Goal: Information Seeking & Learning: Check status

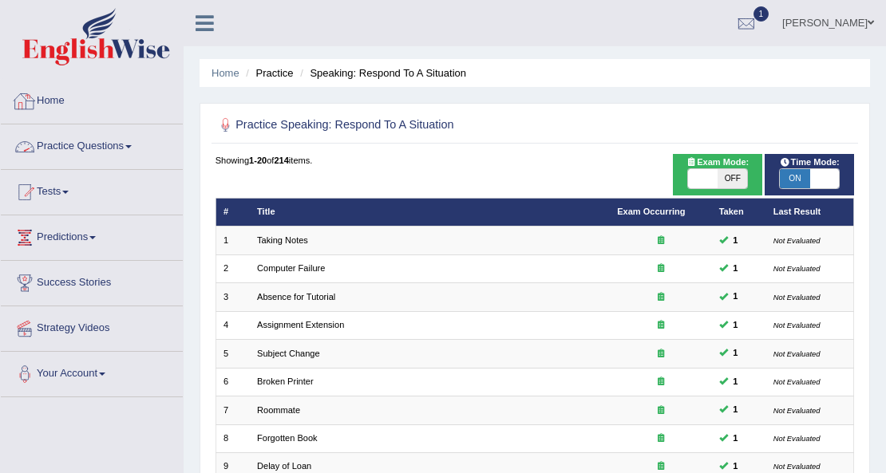
click at [71, 145] on link "Practice Questions" at bounding box center [92, 144] width 182 height 40
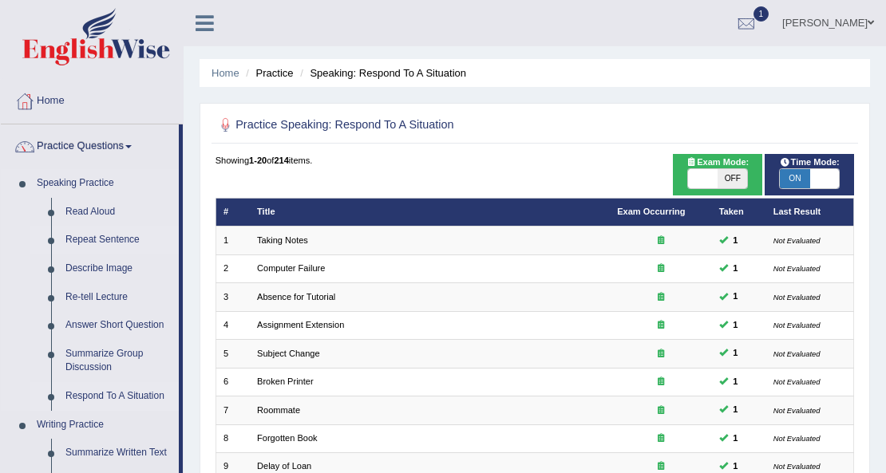
click at [89, 238] on link "Repeat Sentence" at bounding box center [118, 240] width 121 height 29
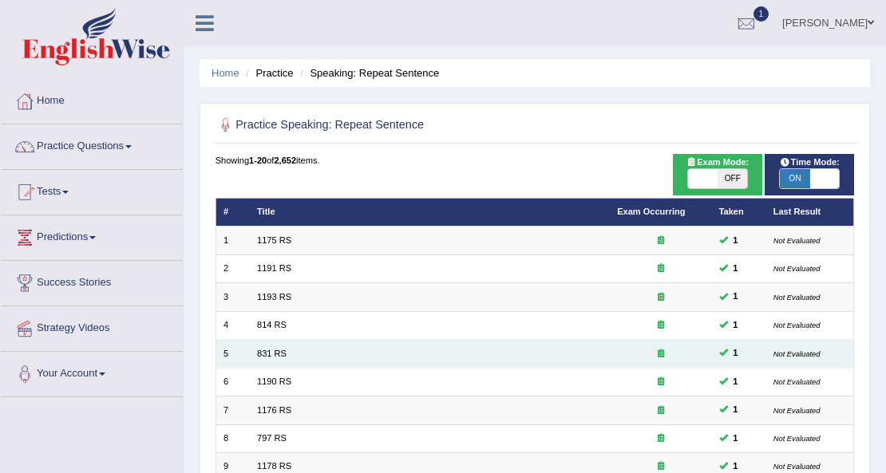
click at [265, 358] on td "831 RS" at bounding box center [430, 354] width 360 height 28
click at [271, 353] on link "831 RS" at bounding box center [272, 354] width 30 height 10
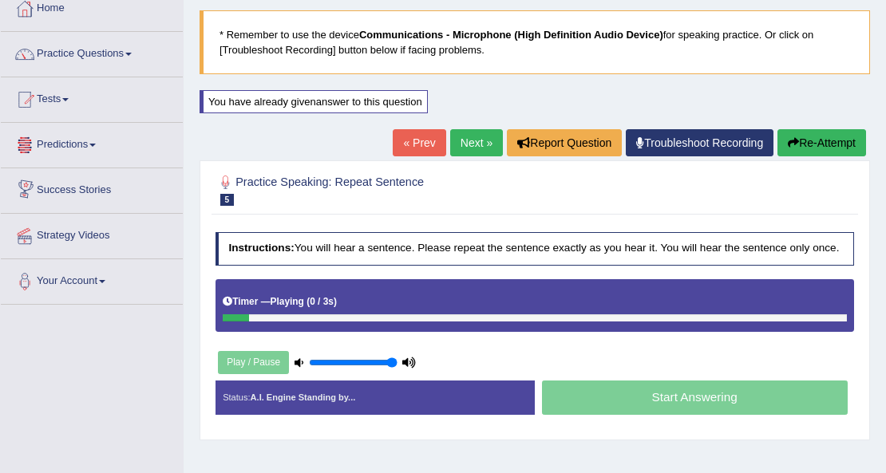
scroll to position [160, 0]
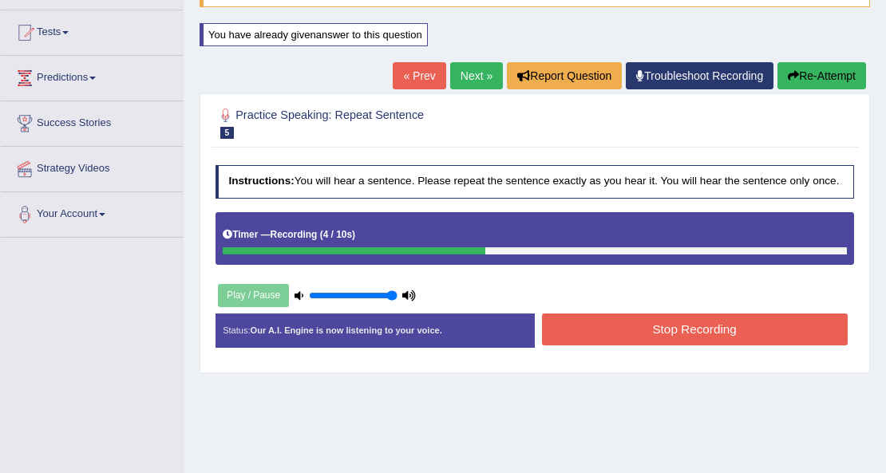
click at [660, 330] on button "Stop Recording" at bounding box center [695, 329] width 306 height 31
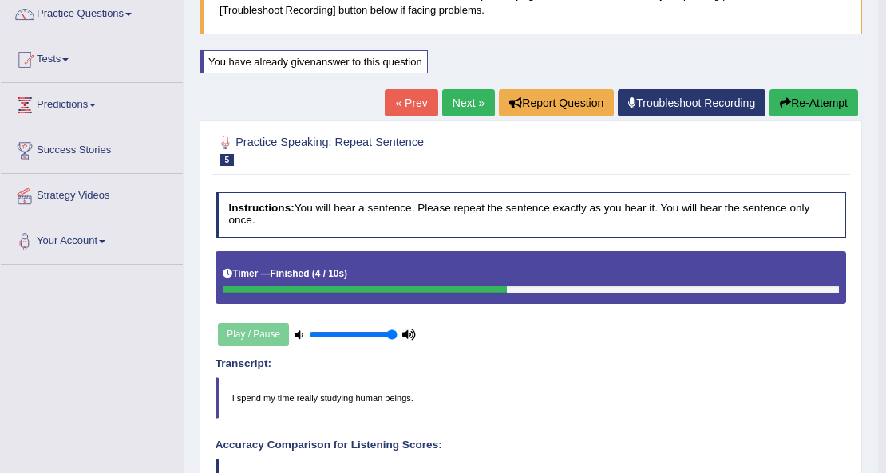
scroll to position [106, 0]
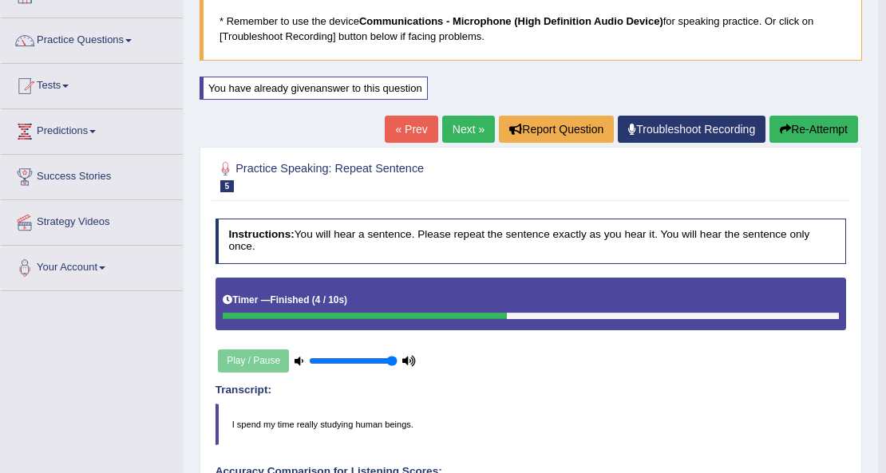
click at [476, 131] on link "Next »" at bounding box center [468, 129] width 53 height 27
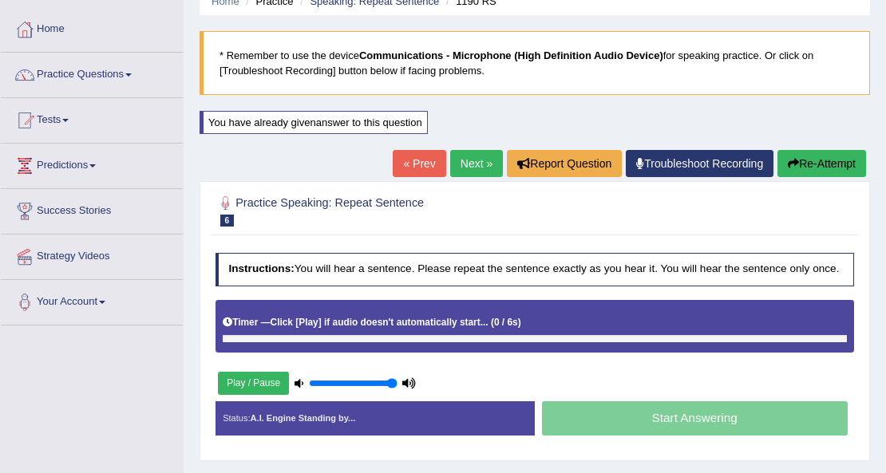
scroll to position [266, 0]
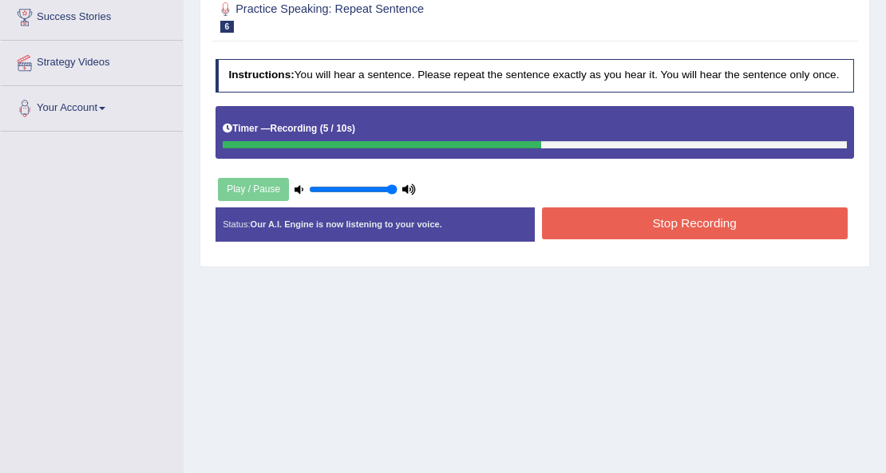
click at [677, 215] on button "Stop Recording" at bounding box center [695, 222] width 306 height 31
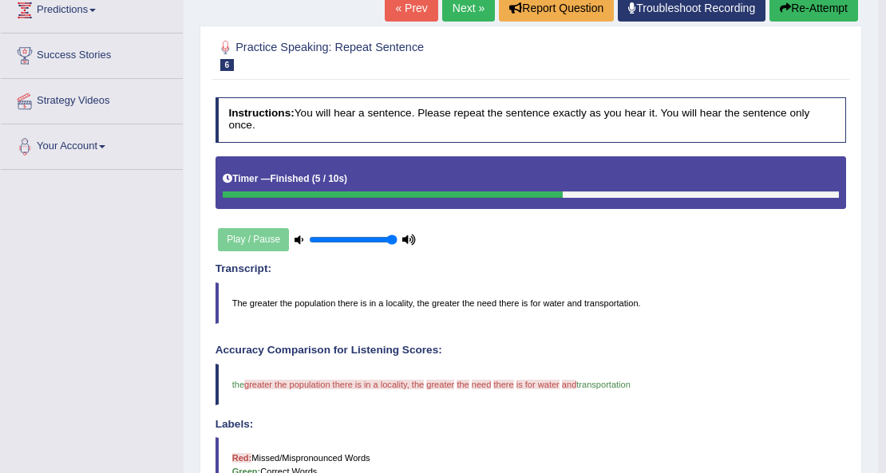
scroll to position [212, 0]
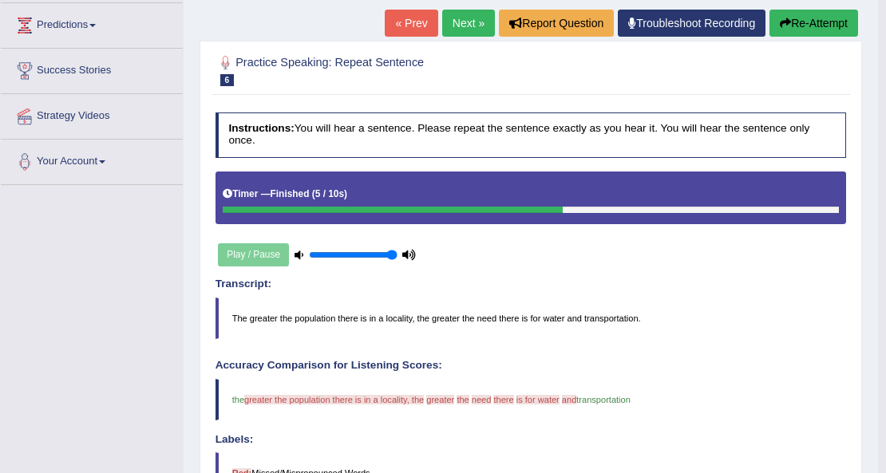
click at [477, 31] on link "Next »" at bounding box center [468, 23] width 53 height 27
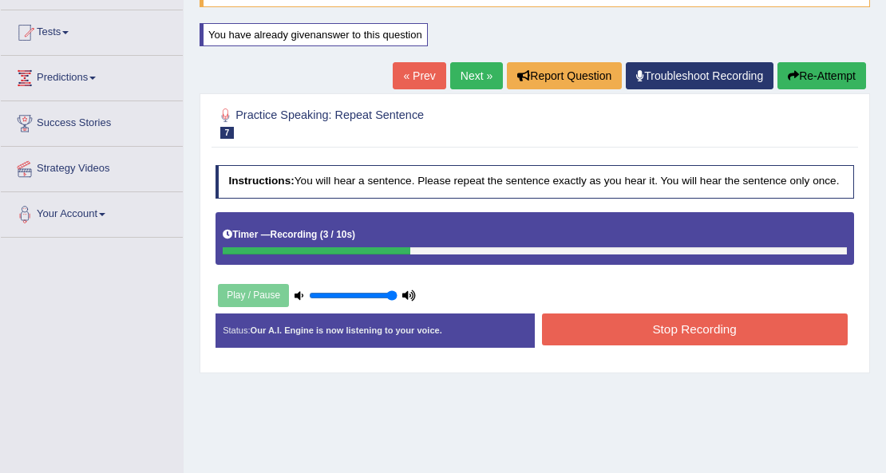
click at [696, 321] on button "Stop Recording" at bounding box center [695, 329] width 306 height 31
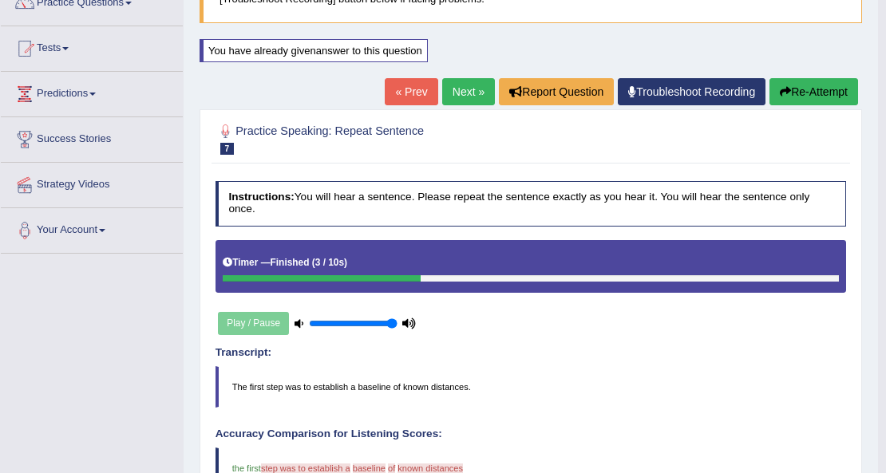
scroll to position [106, 0]
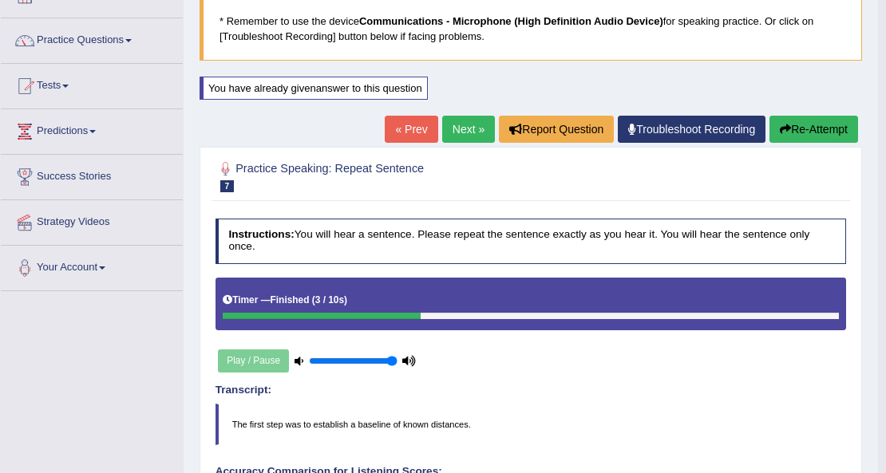
click at [476, 123] on link "Next »" at bounding box center [468, 129] width 53 height 27
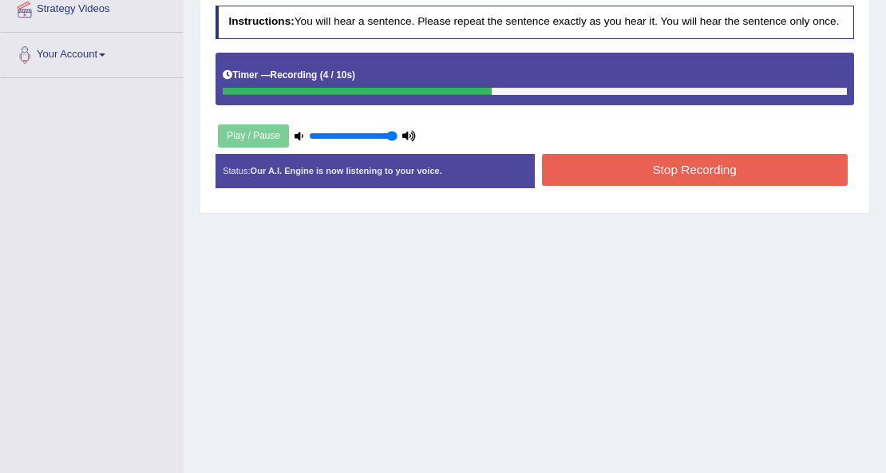
click at [685, 176] on button "Stop Recording" at bounding box center [695, 169] width 306 height 31
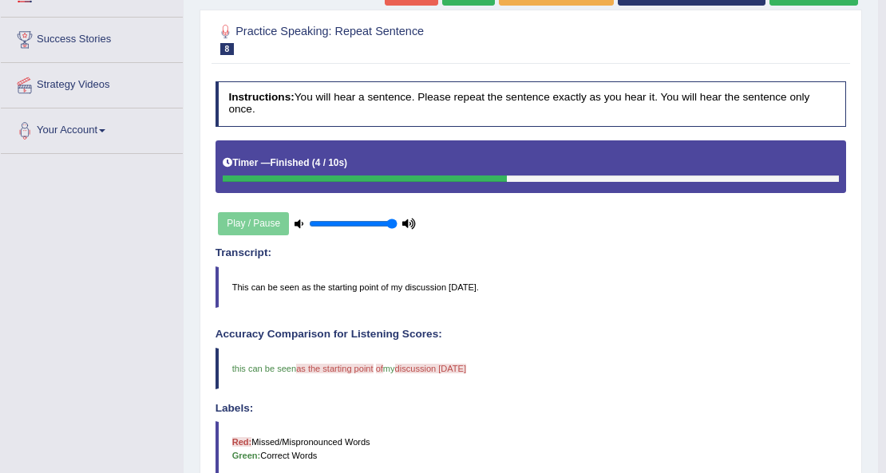
scroll to position [160, 0]
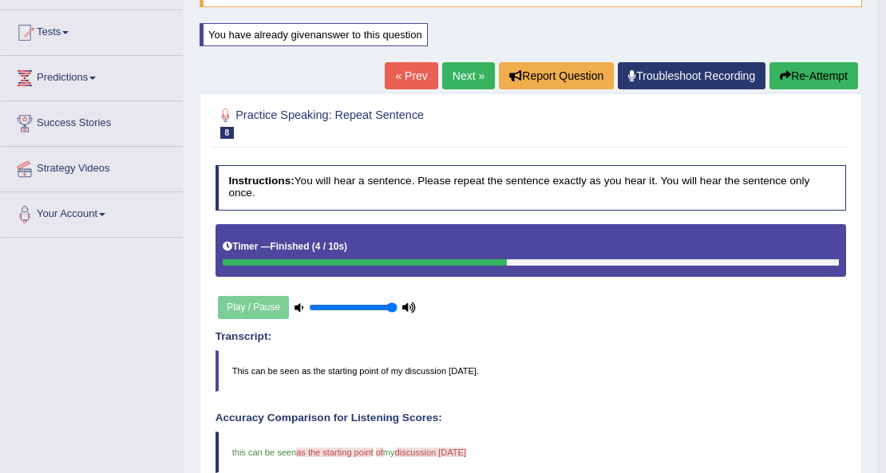
click at [449, 65] on link "Next »" at bounding box center [468, 75] width 53 height 27
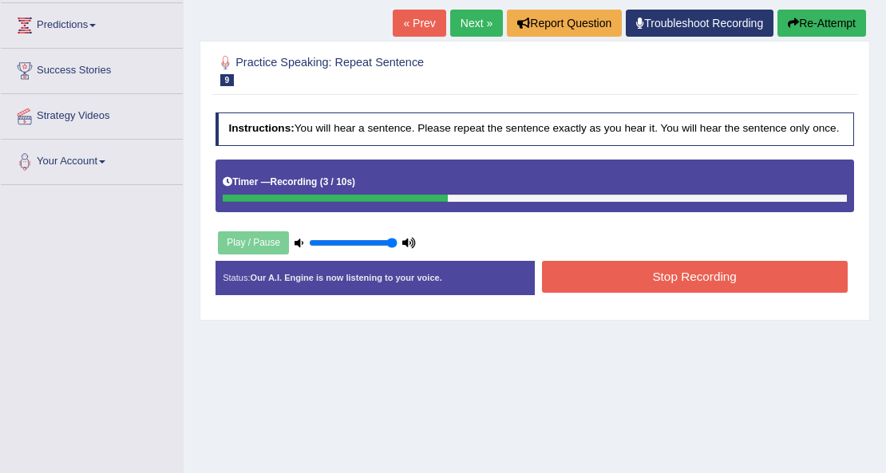
click at [688, 276] on button "Stop Recording" at bounding box center [695, 276] width 306 height 31
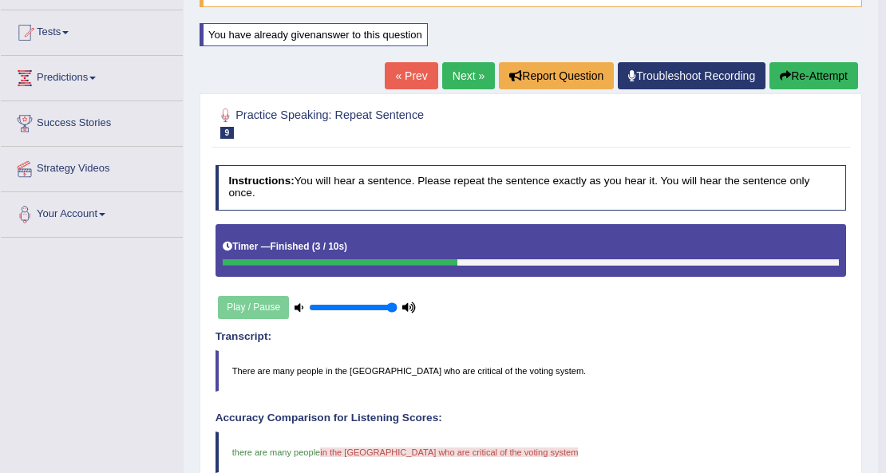
scroll to position [160, 0]
click at [468, 86] on link "Next »" at bounding box center [468, 75] width 53 height 27
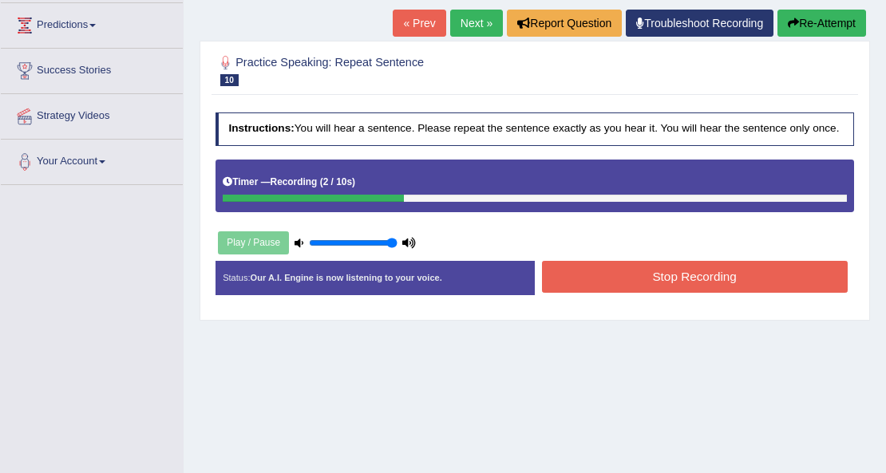
click at [690, 297] on div "Status: Our A.I. Engine is now listening to your voice. Start Answering Stop Re…" at bounding box center [534, 285] width 639 height 49
click at [689, 274] on button "Stop Recording" at bounding box center [695, 276] width 306 height 31
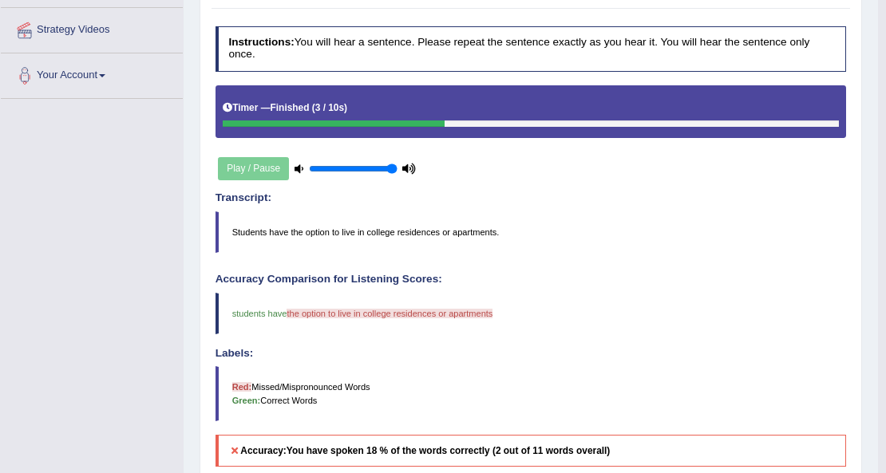
scroll to position [266, 0]
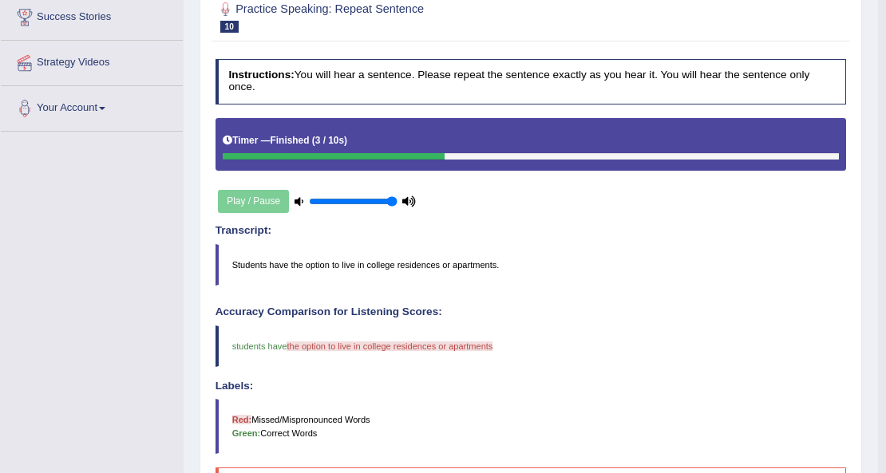
click at [662, 233] on h4 "Transcript:" at bounding box center [530, 231] width 631 height 12
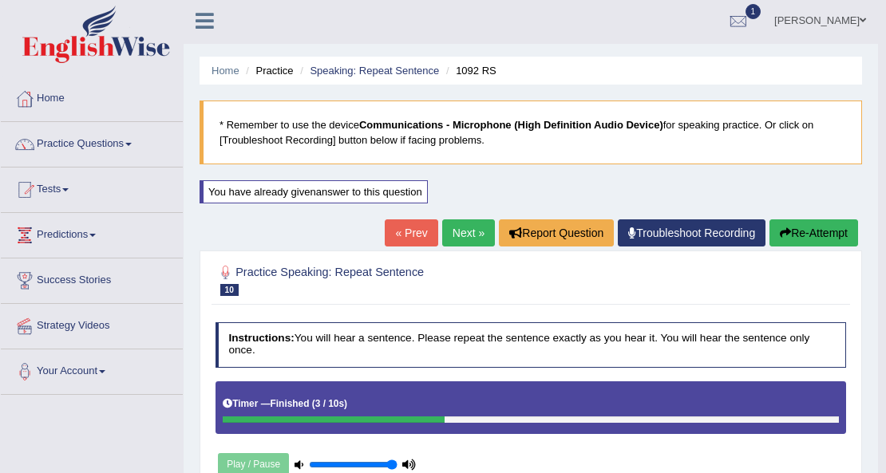
scroll to position [0, 0]
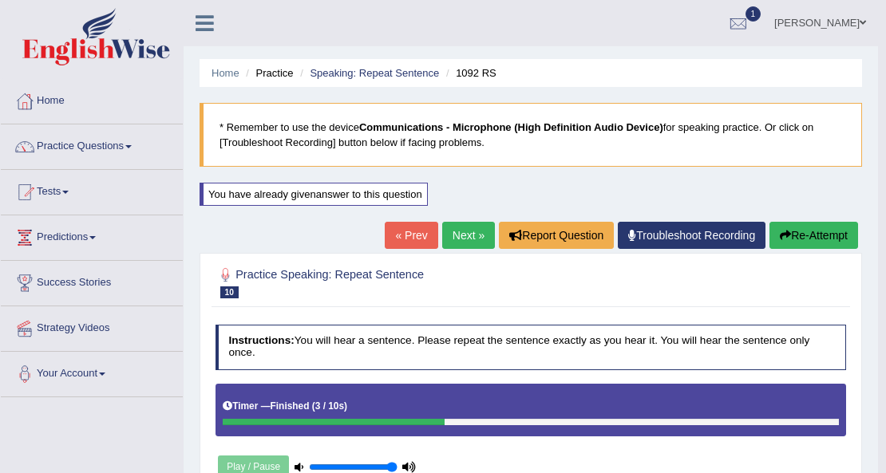
click at [461, 235] on link "Next »" at bounding box center [468, 235] width 53 height 27
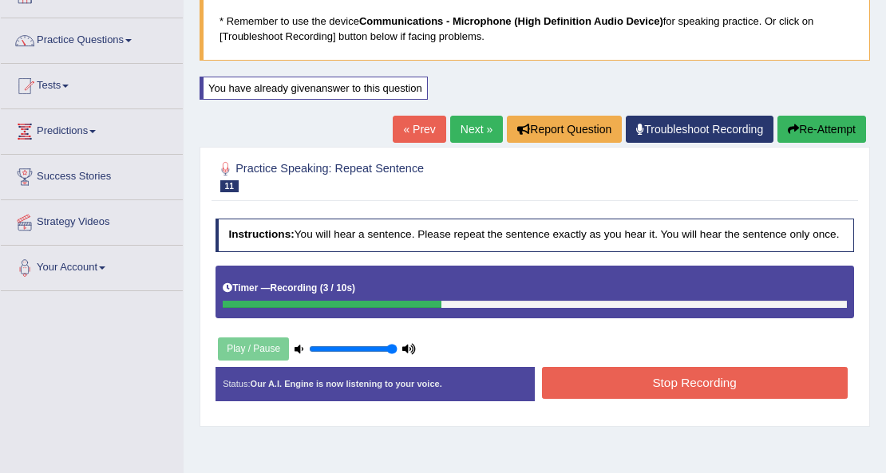
click at [735, 367] on button "Stop Recording" at bounding box center [695, 382] width 306 height 31
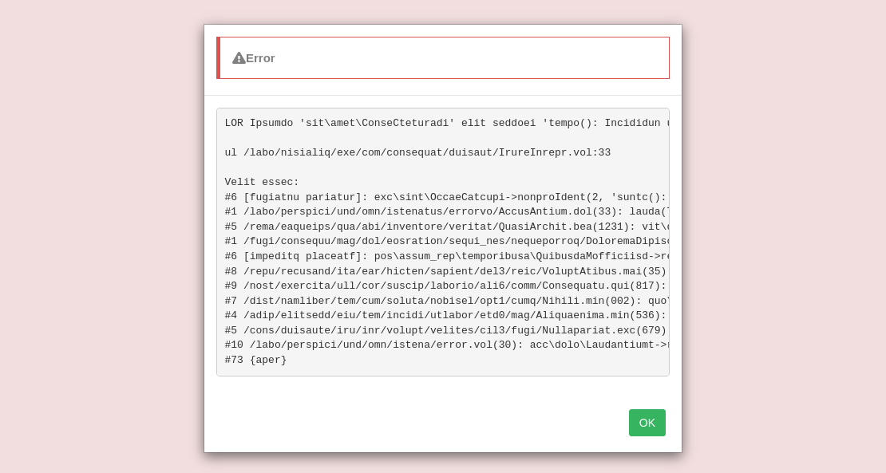
scroll to position [319, 0]
click at [650, 428] on button "OK" at bounding box center [647, 422] width 37 height 27
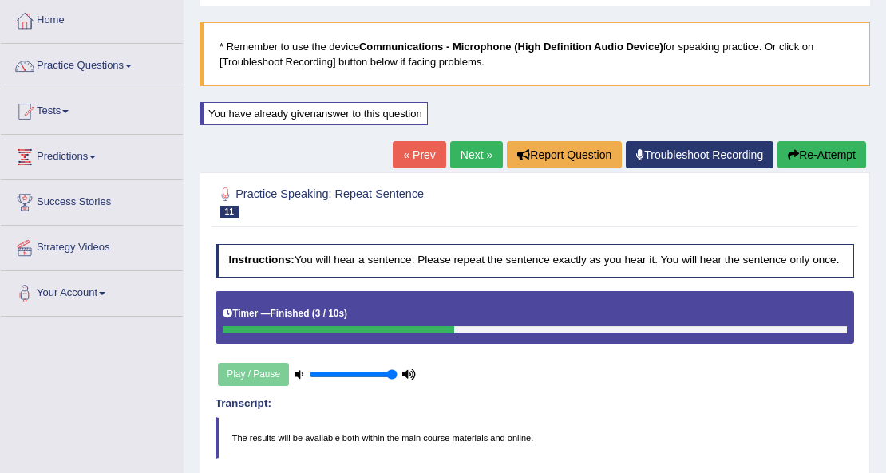
scroll to position [80, 0]
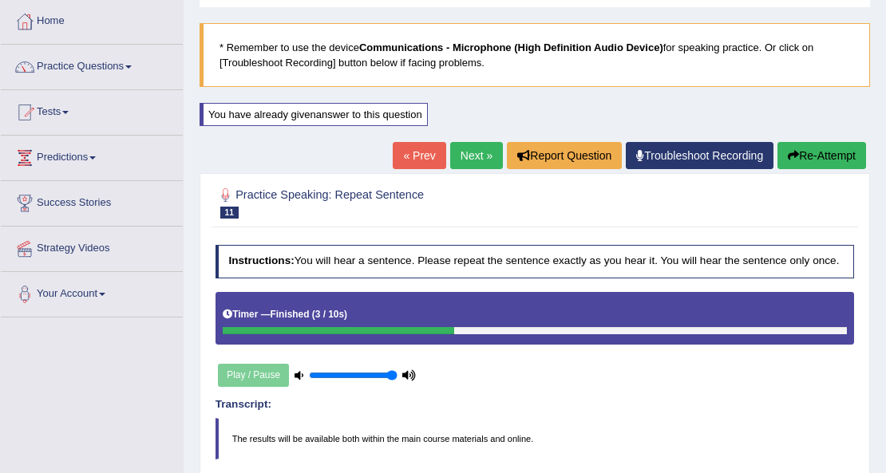
click at [484, 161] on link "Next »" at bounding box center [476, 155] width 53 height 27
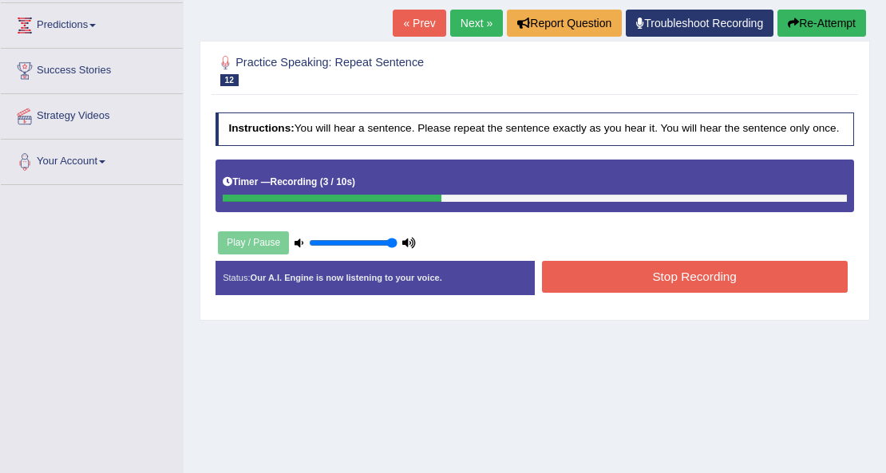
click at [733, 276] on button "Stop Recording" at bounding box center [695, 276] width 306 height 31
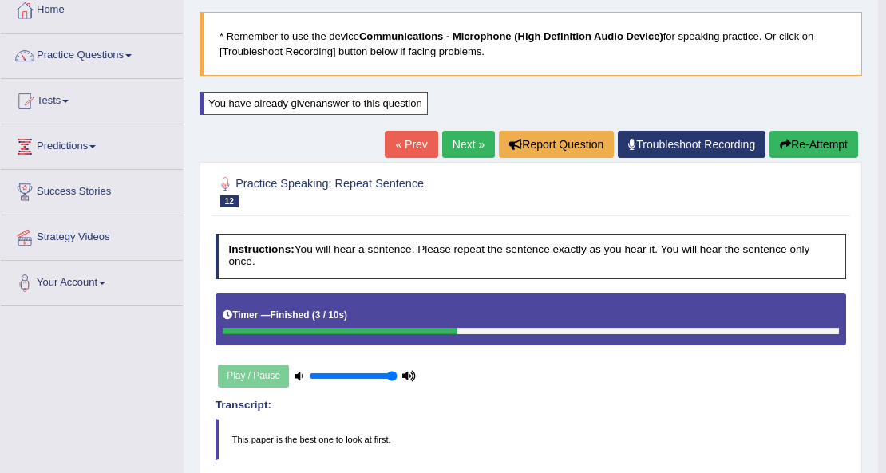
scroll to position [53, 0]
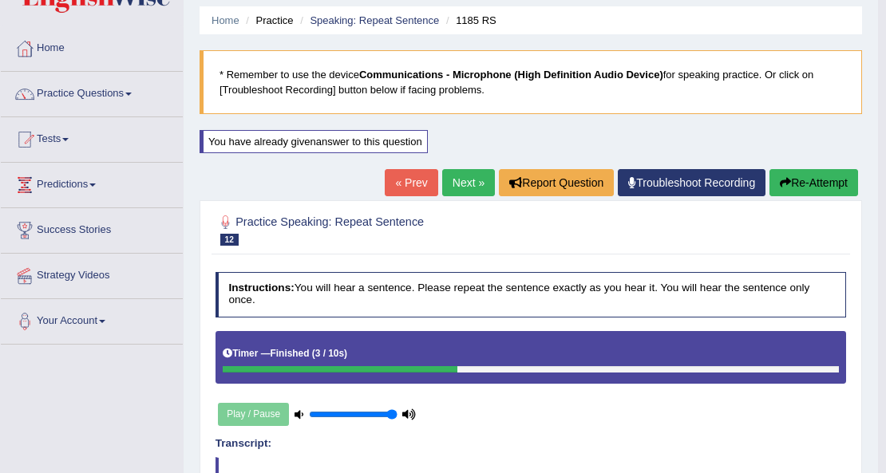
click at [474, 188] on link "Next »" at bounding box center [468, 182] width 53 height 27
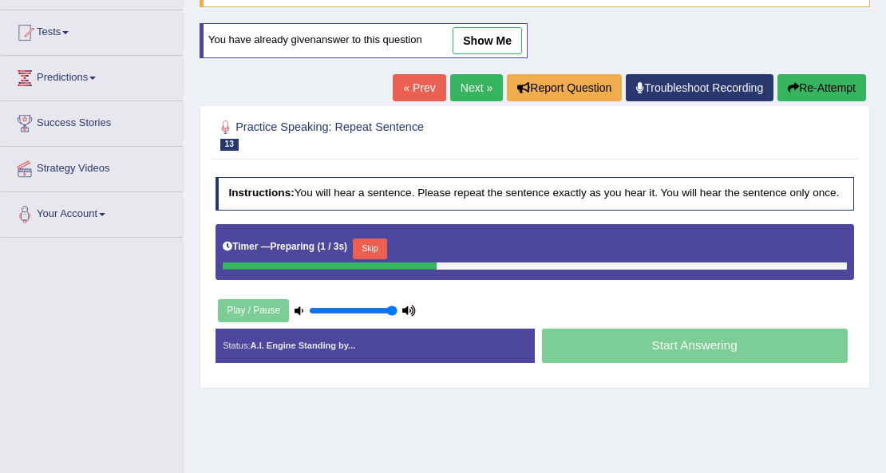
scroll to position [160, 0]
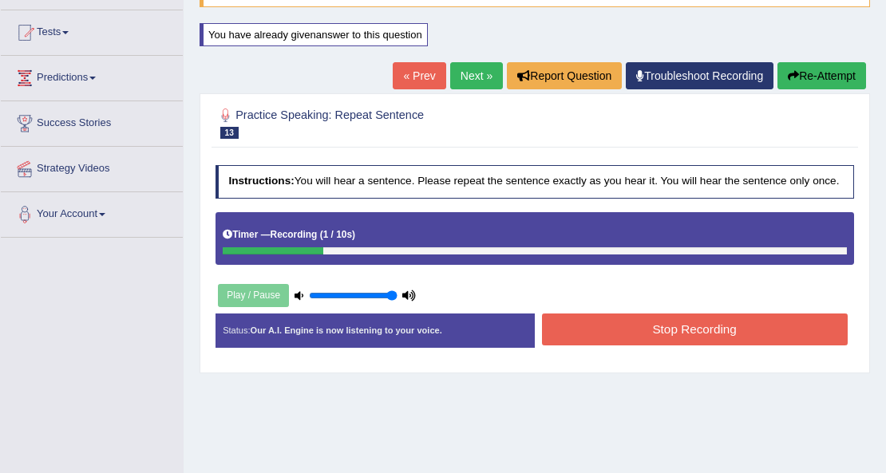
click at [703, 327] on button "Stop Recording" at bounding box center [695, 329] width 306 height 31
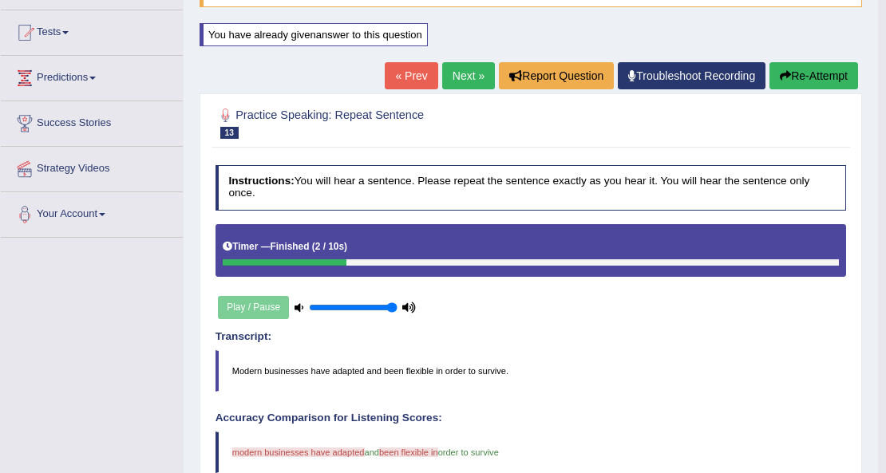
click at [464, 85] on link "Next »" at bounding box center [468, 75] width 53 height 27
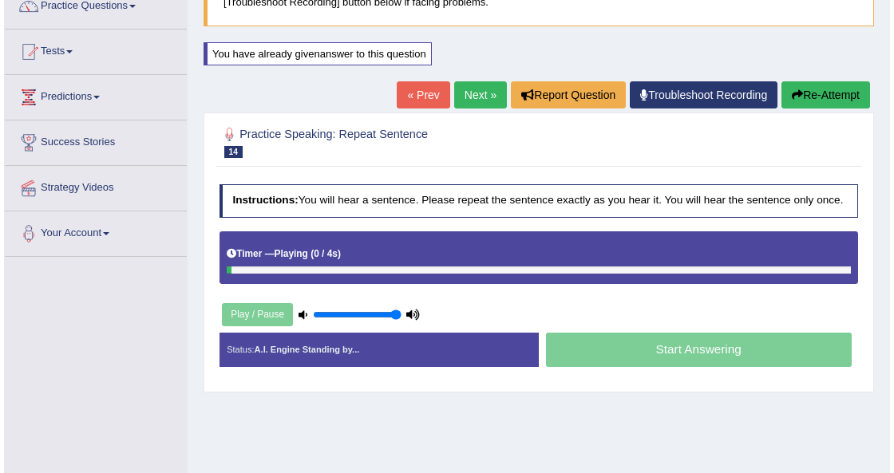
scroll to position [160, 0]
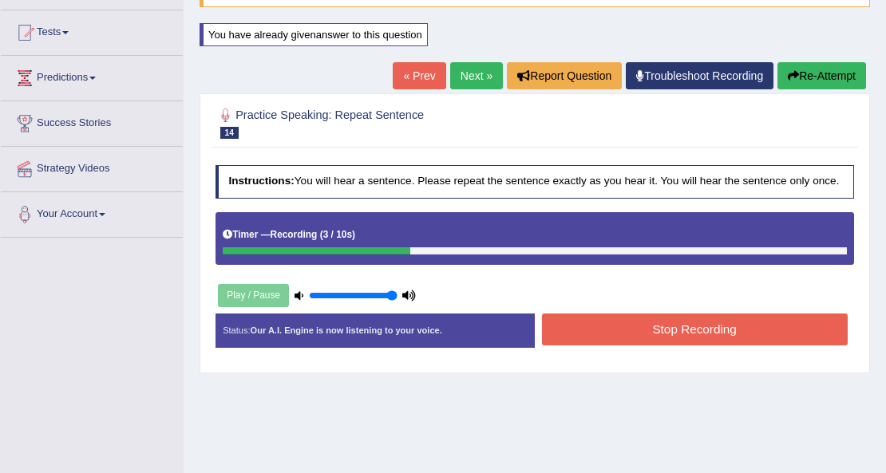
click at [660, 330] on button "Stop Recording" at bounding box center [695, 329] width 306 height 31
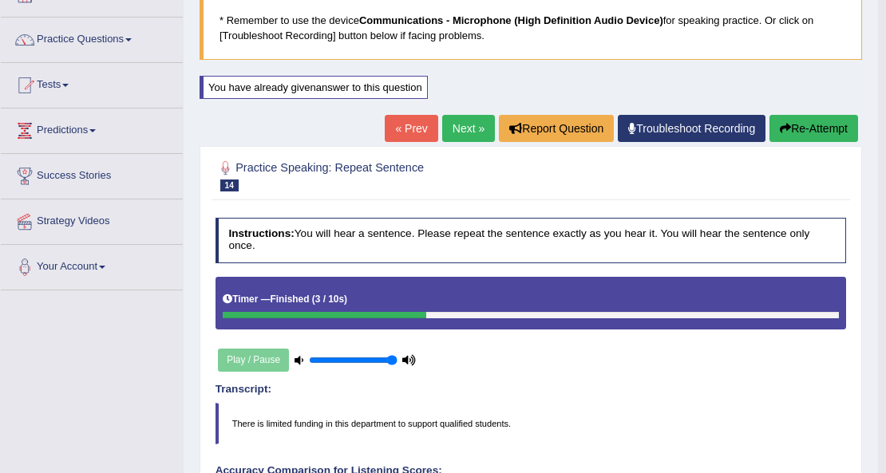
scroll to position [106, 0]
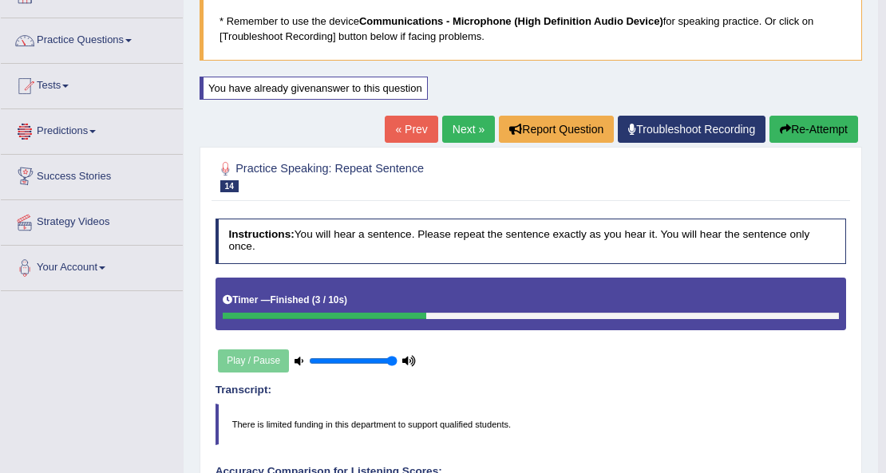
click at [73, 176] on link "Success Stories" at bounding box center [92, 175] width 182 height 40
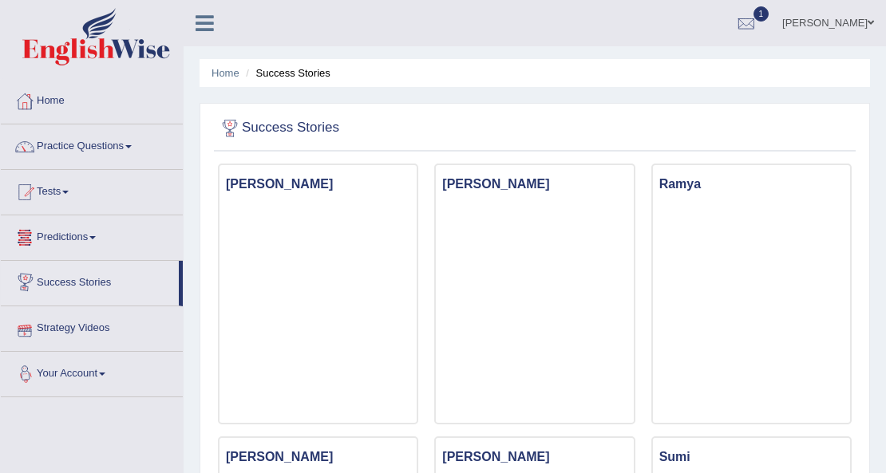
click at [88, 374] on link "Your Account" at bounding box center [92, 372] width 182 height 40
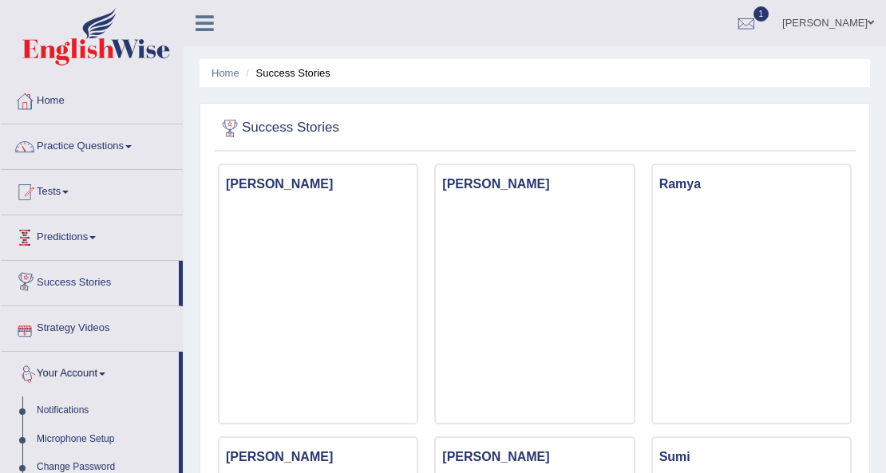
click at [78, 237] on link "Predictions" at bounding box center [92, 235] width 182 height 40
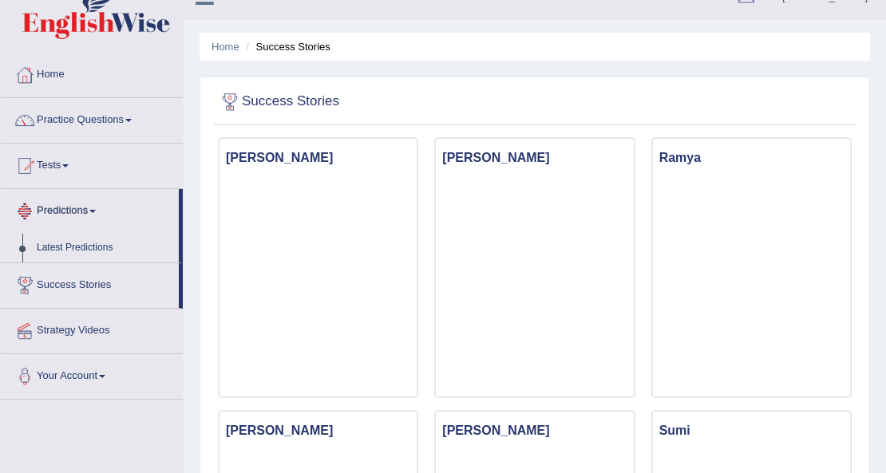
scroll to position [53, 0]
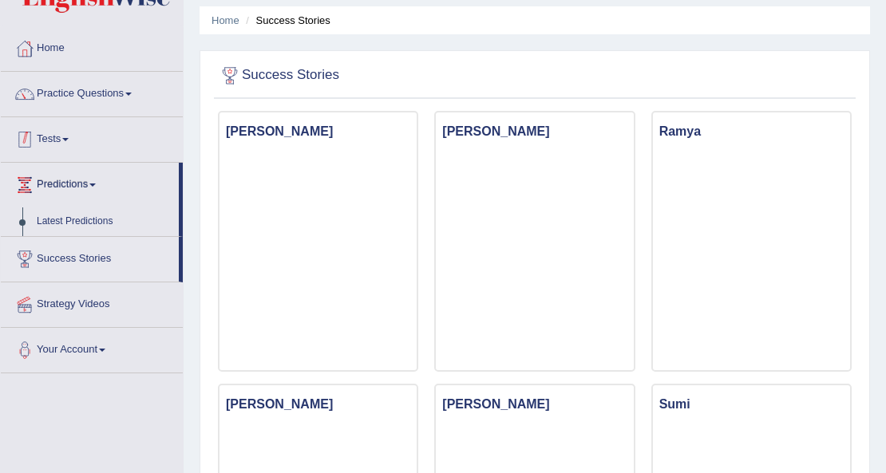
click at [53, 142] on link "Tests" at bounding box center [92, 137] width 182 height 40
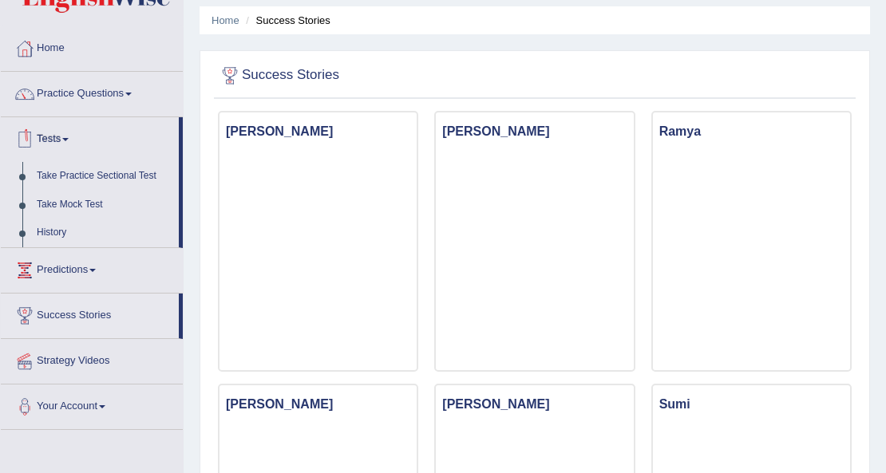
click at [69, 138] on span at bounding box center [65, 139] width 6 height 3
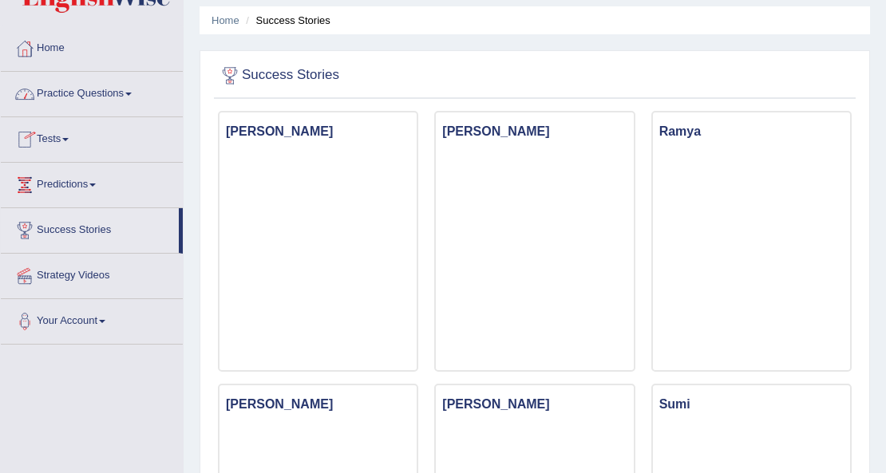
click at [91, 91] on link "Practice Questions" at bounding box center [92, 92] width 182 height 40
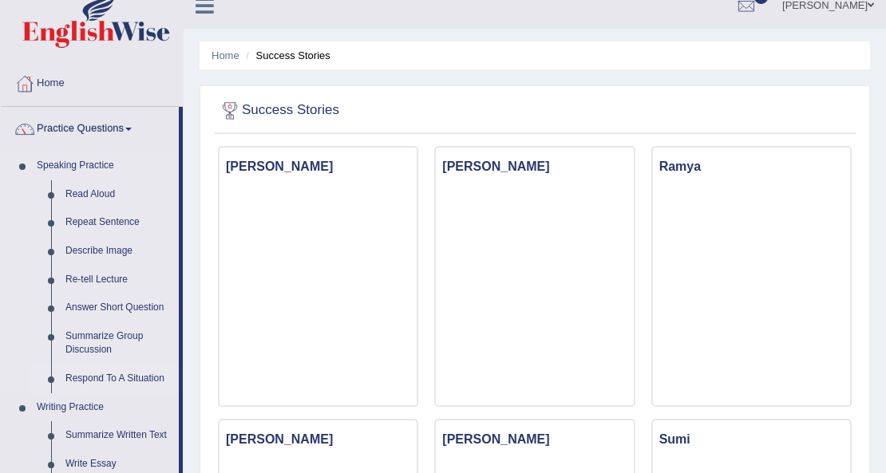
scroll to position [0, 0]
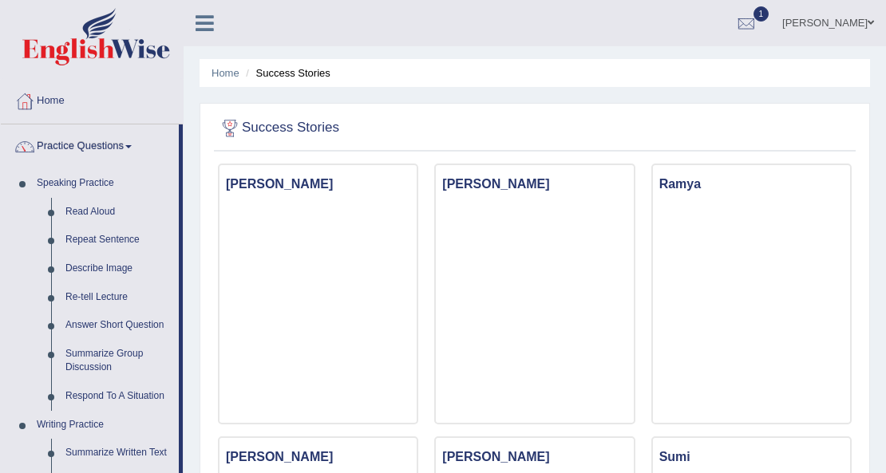
drag, startPoint x: 124, startPoint y: 192, endPoint x: 190, endPoint y: 104, distance: 109.5
click at [171, 100] on link "Home" at bounding box center [92, 99] width 182 height 40
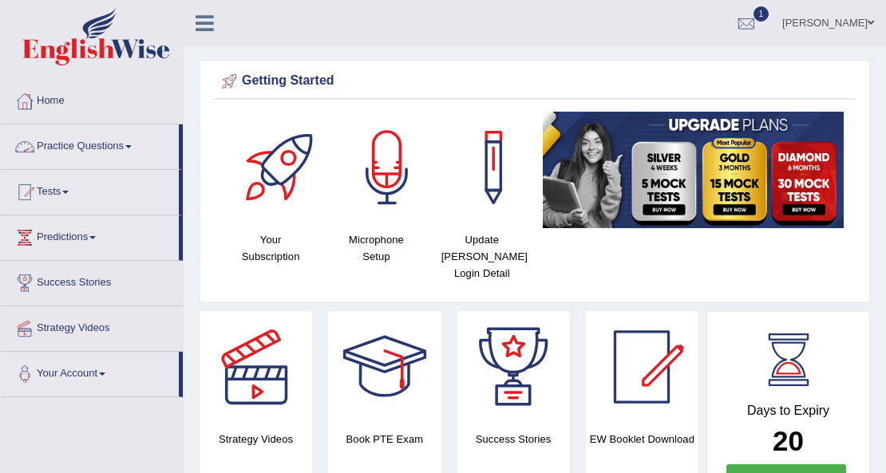
click at [113, 152] on link "Practice Questions" at bounding box center [90, 144] width 178 height 40
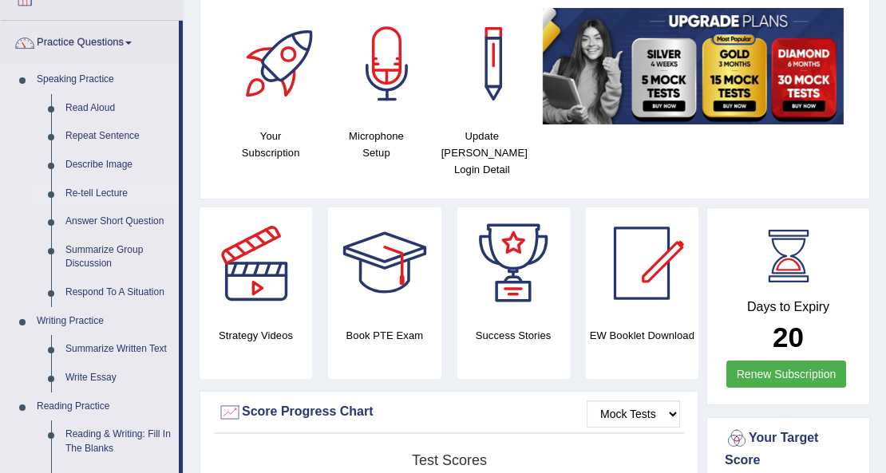
scroll to position [106, 0]
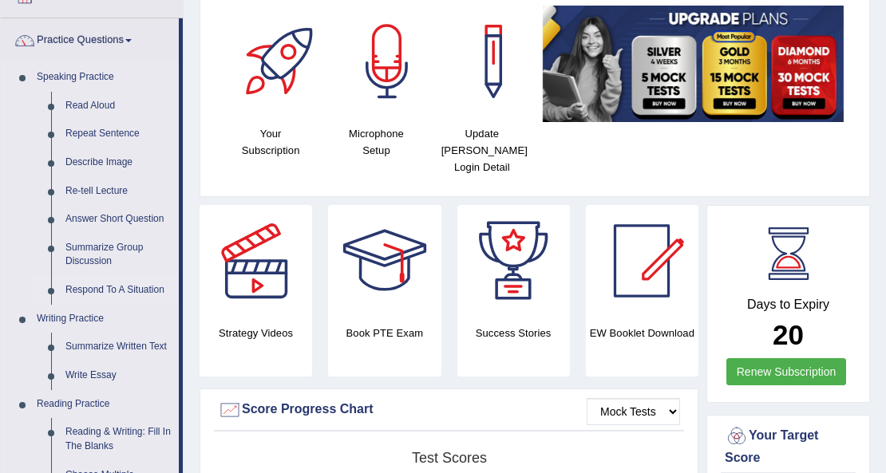
click at [112, 287] on link "Respond To A Situation" at bounding box center [118, 290] width 121 height 29
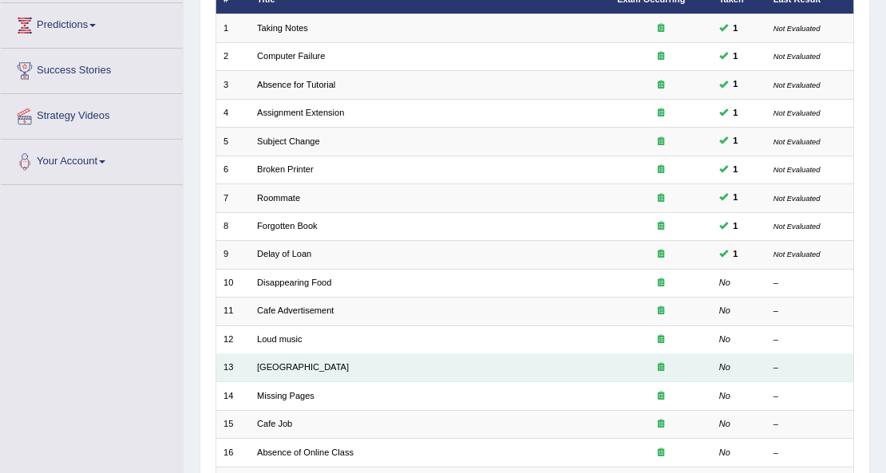
click at [270, 373] on td "[GEOGRAPHIC_DATA]" at bounding box center [430, 368] width 360 height 28
click at [271, 367] on link "[GEOGRAPHIC_DATA]" at bounding box center [303, 367] width 92 height 10
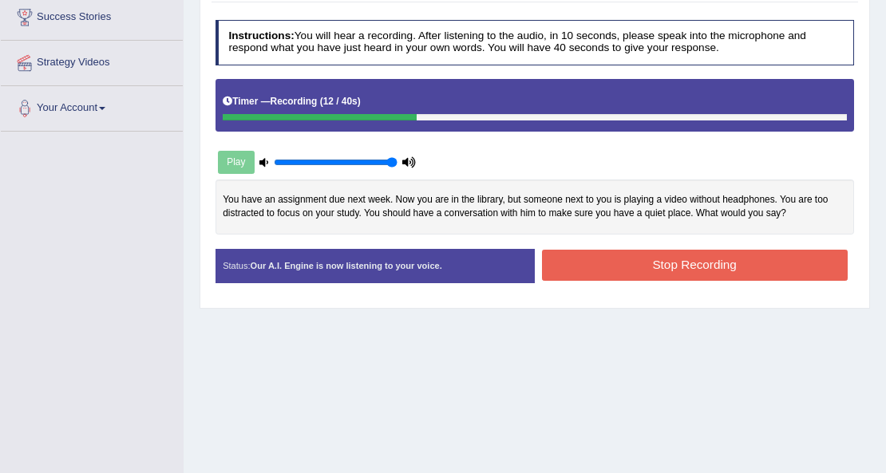
click at [746, 265] on button "Stop Recording" at bounding box center [695, 265] width 306 height 31
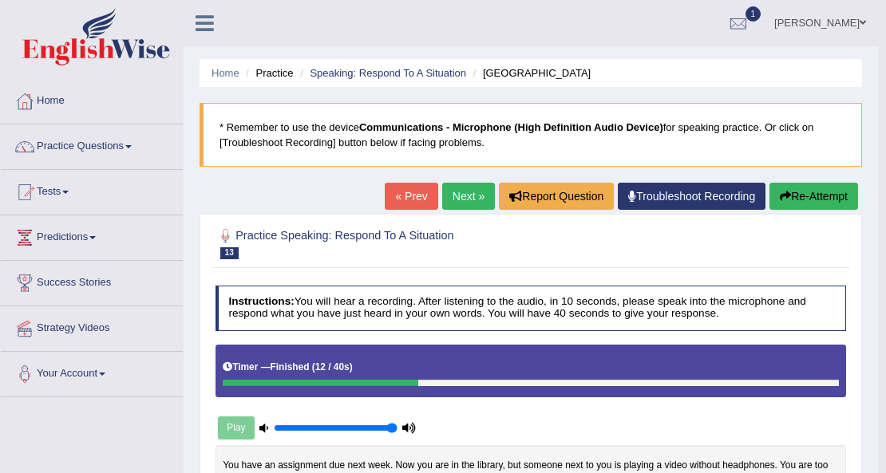
click at [450, 188] on link "Next »" at bounding box center [468, 196] width 53 height 27
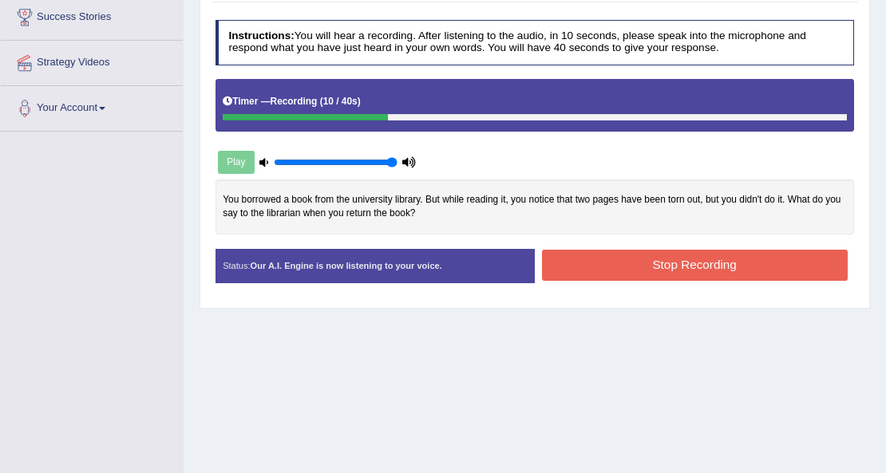
click at [745, 255] on button "Stop Recording" at bounding box center [695, 265] width 306 height 31
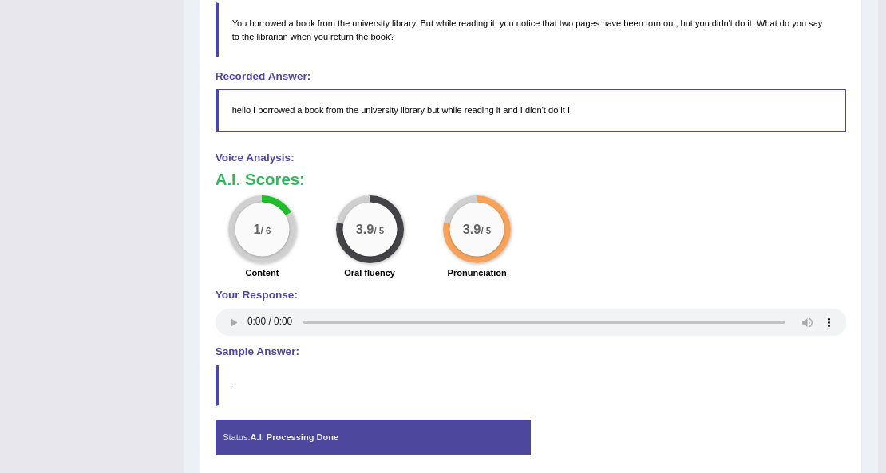
scroll to position [531, 0]
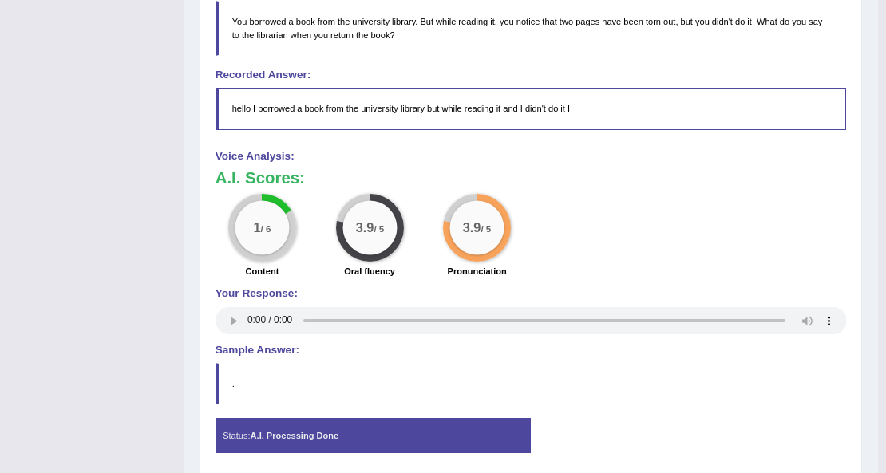
click at [591, 254] on div "1 / 6 Content 3.9 / 5 Oral fluency 3.9 / 5 Pronunciation" at bounding box center [530, 238] width 645 height 88
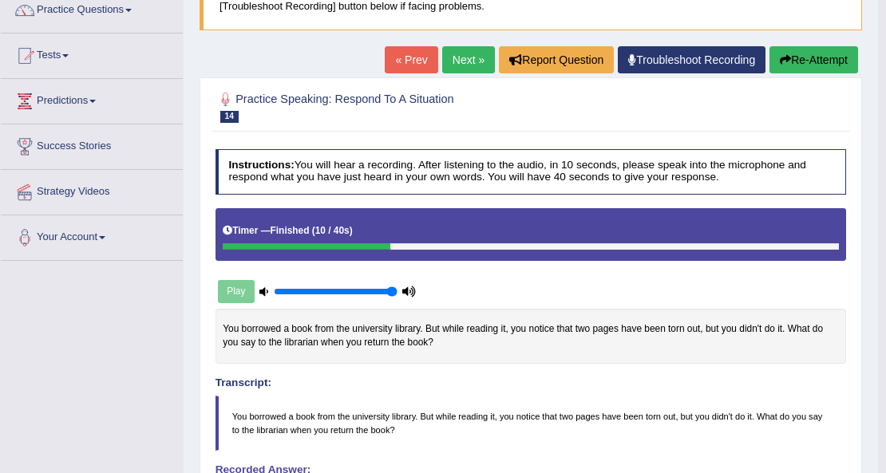
scroll to position [106, 0]
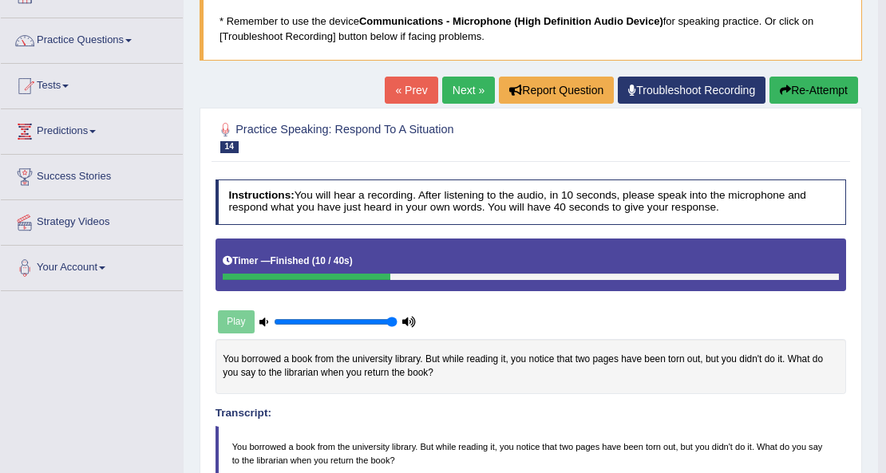
click at [477, 93] on link "Next »" at bounding box center [468, 90] width 53 height 27
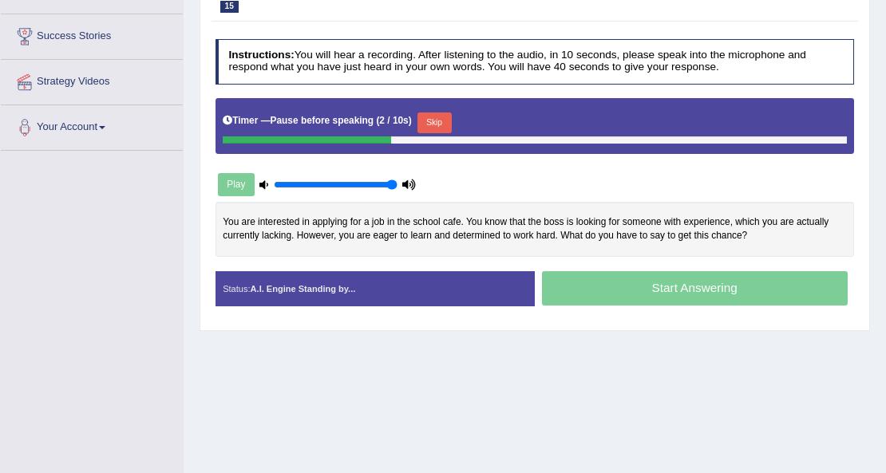
scroll to position [266, 0]
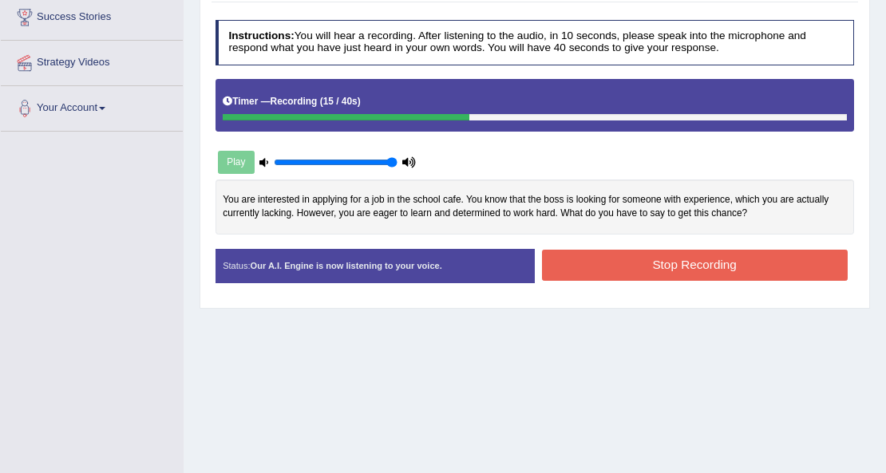
click at [715, 254] on button "Stop Recording" at bounding box center [695, 265] width 306 height 31
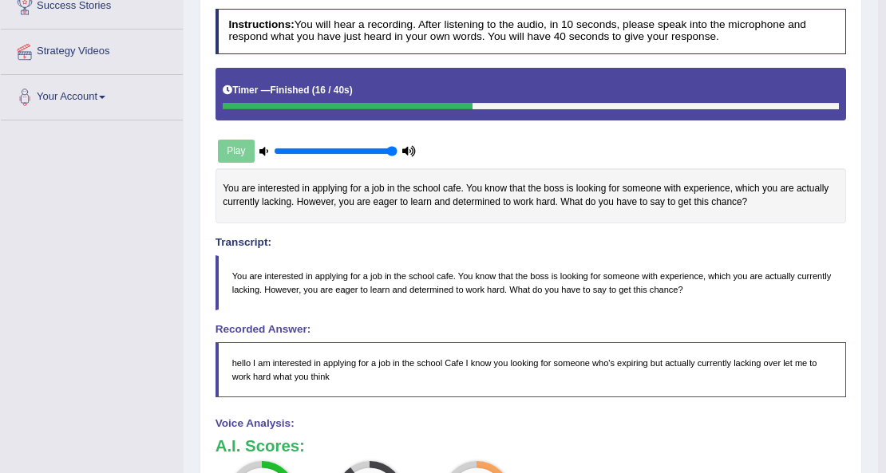
scroll to position [118, 0]
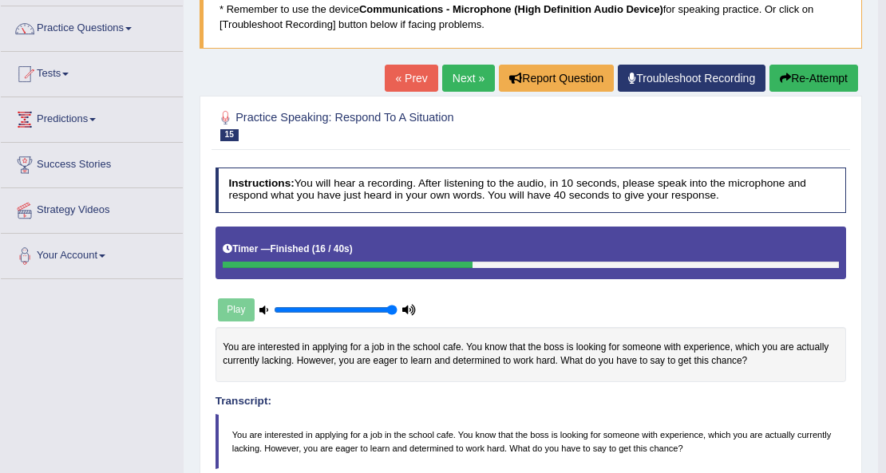
click at [453, 75] on link "Next »" at bounding box center [468, 78] width 53 height 27
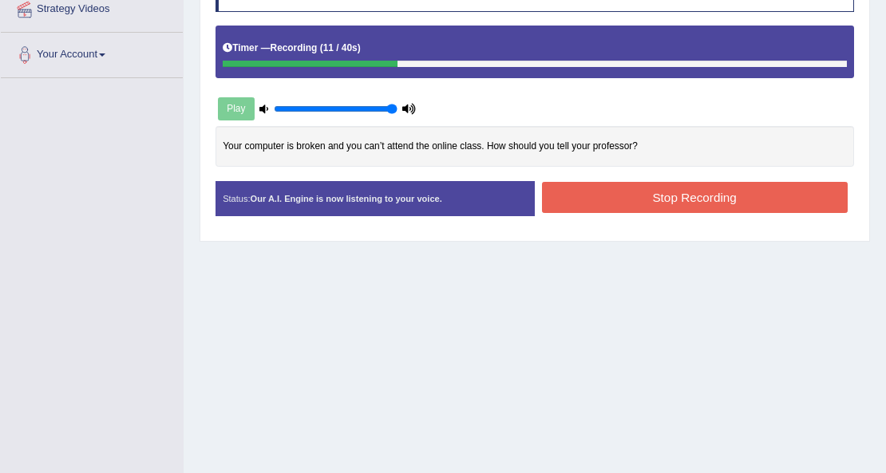
click at [626, 189] on button "Stop Recording" at bounding box center [695, 197] width 306 height 31
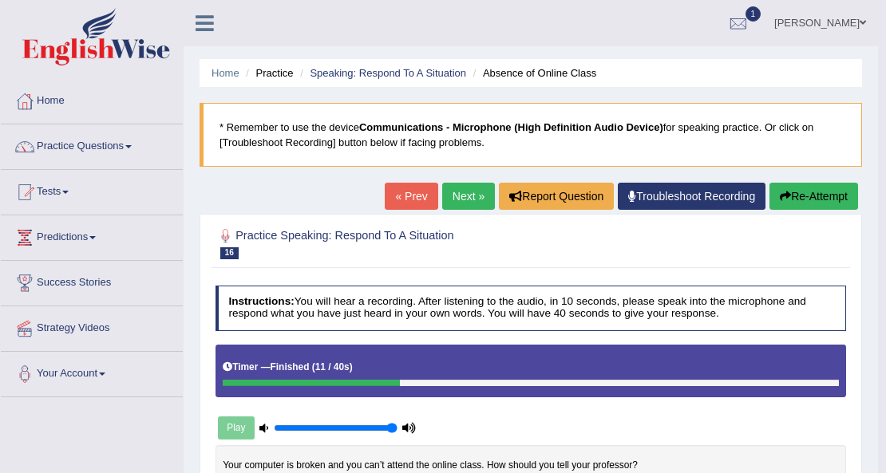
click at [464, 202] on link "Next »" at bounding box center [468, 196] width 53 height 27
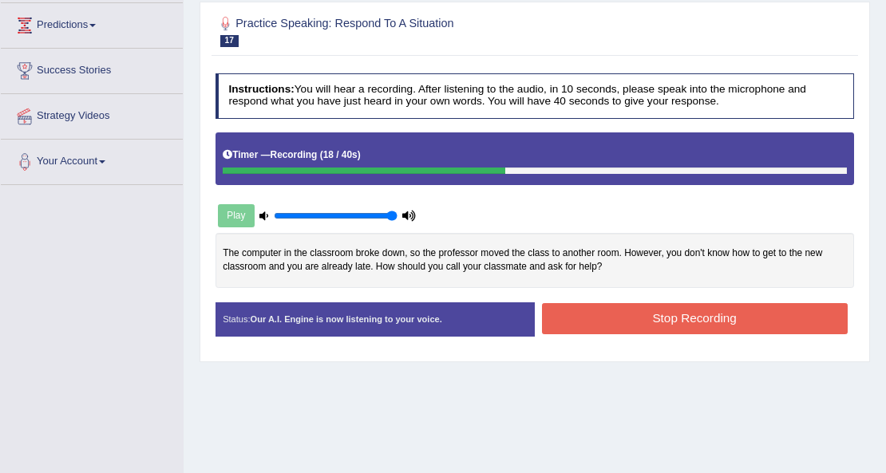
click at [722, 310] on button "Stop Recording" at bounding box center [695, 318] width 306 height 31
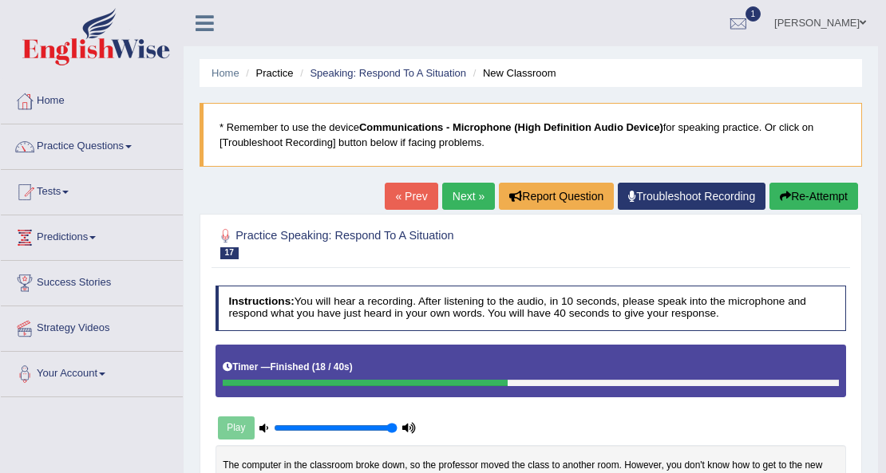
click at [473, 196] on link "Next »" at bounding box center [468, 196] width 53 height 27
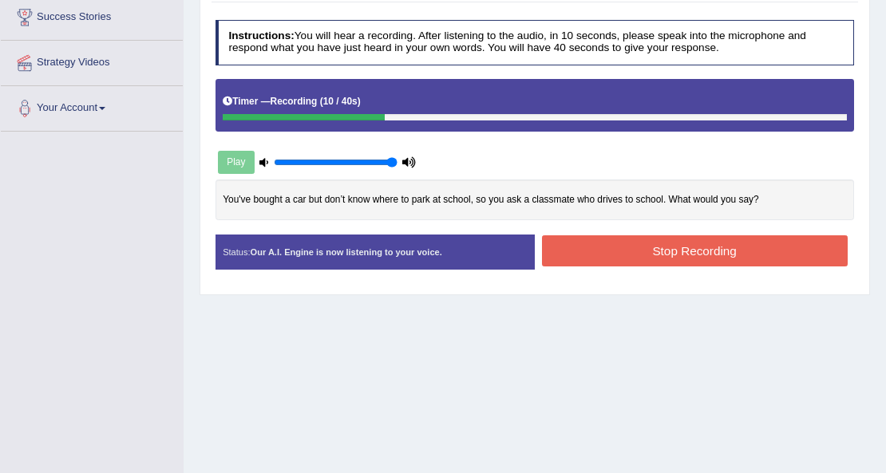
click at [745, 243] on button "Stop Recording" at bounding box center [695, 250] width 306 height 31
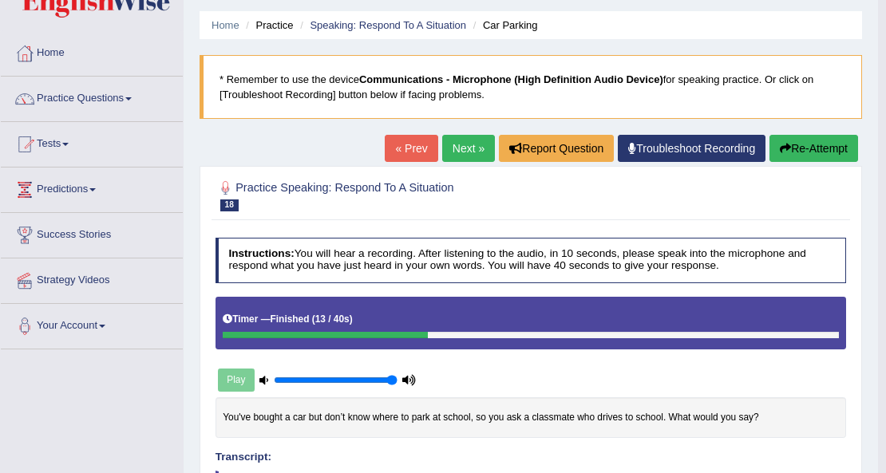
scroll to position [45, 0]
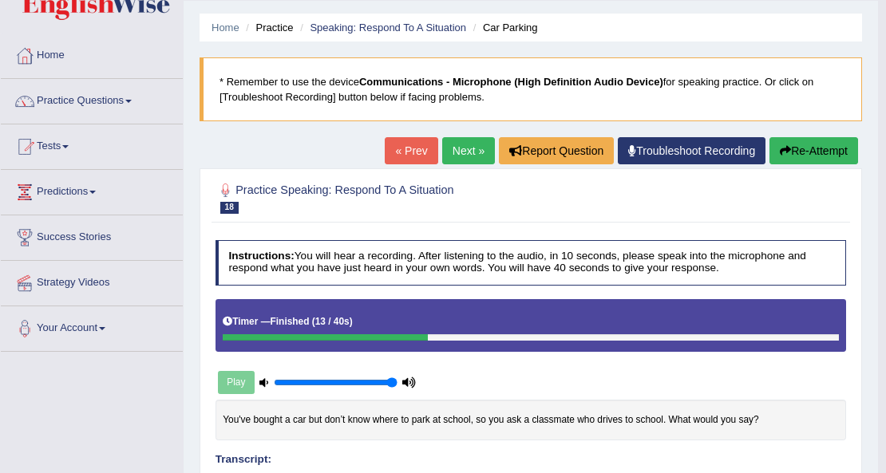
click at [476, 146] on link "Next »" at bounding box center [468, 150] width 53 height 27
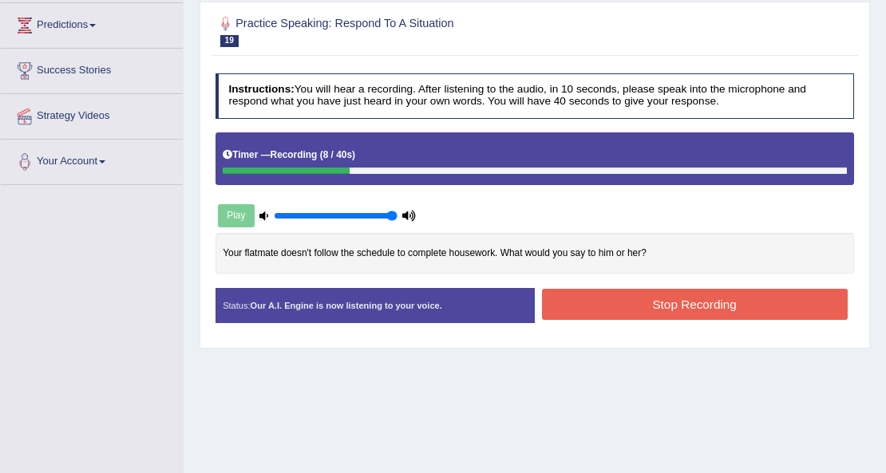
click at [731, 297] on button "Stop Recording" at bounding box center [695, 304] width 306 height 31
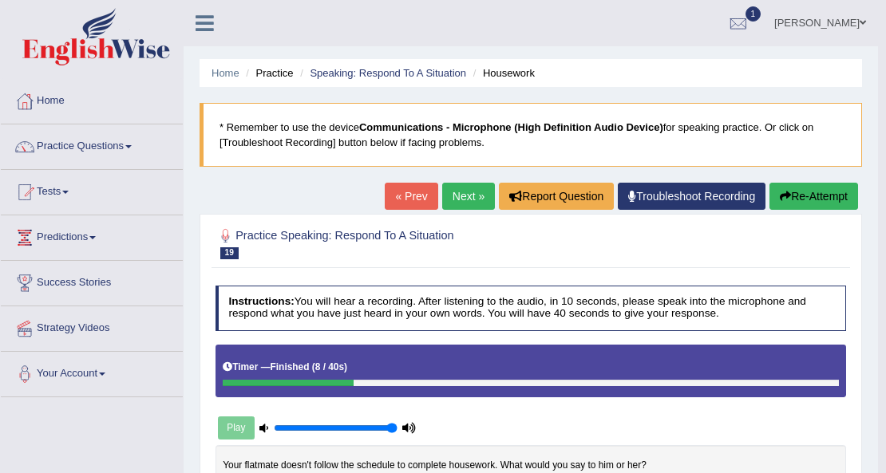
click at [487, 197] on link "Next »" at bounding box center [468, 196] width 53 height 27
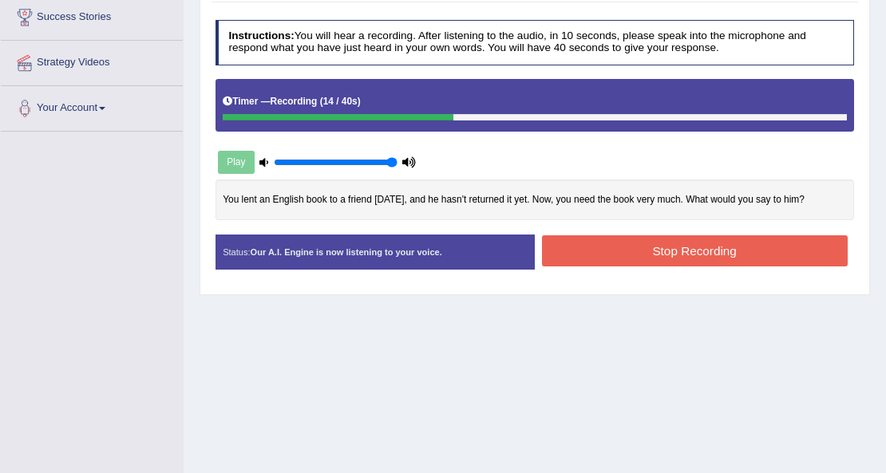
drag, startPoint x: 642, startPoint y: 238, endPoint x: 638, endPoint y: 247, distance: 9.6
click at [641, 243] on button "Stop Recording" at bounding box center [695, 250] width 306 height 31
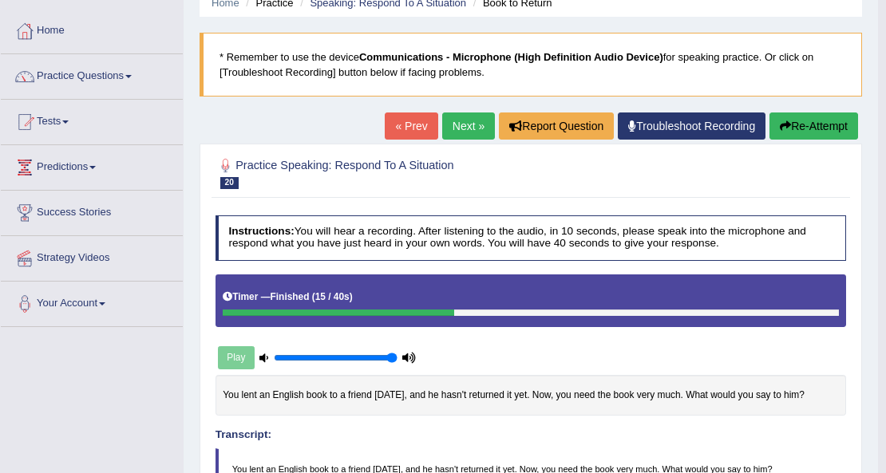
scroll to position [53, 0]
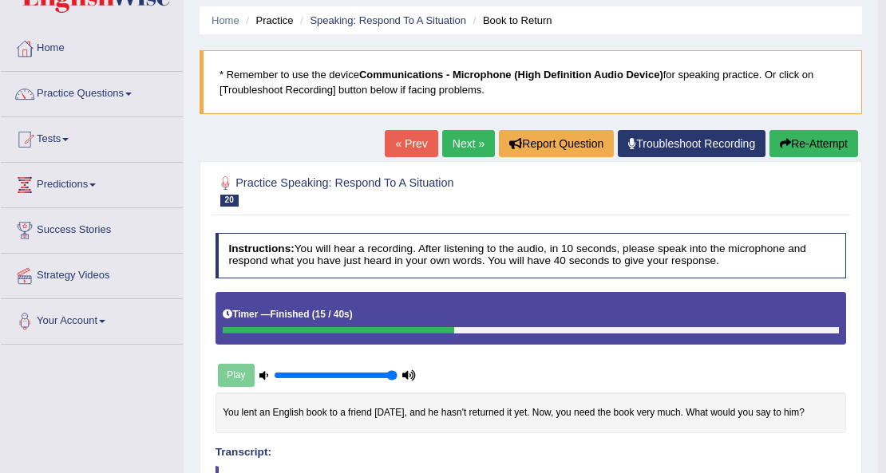
click at [478, 140] on link "Next »" at bounding box center [468, 143] width 53 height 27
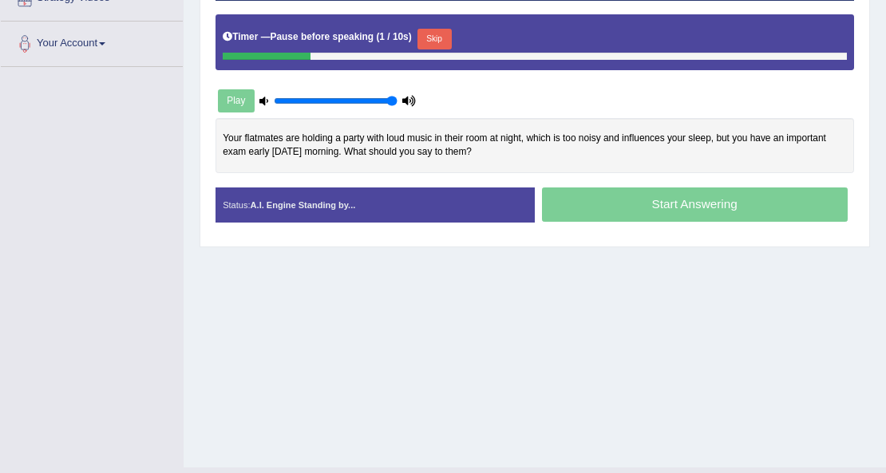
scroll to position [311, 0]
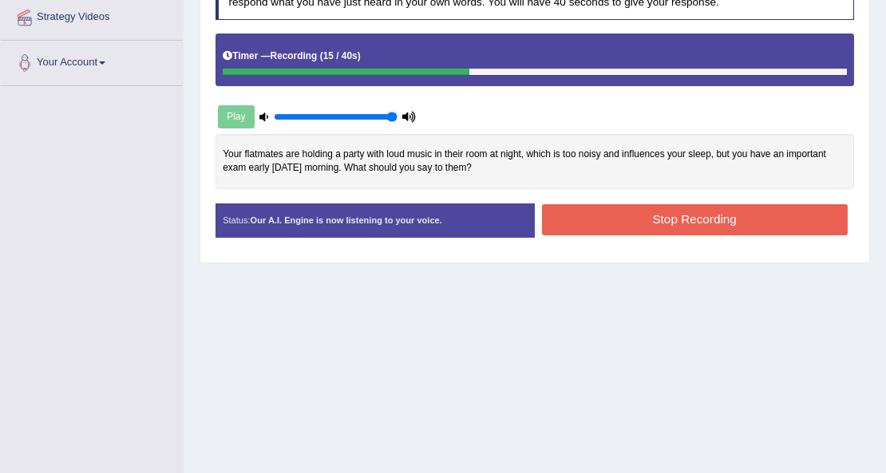
click at [622, 208] on button "Stop Recording" at bounding box center [695, 219] width 306 height 31
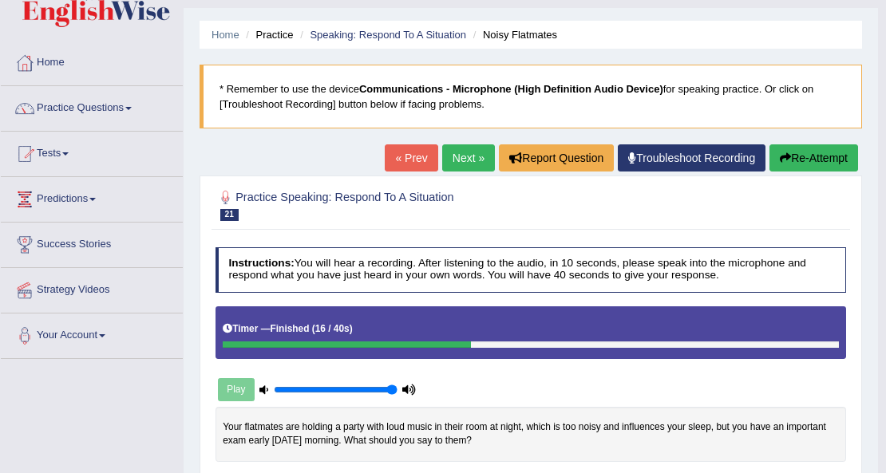
scroll to position [0, 0]
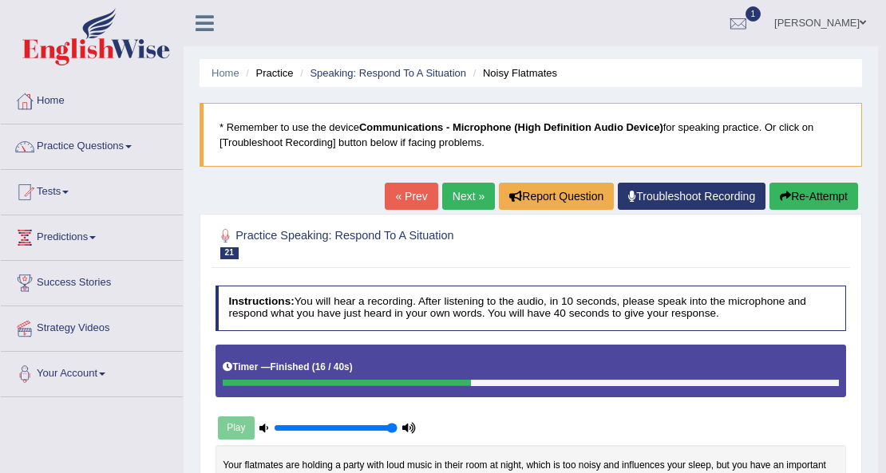
click at [460, 199] on link "Next »" at bounding box center [468, 196] width 53 height 27
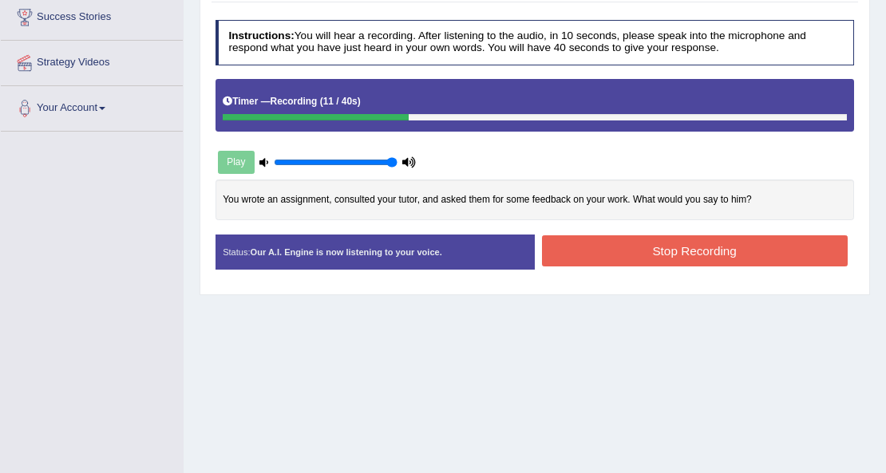
drag, startPoint x: 796, startPoint y: 236, endPoint x: 811, endPoint y: 224, distance: 18.7
click at [799, 235] on button "Stop Recording" at bounding box center [695, 250] width 306 height 31
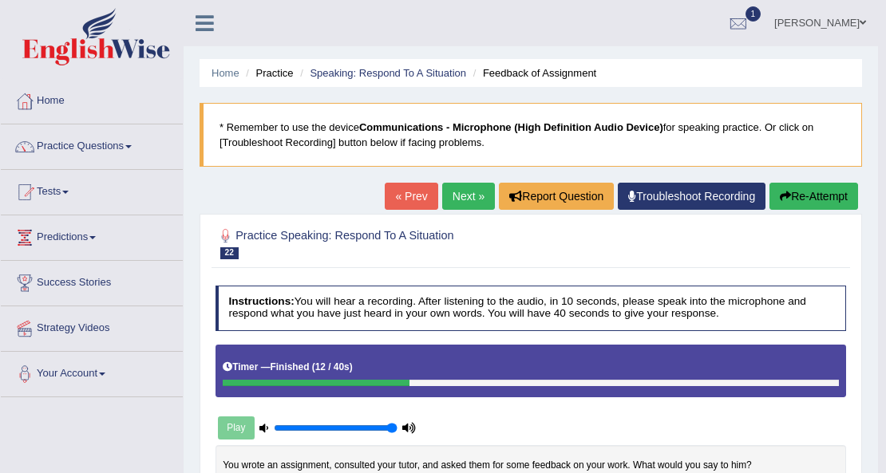
click at [458, 198] on link "Next »" at bounding box center [468, 196] width 53 height 27
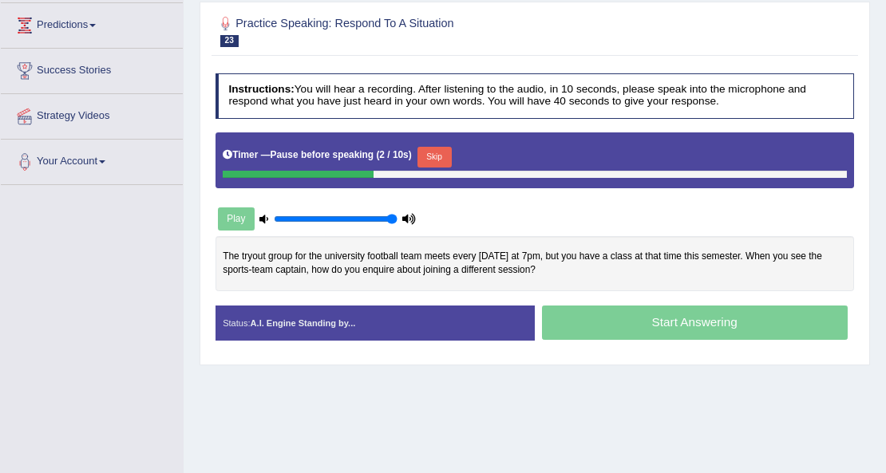
scroll to position [266, 0]
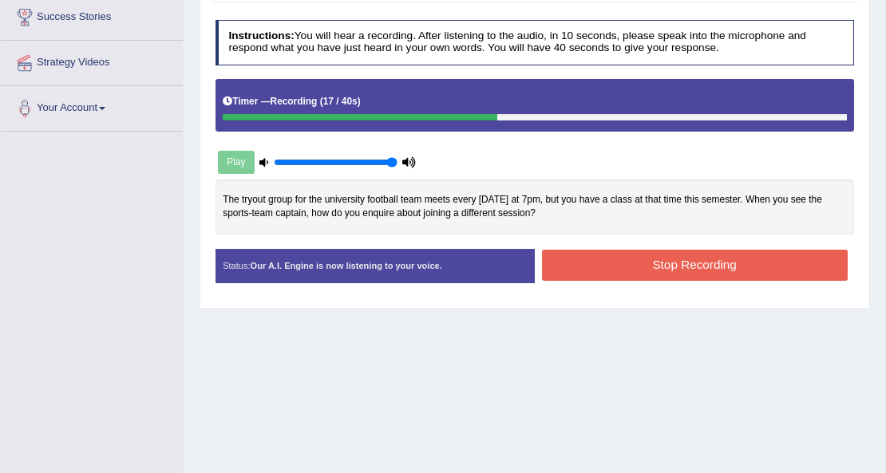
click at [731, 256] on button "Stop Recording" at bounding box center [695, 265] width 306 height 31
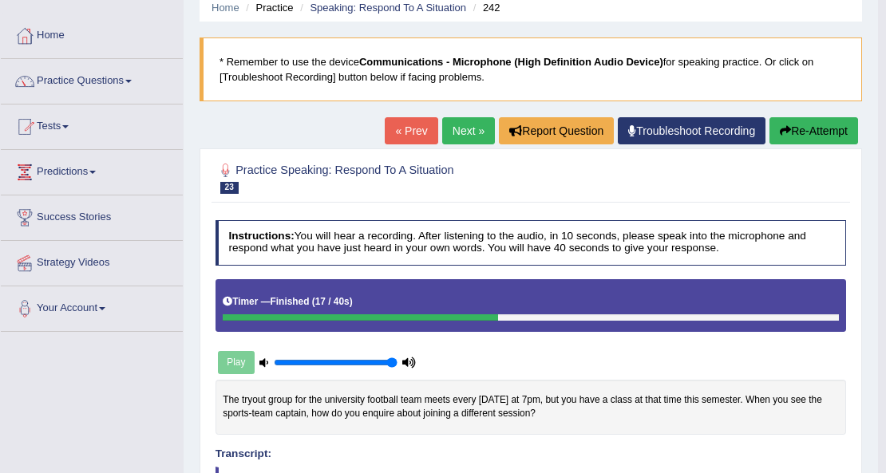
scroll to position [0, 0]
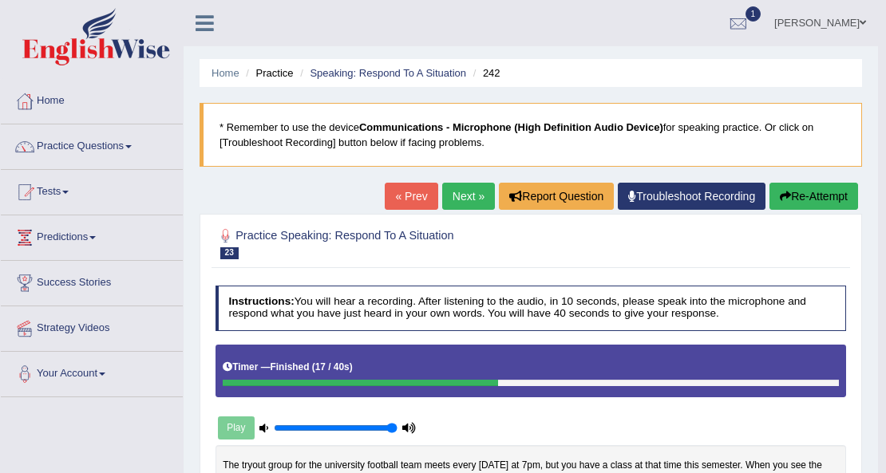
click at [456, 198] on link "Next »" at bounding box center [468, 196] width 53 height 27
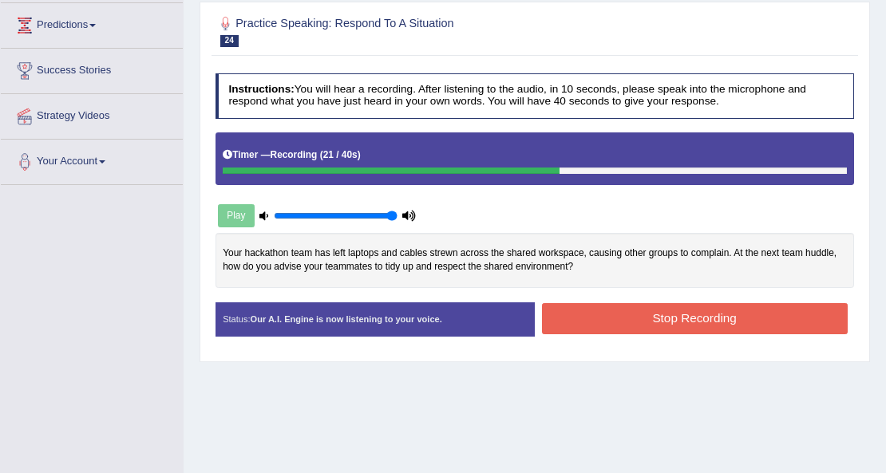
click at [618, 319] on button "Stop Recording" at bounding box center [695, 318] width 306 height 31
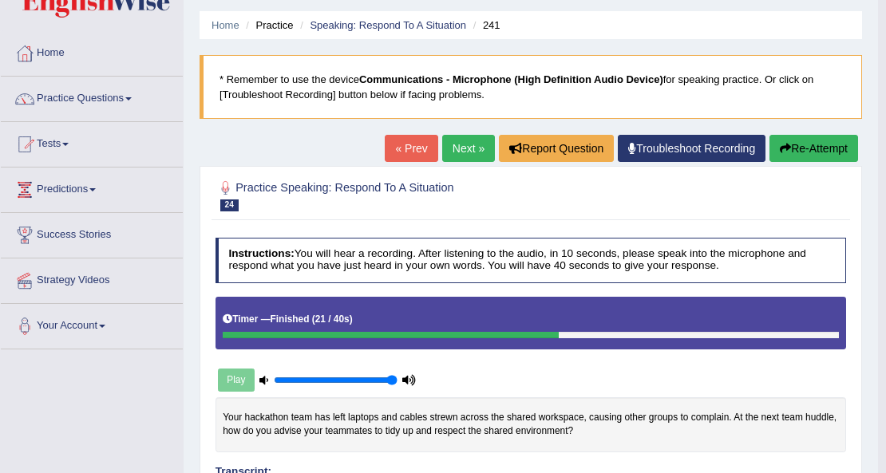
scroll to position [30, 0]
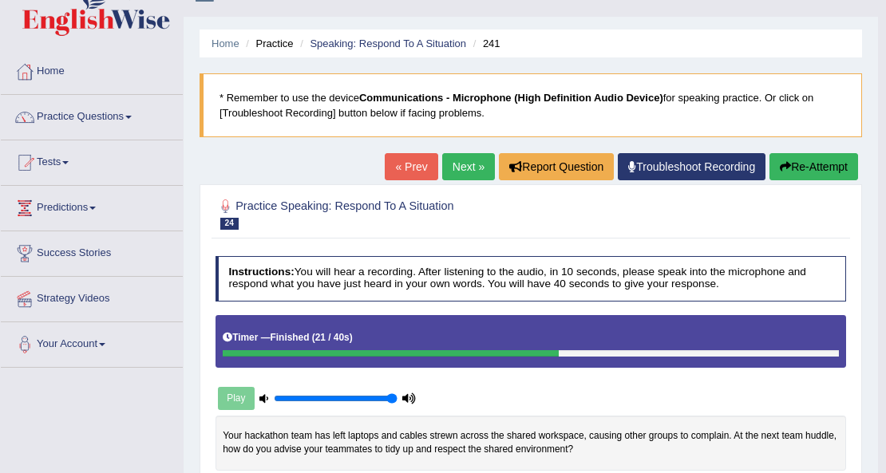
click at [468, 160] on link "Next »" at bounding box center [468, 166] width 53 height 27
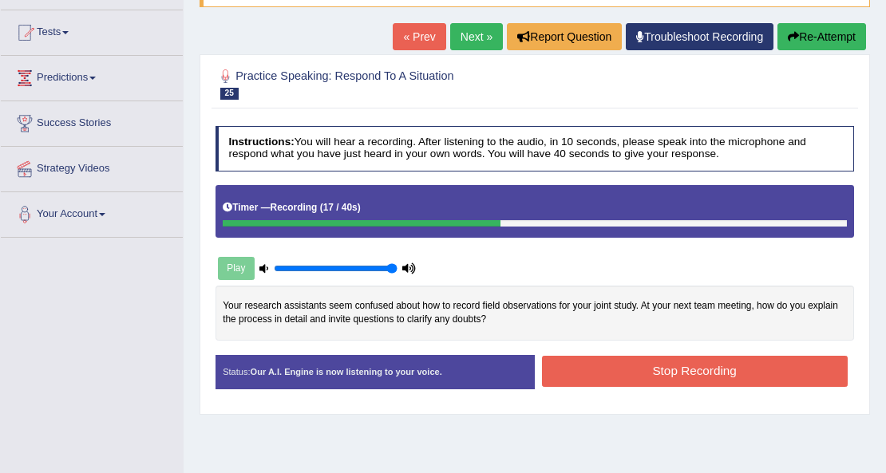
click at [595, 364] on button "Stop Recording" at bounding box center [695, 371] width 306 height 31
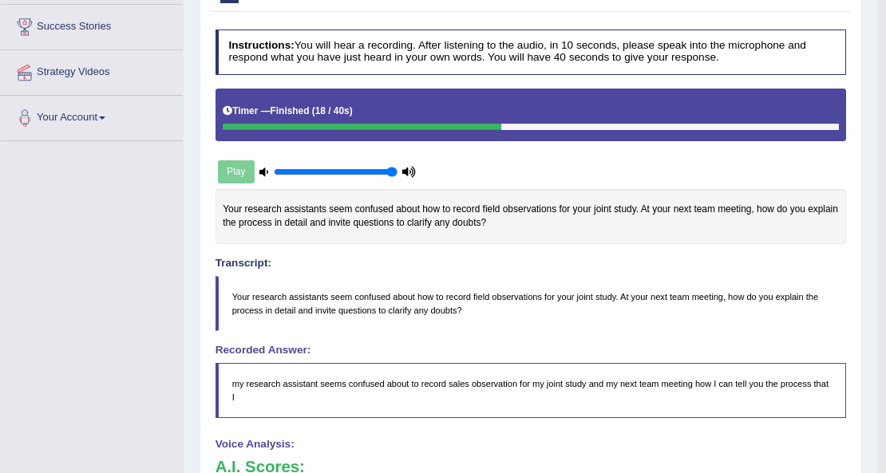
scroll to position [30, 0]
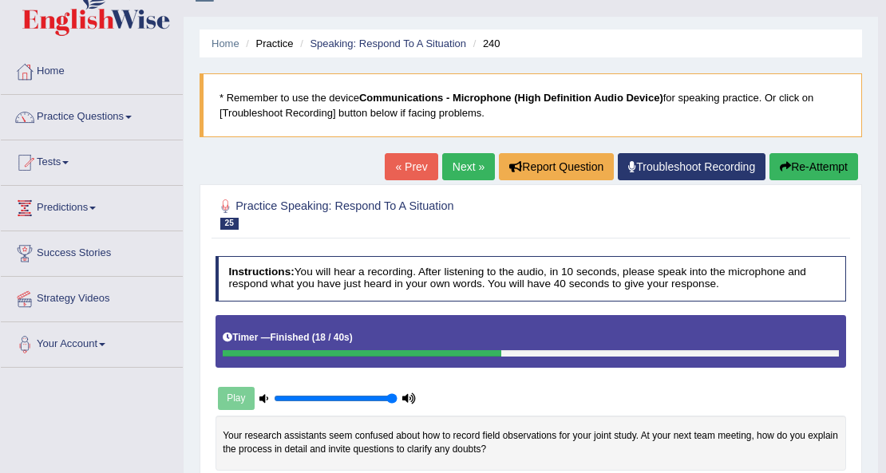
click at [450, 163] on link "Next »" at bounding box center [468, 166] width 53 height 27
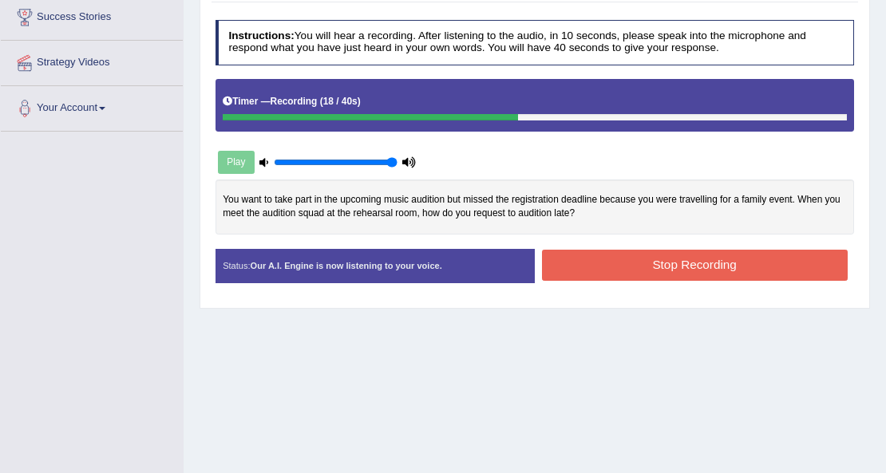
click at [605, 251] on button "Stop Recording" at bounding box center [695, 265] width 306 height 31
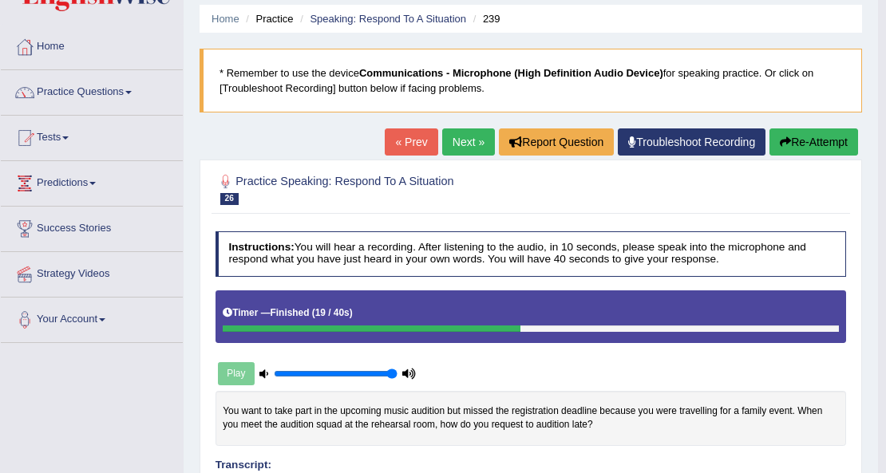
scroll to position [53, 0]
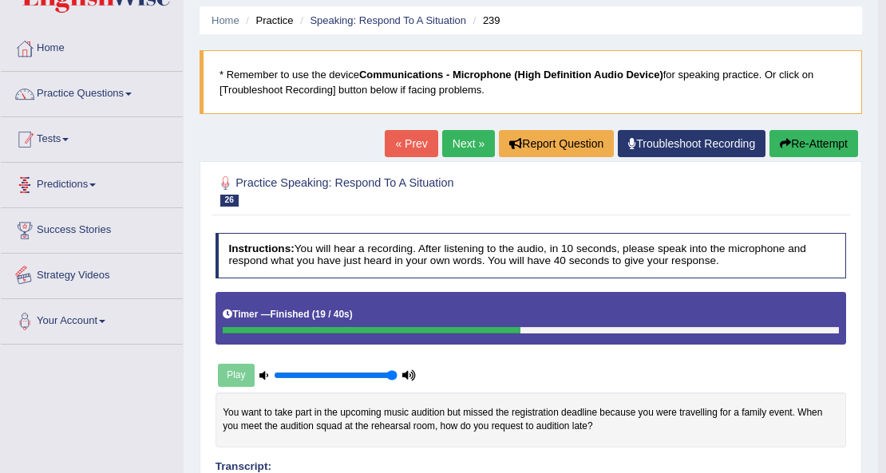
click at [112, 115] on li "Practice Questions Speaking Practice Read Aloud Repeat Sentence Describe Image …" at bounding box center [92, 94] width 182 height 45
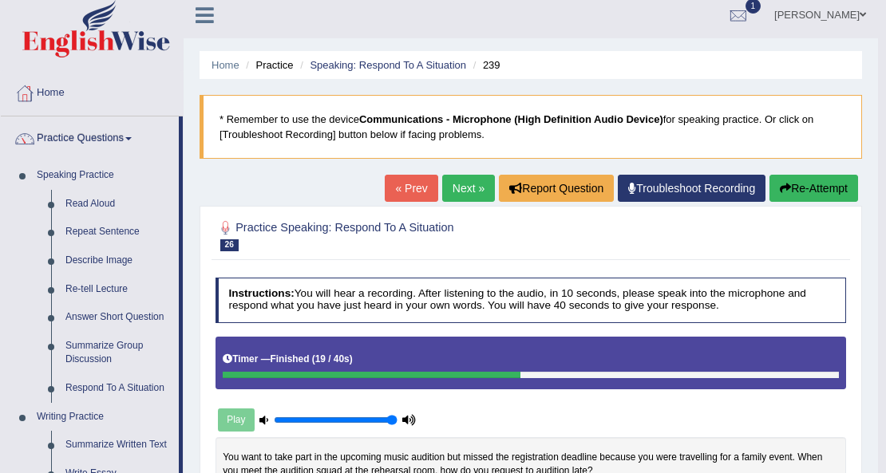
scroll to position [0, 0]
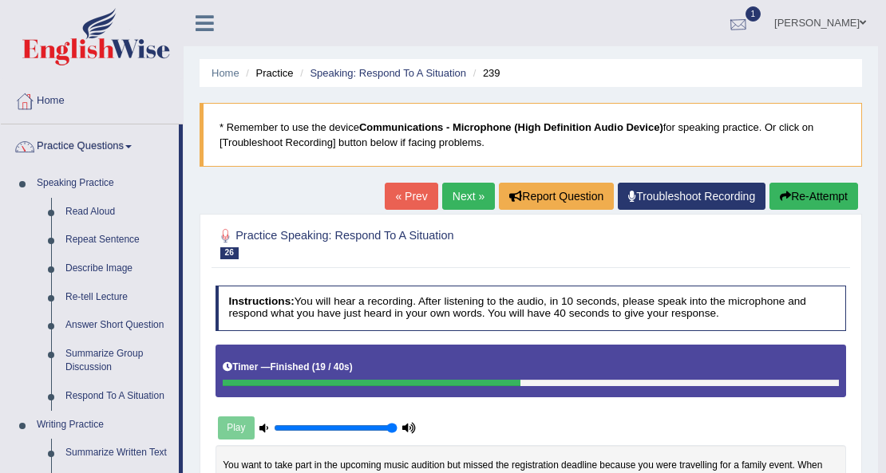
click at [736, 22] on div at bounding box center [738, 24] width 24 height 24
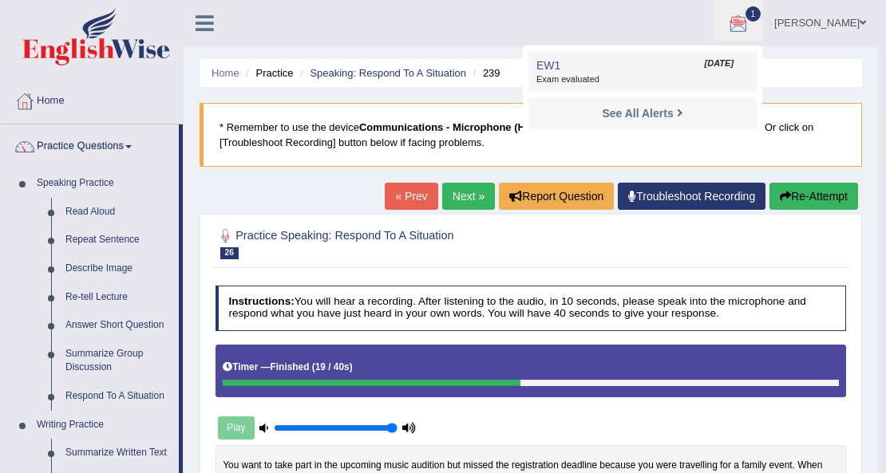
click at [622, 77] on span "Exam evaluated" at bounding box center [642, 79] width 212 height 13
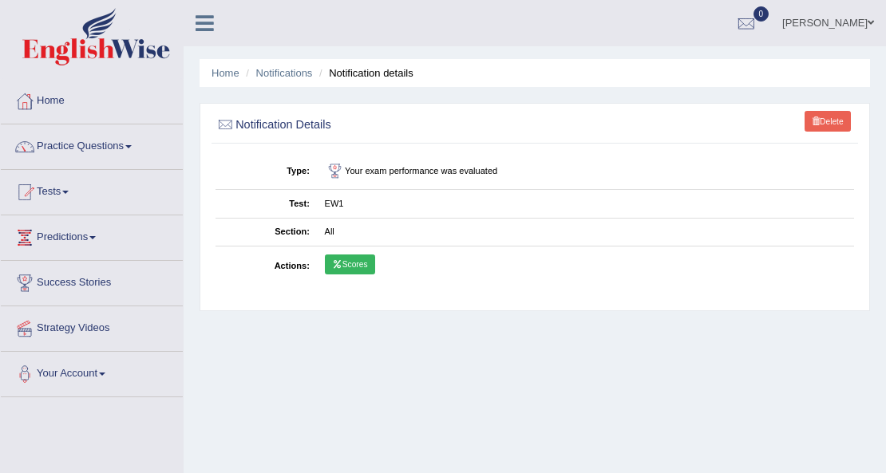
click at [362, 259] on link "Scores" at bounding box center [350, 265] width 50 height 21
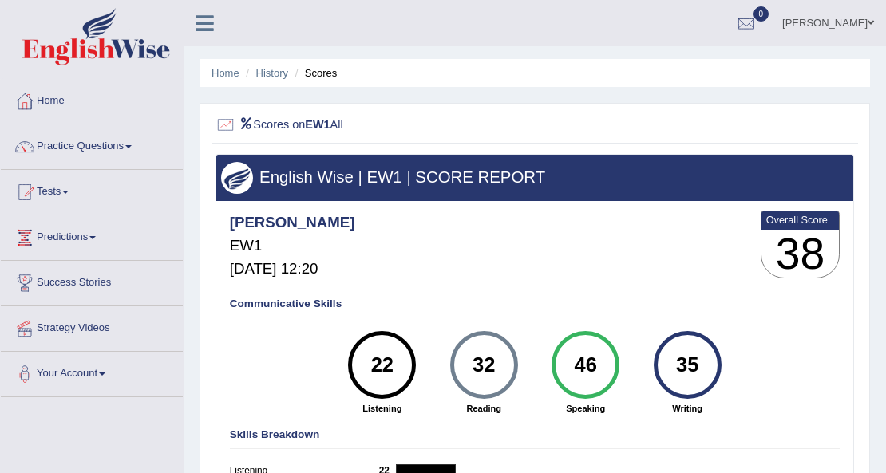
scroll to position [212, 0]
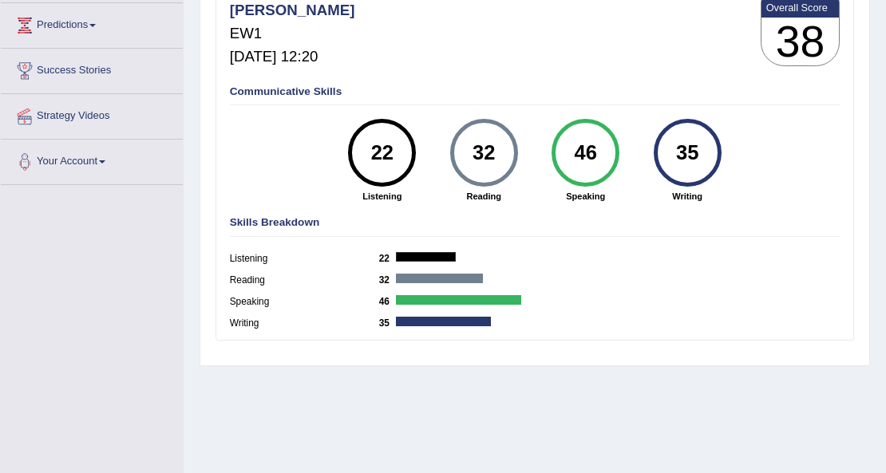
click at [579, 156] on div "46" at bounding box center [585, 152] width 49 height 57
click at [586, 148] on div "46" at bounding box center [585, 152] width 49 height 57
click at [358, 160] on div "22" at bounding box center [382, 152] width 49 height 57
click at [476, 168] on div "32" at bounding box center [483, 152] width 49 height 57
click at [632, 186] on div "46 Speaking" at bounding box center [585, 161] width 101 height 84
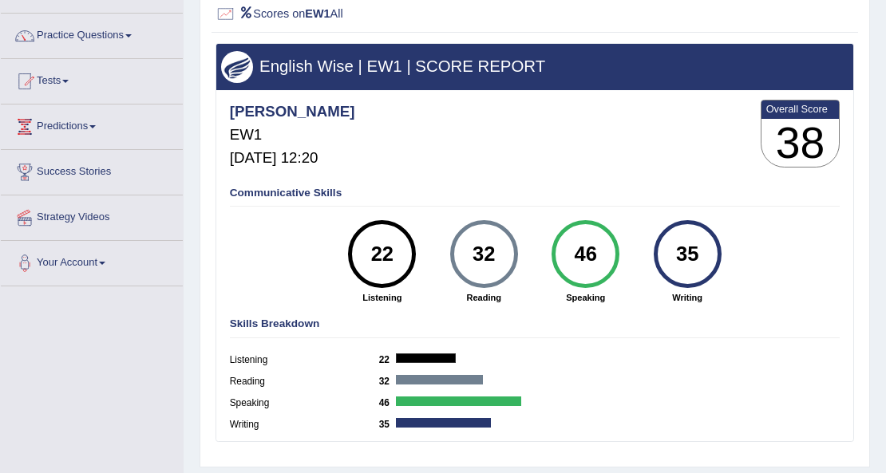
scroll to position [106, 0]
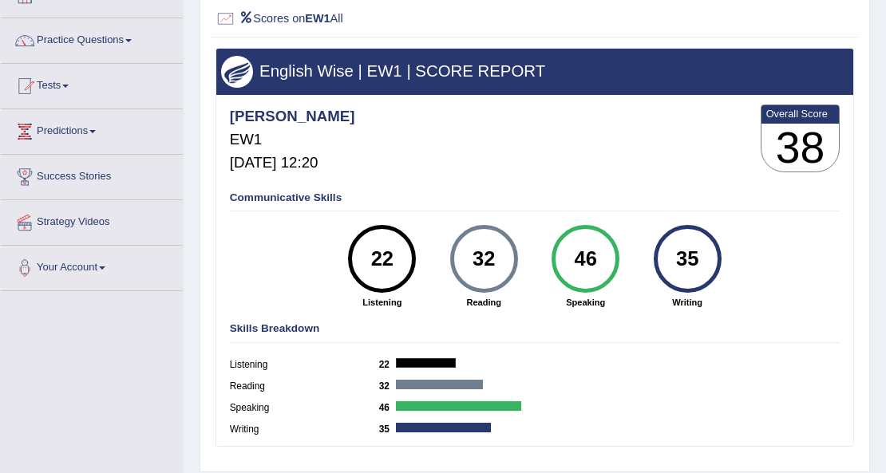
click at [346, 69] on h3 "English Wise | EW1 | SCORE REPORT" at bounding box center [534, 71] width 626 height 18
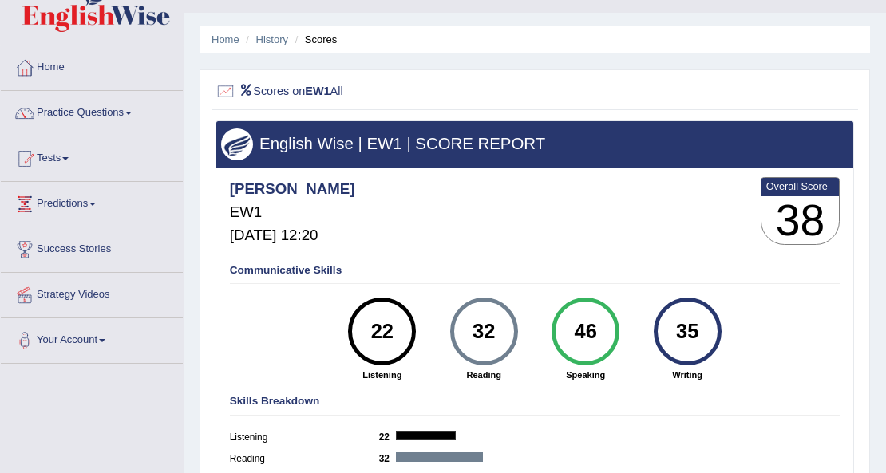
scroll to position [53, 0]
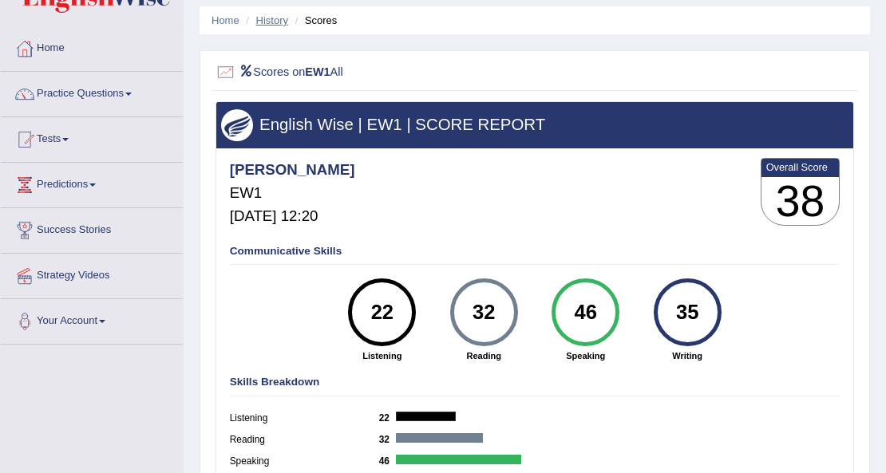
click at [275, 16] on link "History" at bounding box center [272, 20] width 32 height 12
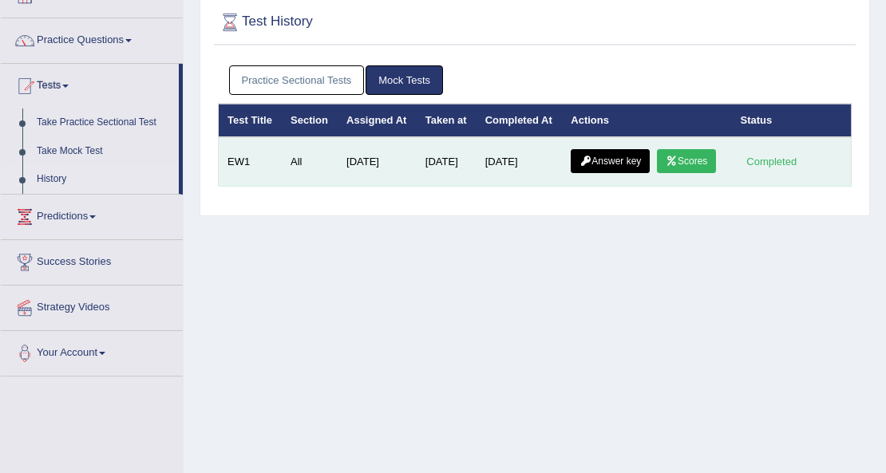
scroll to position [106, 0]
click at [593, 173] on link "Answer key" at bounding box center [610, 161] width 79 height 24
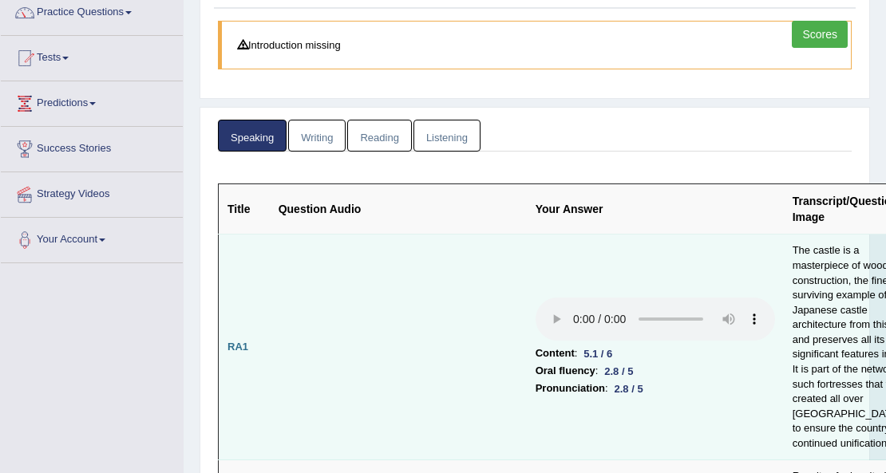
scroll to position [160, 0]
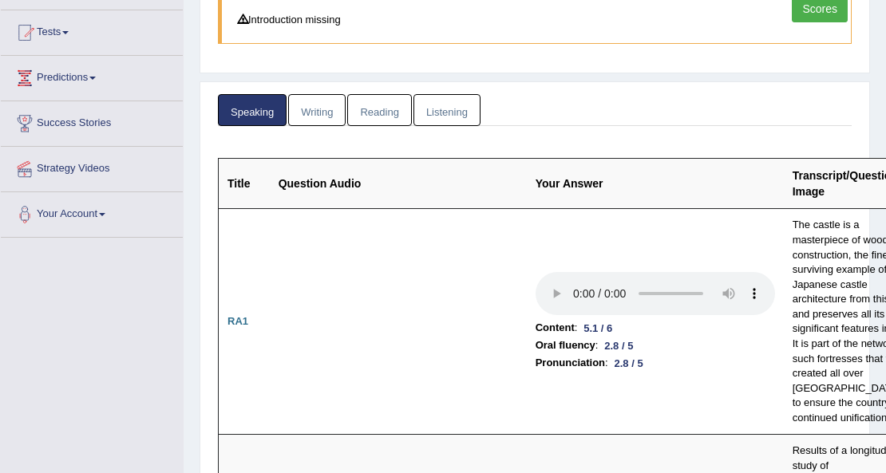
click at [342, 115] on link "Writing" at bounding box center [316, 110] width 57 height 33
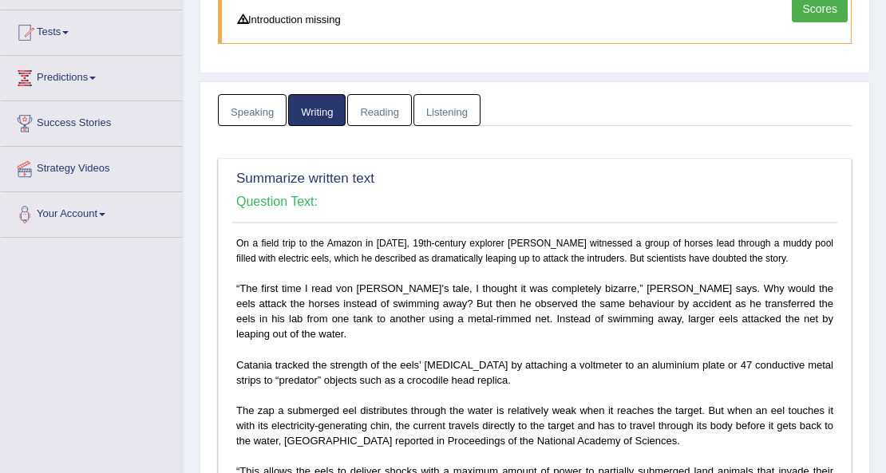
click at [426, 98] on link "Listening" at bounding box center [446, 110] width 67 height 33
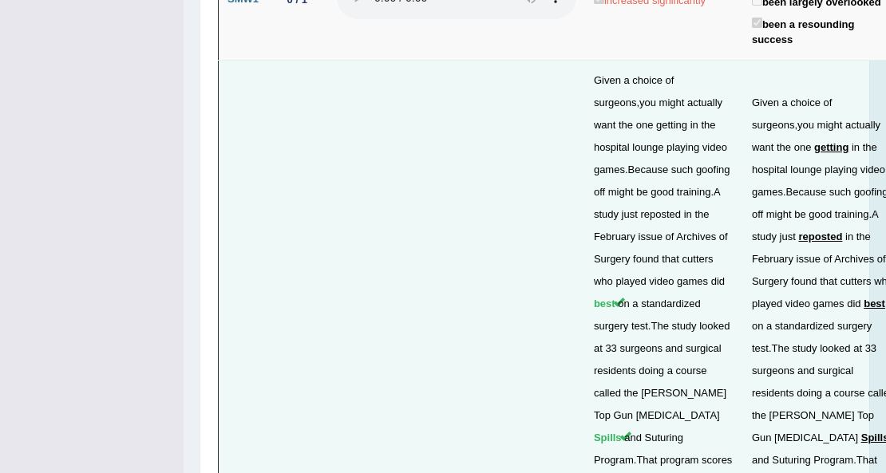
scroll to position [4601, 0]
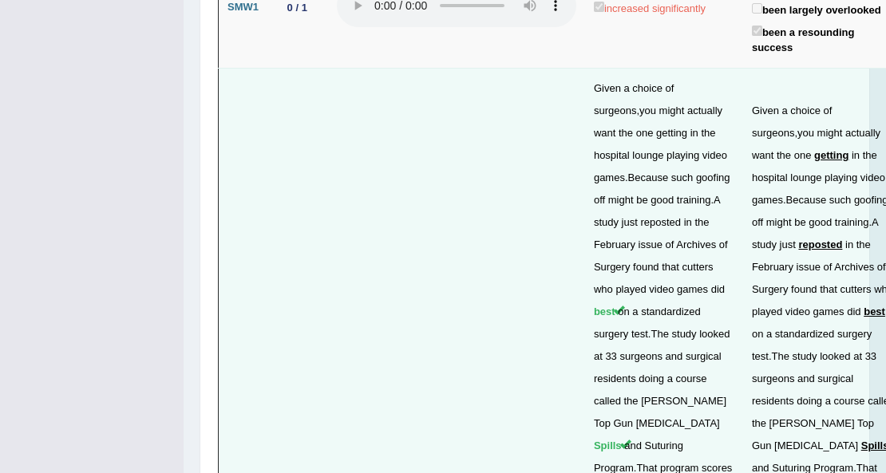
drag, startPoint x: 803, startPoint y: 247, endPoint x: 790, endPoint y: 247, distance: 12.8
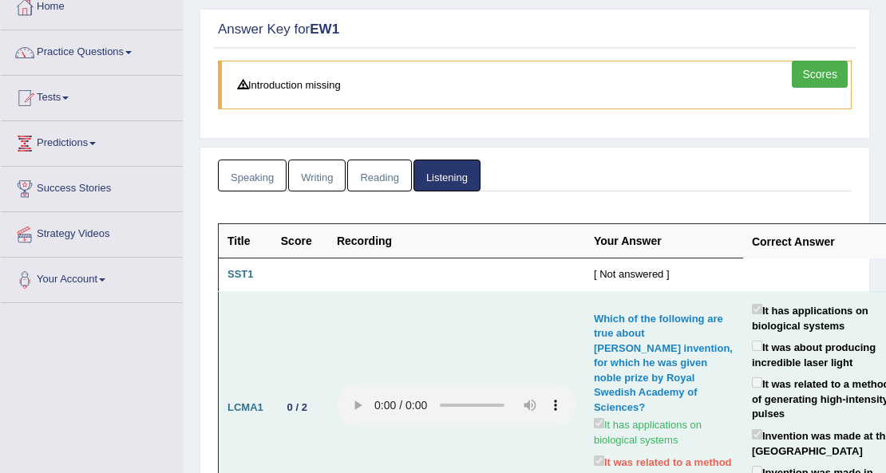
scroll to position [0, 0]
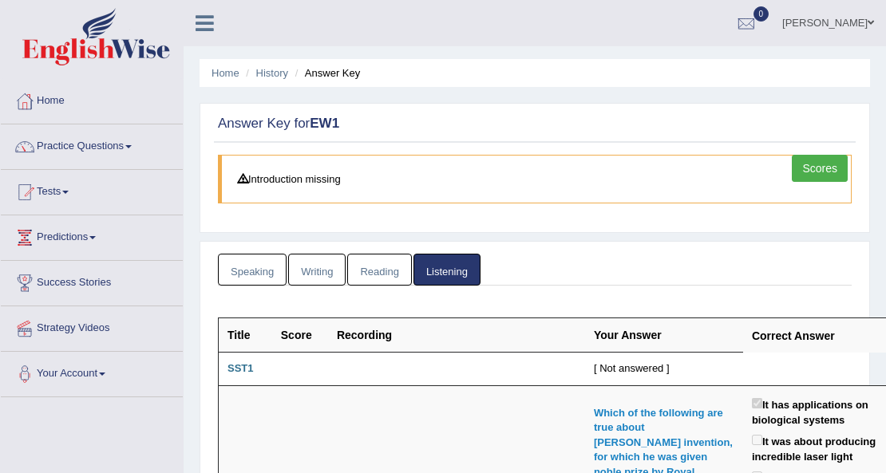
click at [260, 275] on link "Speaking" at bounding box center [252, 270] width 69 height 33
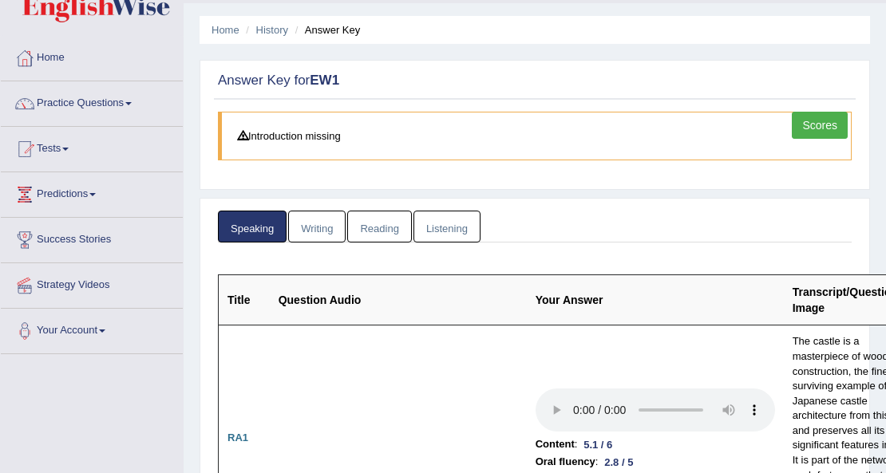
scroll to position [106, 0]
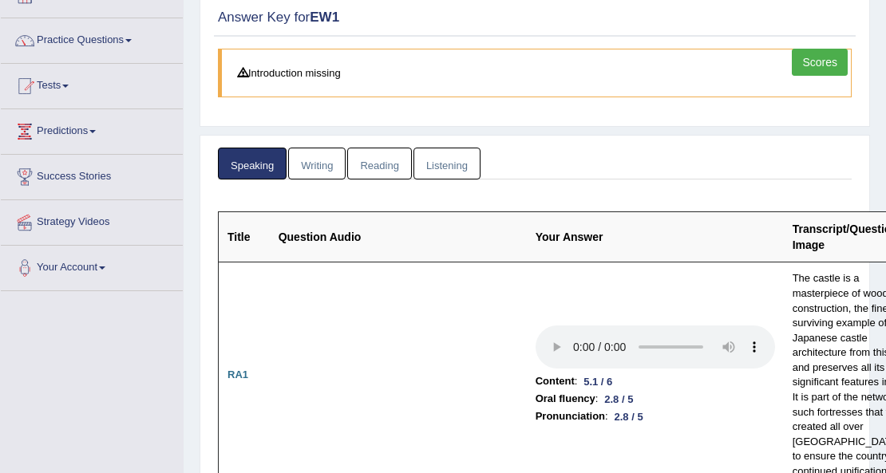
click at [319, 158] on link "Writing" at bounding box center [316, 164] width 57 height 33
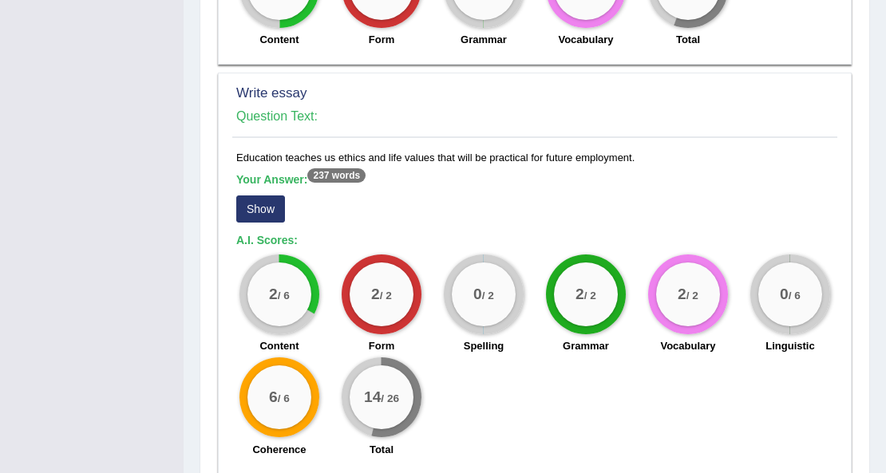
scroll to position [1325, 0]
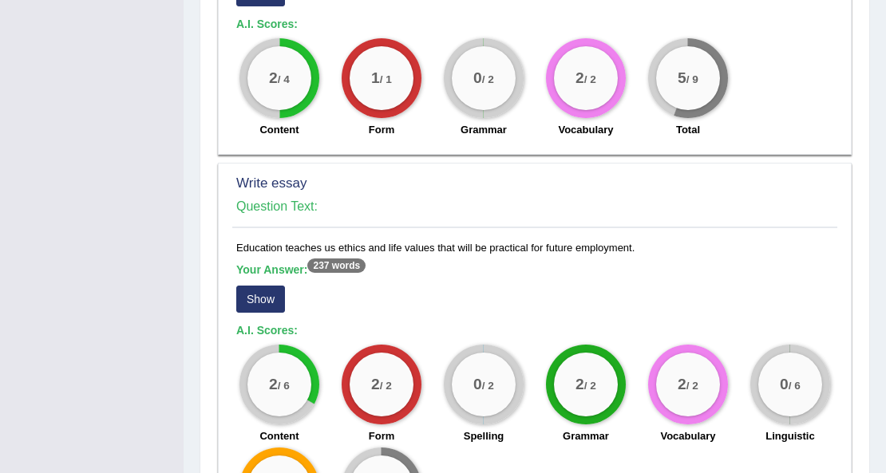
click at [267, 294] on button "Show" at bounding box center [260, 299] width 49 height 27
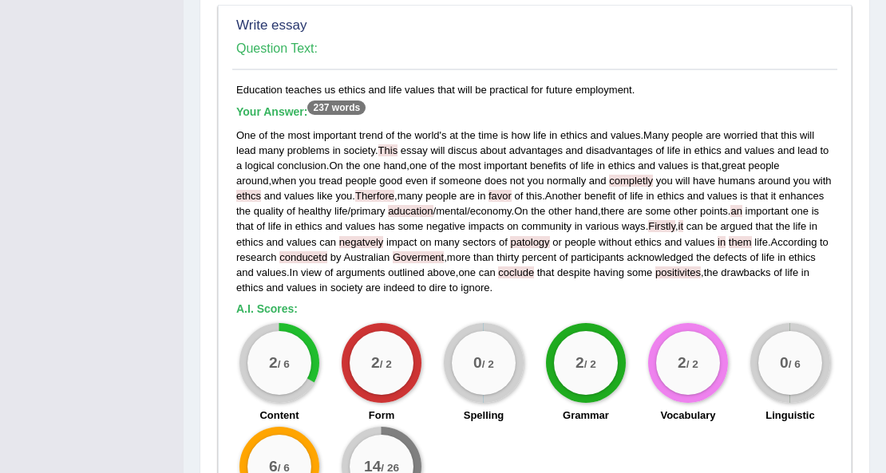
scroll to position [1484, 0]
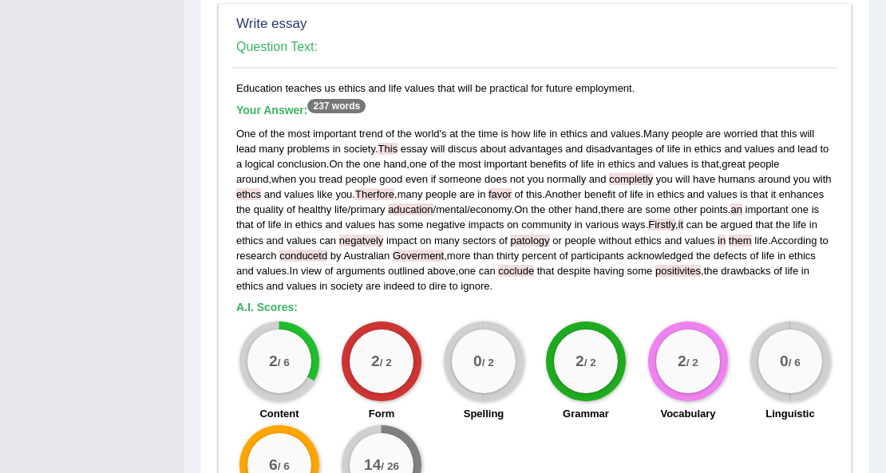
click at [339, 235] on span "negatvely" at bounding box center [361, 241] width 45 height 12
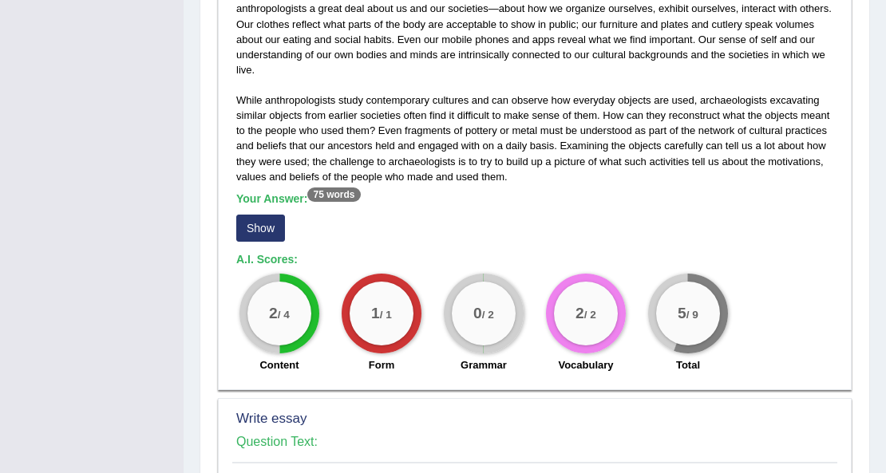
scroll to position [1112, 0]
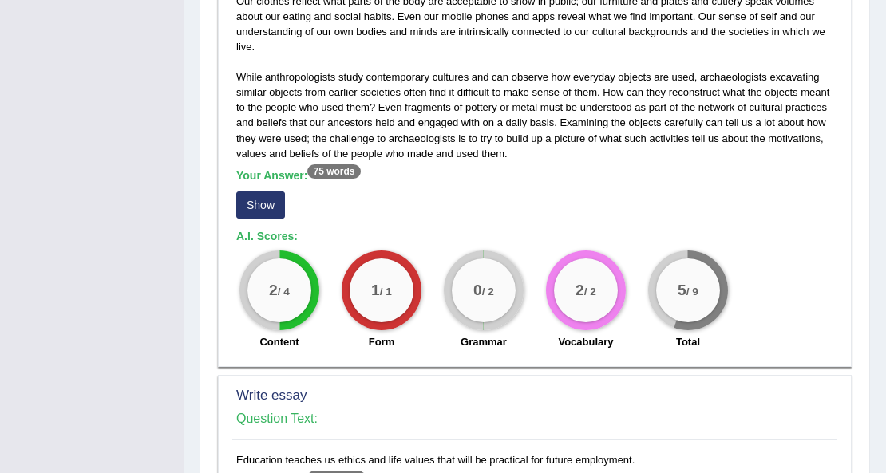
click at [275, 195] on button "Show" at bounding box center [260, 205] width 49 height 27
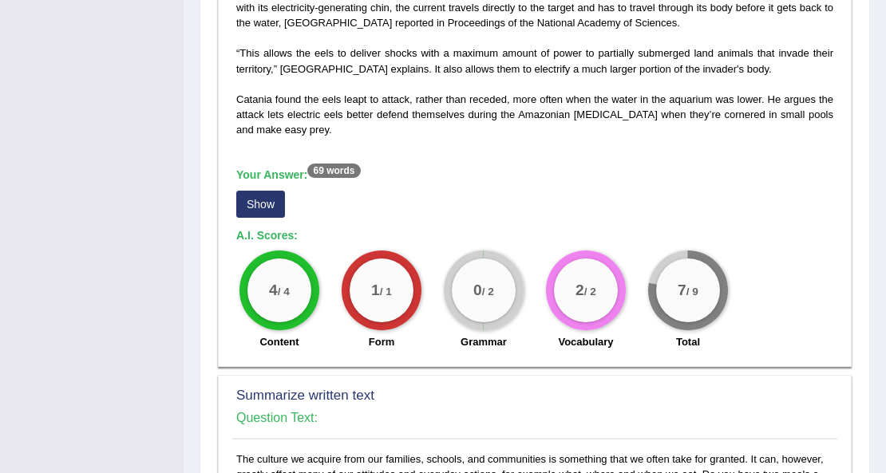
scroll to position [580, 0]
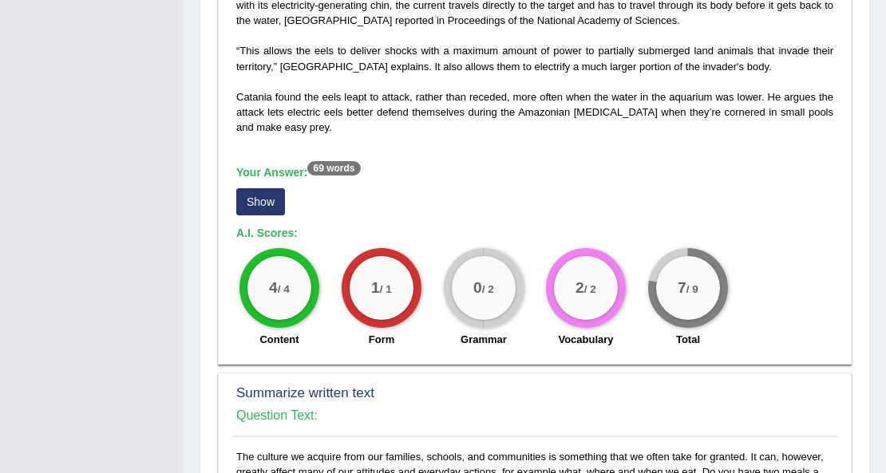
click at [259, 192] on button "Show" at bounding box center [260, 201] width 49 height 27
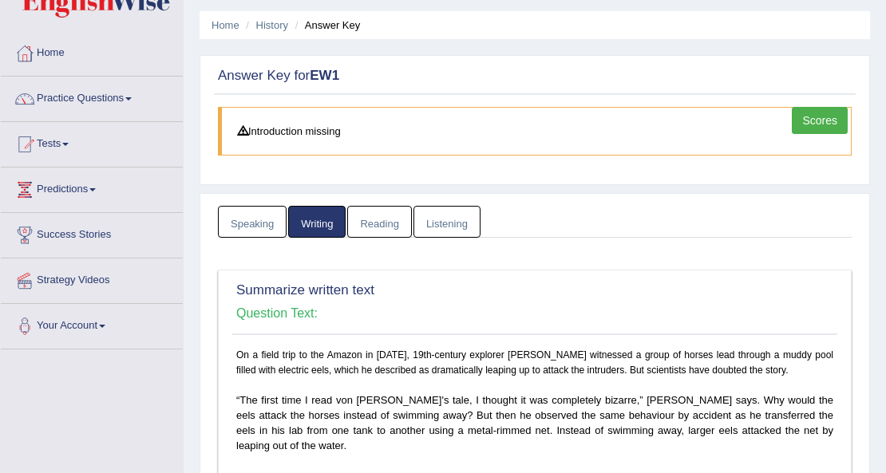
scroll to position [0, 0]
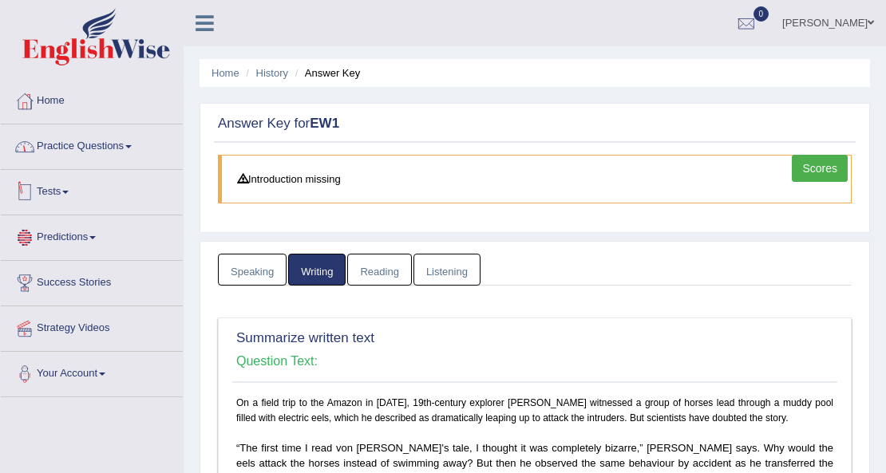
click at [120, 148] on link "Practice Questions" at bounding box center [92, 144] width 182 height 40
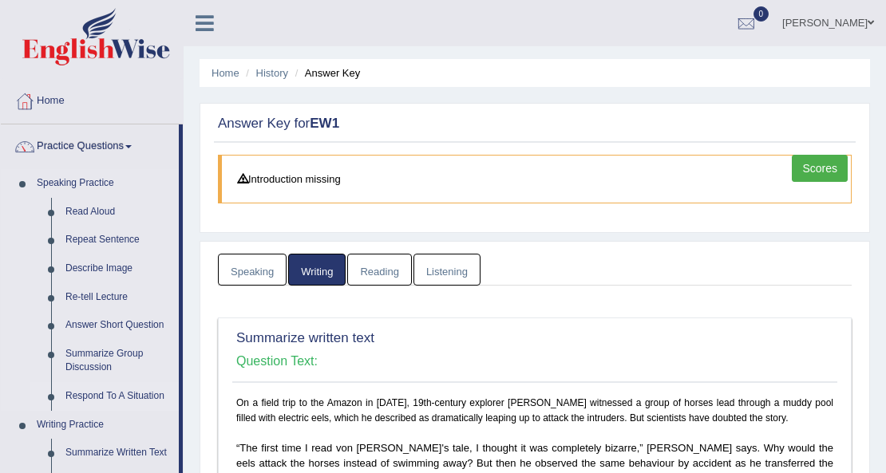
click at [105, 394] on link "Respond To A Situation" at bounding box center [118, 396] width 121 height 29
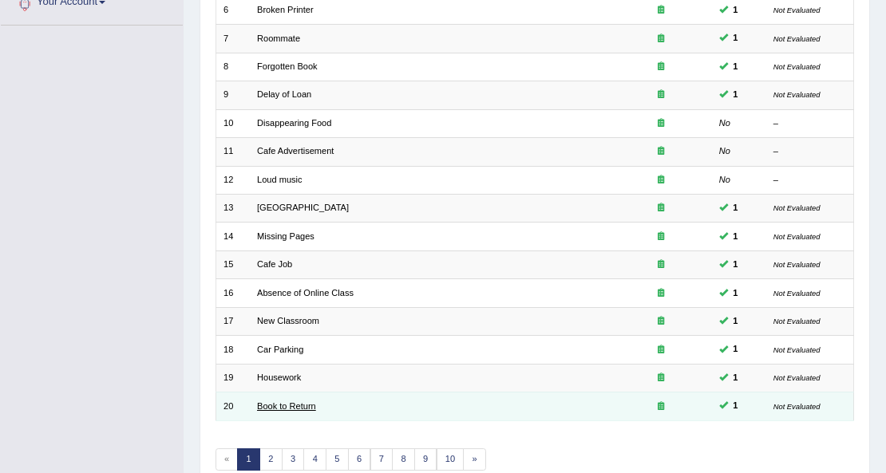
click at [266, 401] on link "Book to Return" at bounding box center [286, 406] width 59 height 10
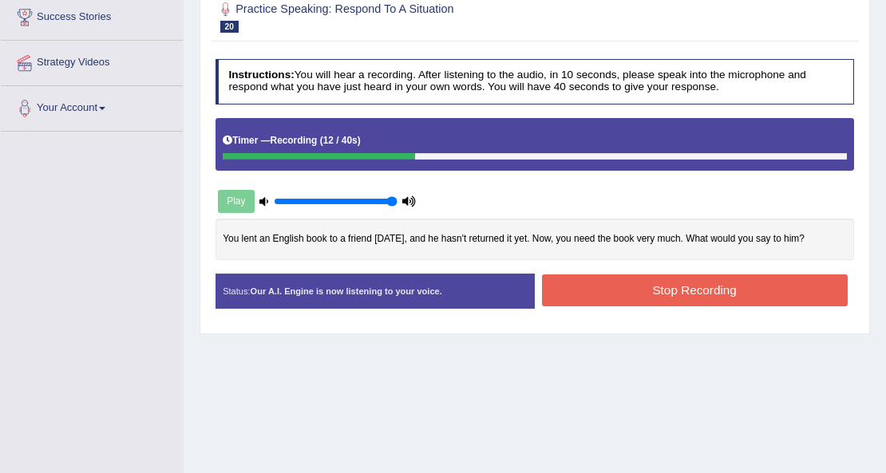
click at [705, 290] on button "Stop Recording" at bounding box center [695, 290] width 306 height 31
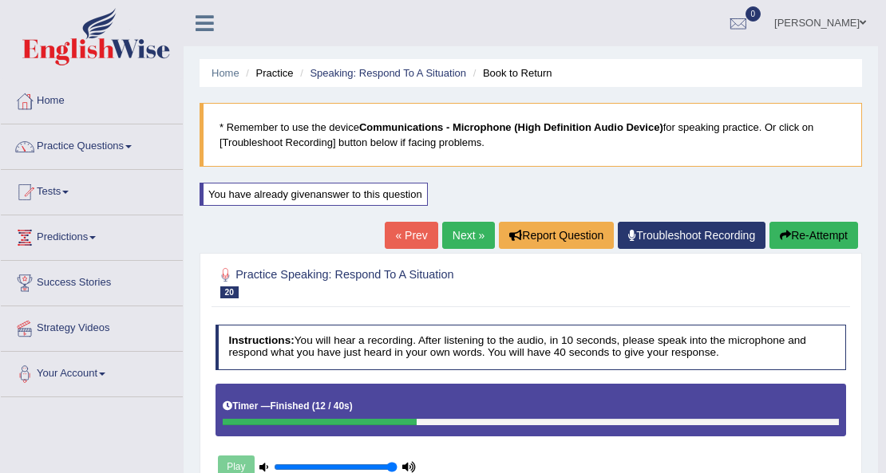
click at [472, 238] on link "Next »" at bounding box center [468, 235] width 53 height 27
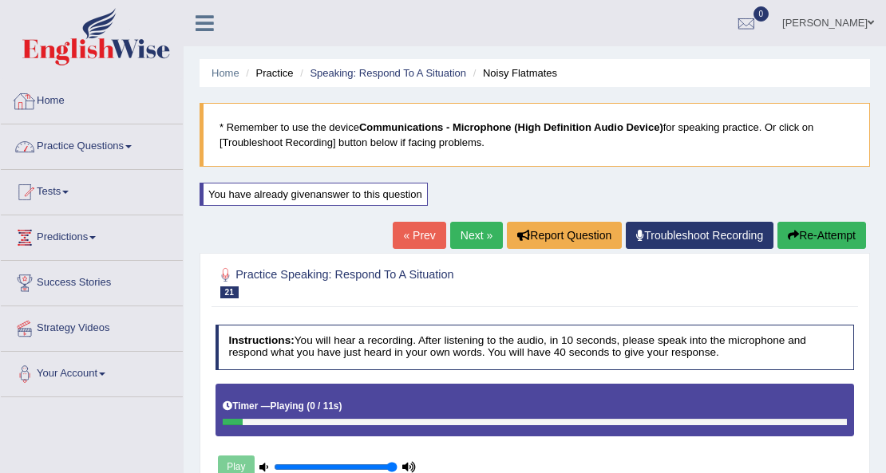
click at [118, 147] on link "Practice Questions" at bounding box center [92, 144] width 182 height 40
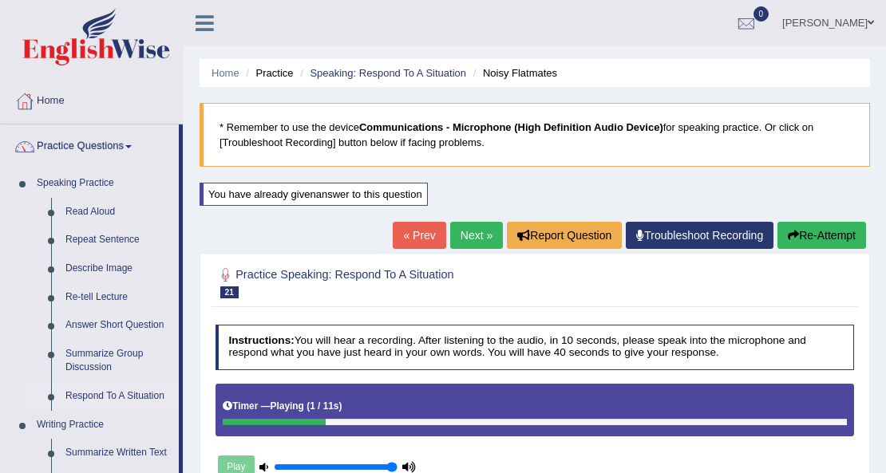
click at [93, 401] on link "Respond To A Situation" at bounding box center [118, 396] width 121 height 29
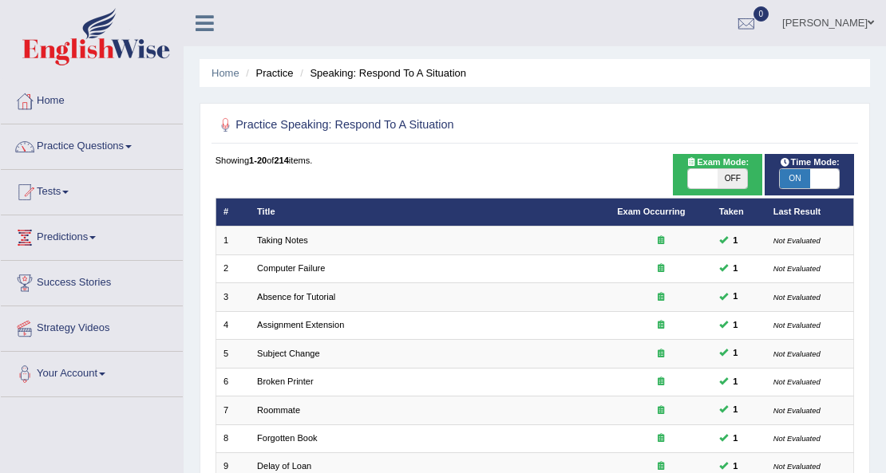
scroll to position [442, 0]
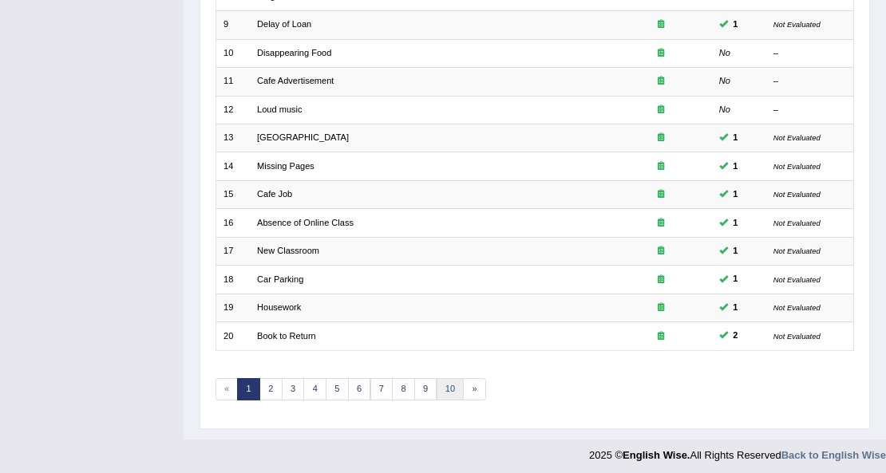
click at [443, 386] on link "10" at bounding box center [451, 389] width 28 height 22
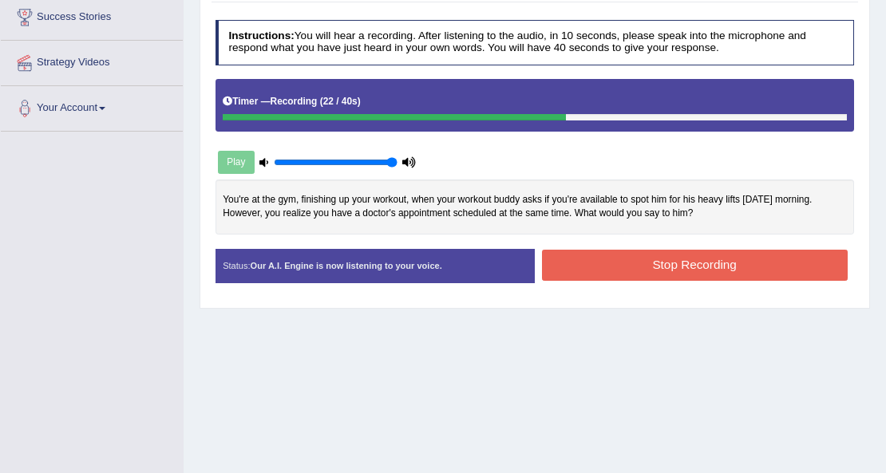
click at [708, 256] on button "Stop Recording" at bounding box center [695, 265] width 306 height 31
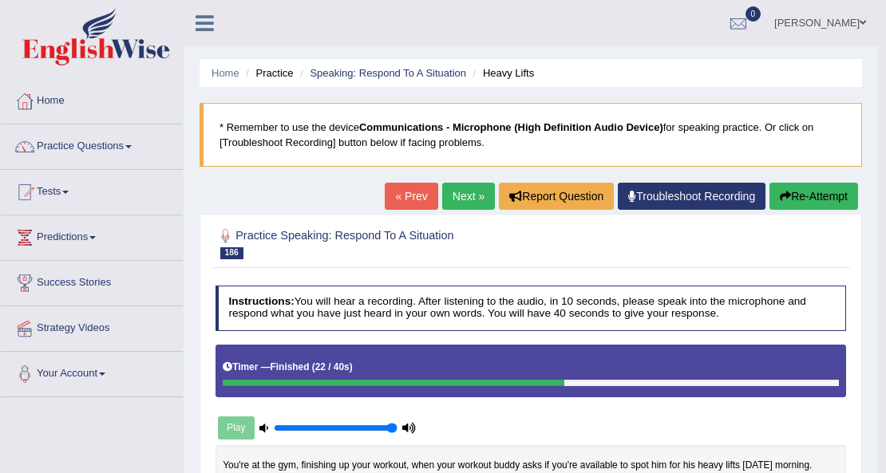
click at [476, 198] on link "Next »" at bounding box center [468, 196] width 53 height 27
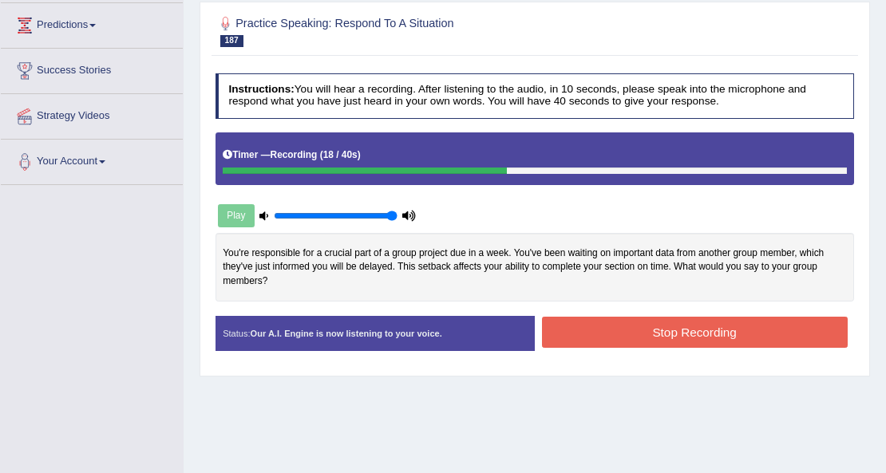
click at [632, 331] on button "Stop Recording" at bounding box center [695, 332] width 306 height 31
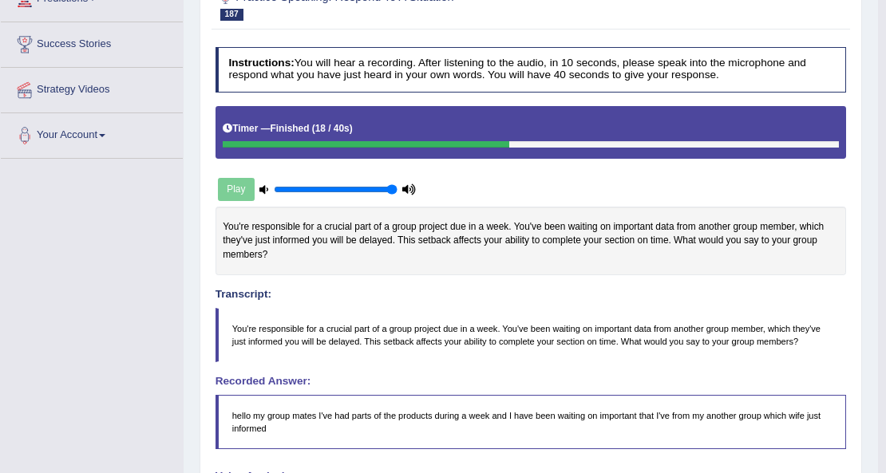
scroll to position [256, 0]
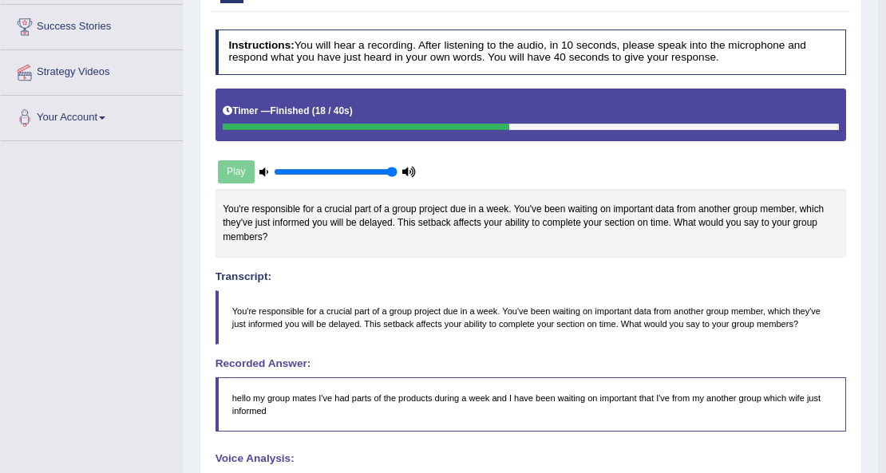
drag, startPoint x: 272, startPoint y: 280, endPoint x: 207, endPoint y: 279, distance: 64.7
click at [207, 279] on div "Practice Speaking: Respond To A Situation 187 Group Projects Instructions: You …" at bounding box center [531, 369] width 662 height 823
drag, startPoint x: 209, startPoint y: 277, endPoint x: 263, endPoint y: 275, distance: 54.3
click at [263, 275] on div "Practice Speaking: Respond To A Situation 187 Group Projects Instructions: You …" at bounding box center [531, 369] width 662 height 823
click at [275, 275] on h4 "Transcript:" at bounding box center [530, 240] width 631 height 88
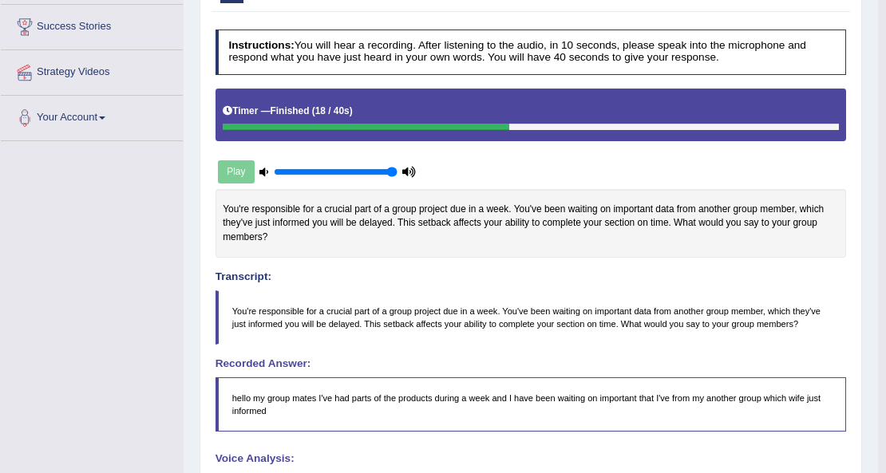
drag, startPoint x: 275, startPoint y: 274, endPoint x: 211, endPoint y: 283, distance: 65.3
click at [211, 283] on div "Practice Speaking: Respond To A Situation 187 Group Projects Instructions: You …" at bounding box center [531, 369] width 662 height 823
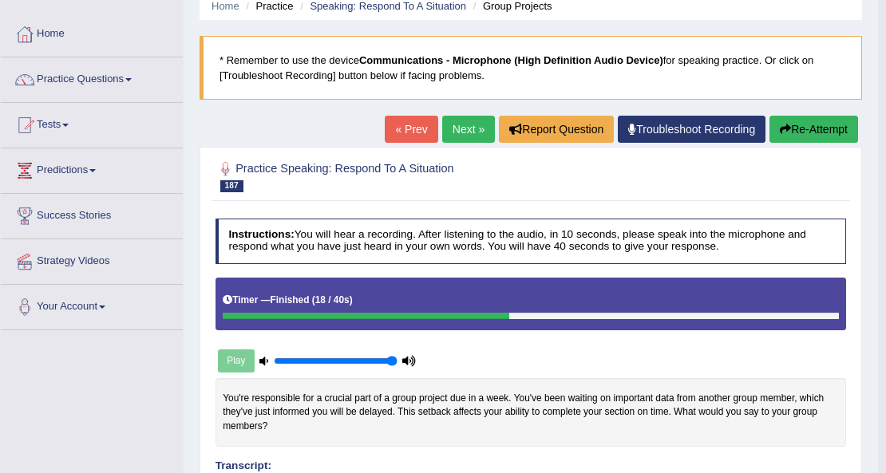
scroll to position [0, 0]
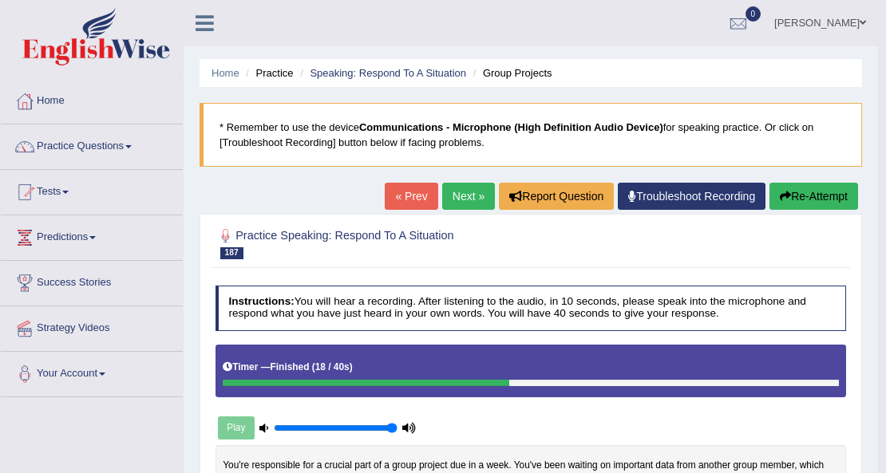
click at [231, 250] on span "187" at bounding box center [231, 253] width 23 height 12
click at [222, 252] on span "187" at bounding box center [231, 253] width 23 height 12
click at [450, 192] on link "Next »" at bounding box center [468, 196] width 53 height 27
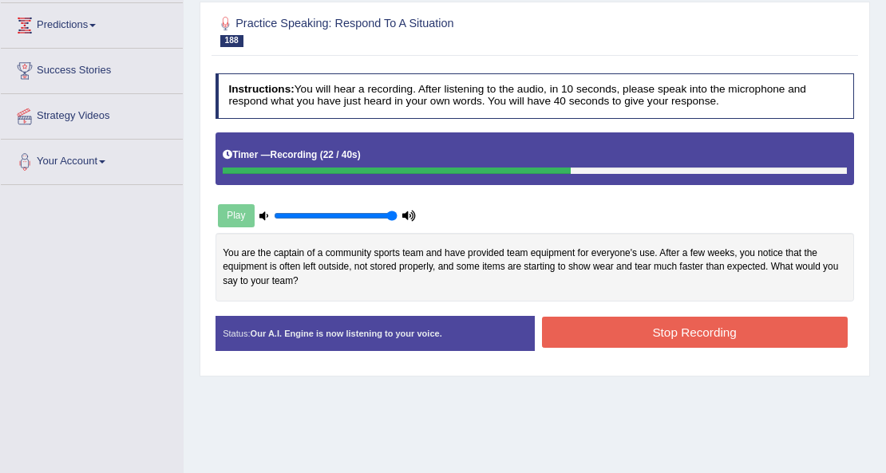
click at [618, 335] on button "Stop Recording" at bounding box center [695, 332] width 306 height 31
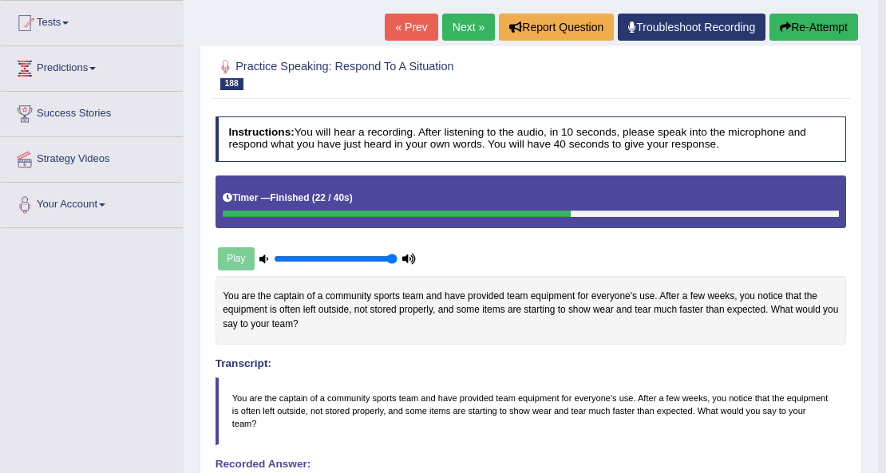
scroll to position [26, 0]
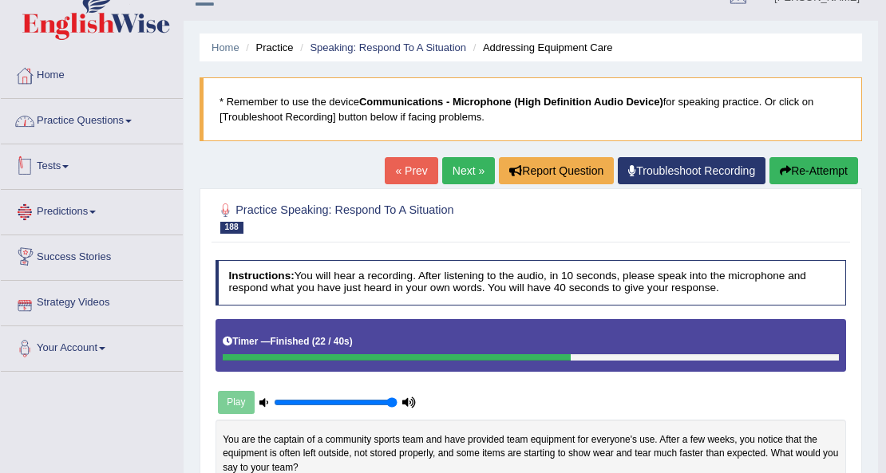
click at [89, 120] on link "Practice Questions" at bounding box center [92, 119] width 182 height 40
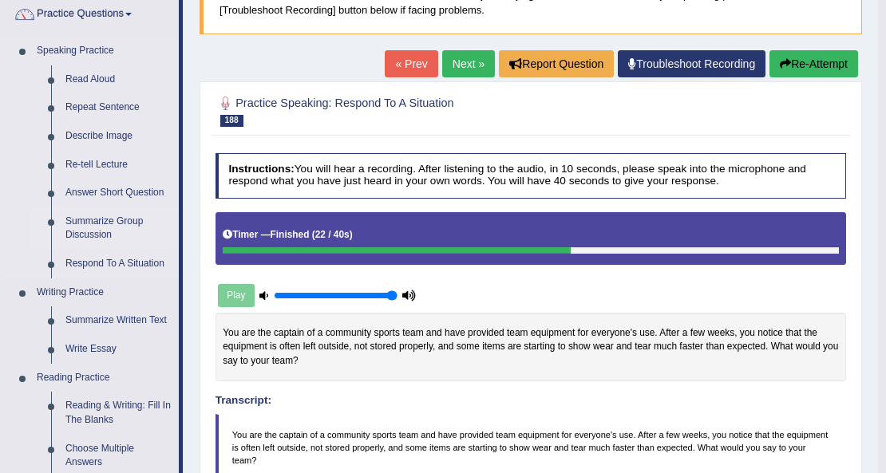
scroll to position [132, 0]
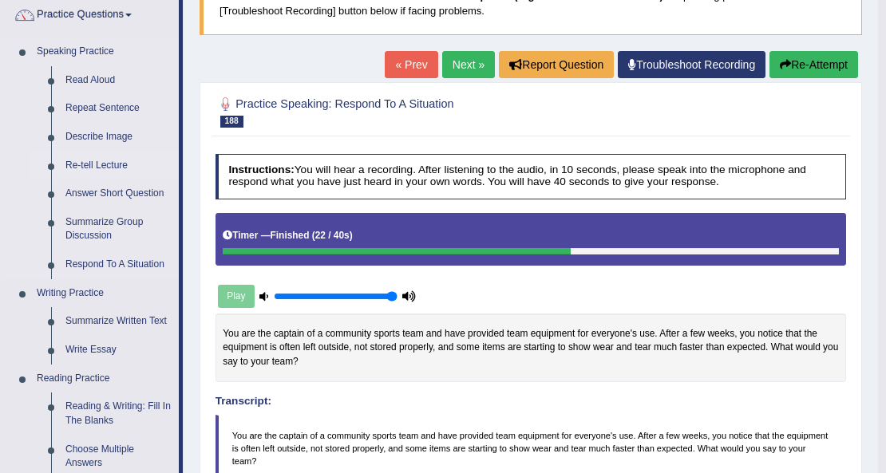
click at [105, 167] on link "Re-tell Lecture" at bounding box center [118, 166] width 121 height 29
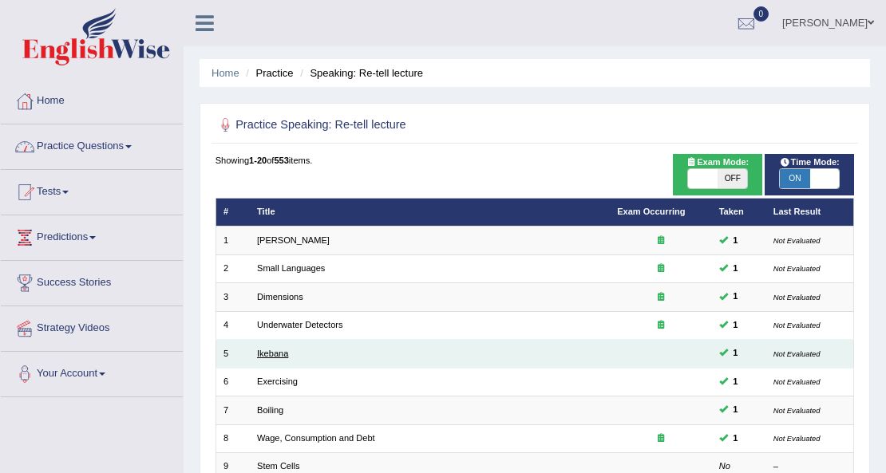
click at [278, 352] on link "Ikebana" at bounding box center [272, 354] width 31 height 10
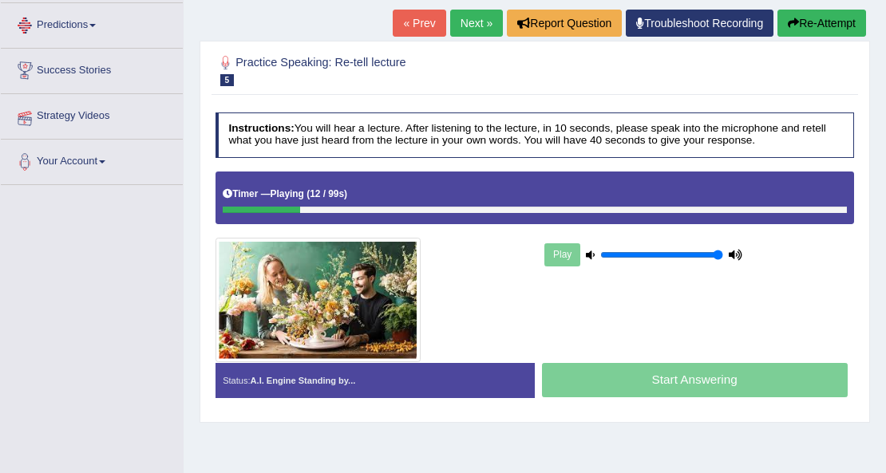
scroll to position [53, 0]
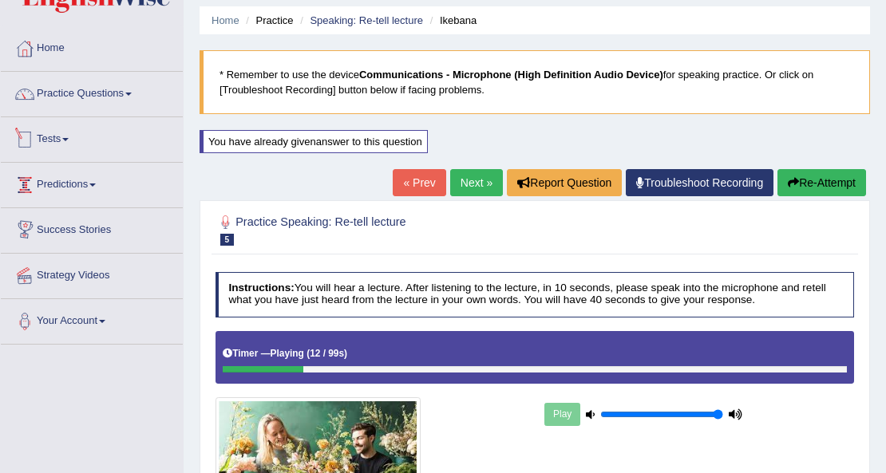
click at [119, 81] on link "Practice Questions" at bounding box center [92, 92] width 182 height 40
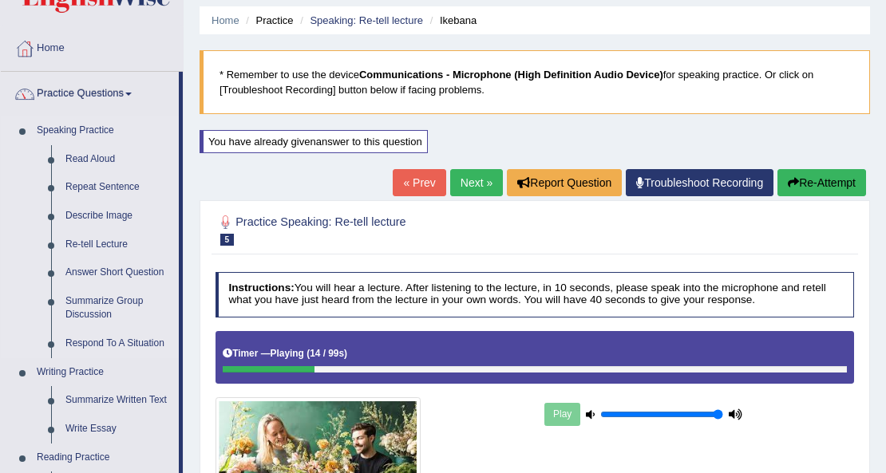
click at [85, 135] on link "Speaking Practice" at bounding box center [104, 131] width 149 height 29
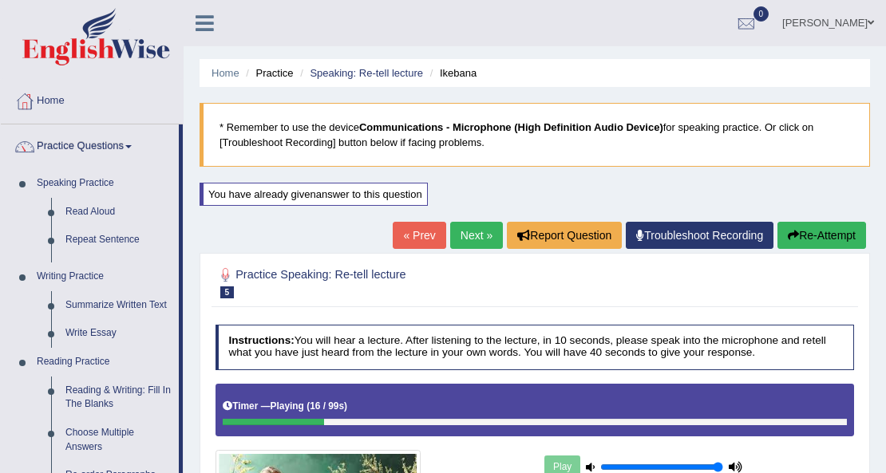
click at [426, 235] on link "« Prev" at bounding box center [419, 235] width 53 height 27
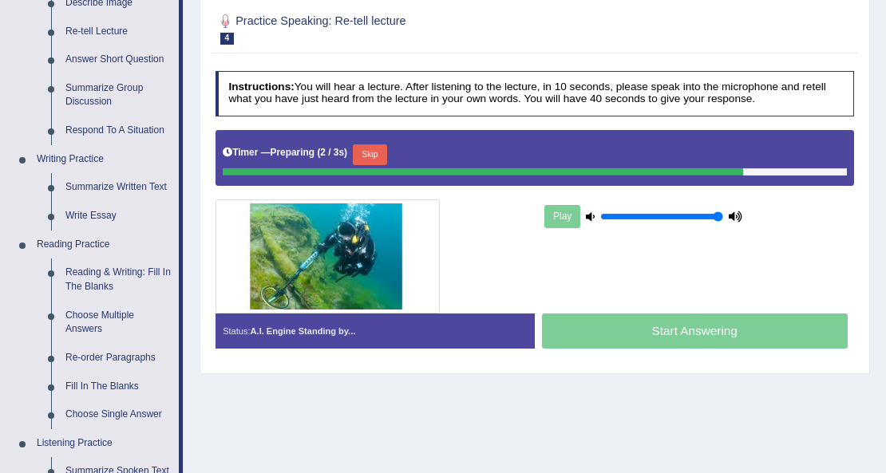
click at [380, 152] on button "Skip" at bounding box center [370, 154] width 34 height 21
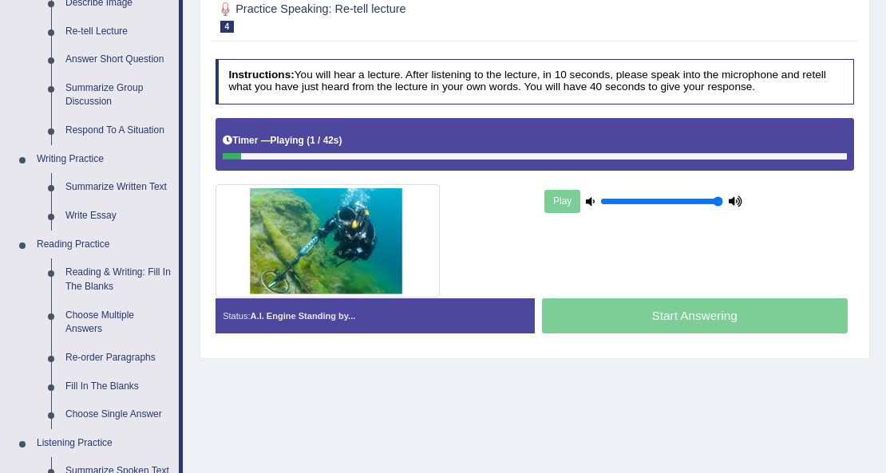
click at [592, 197] on icon at bounding box center [590, 201] width 9 height 9
click at [591, 197] on icon at bounding box center [590, 201] width 9 height 9
type input "0.05"
click at [606, 200] on input "range" at bounding box center [661, 201] width 123 height 11
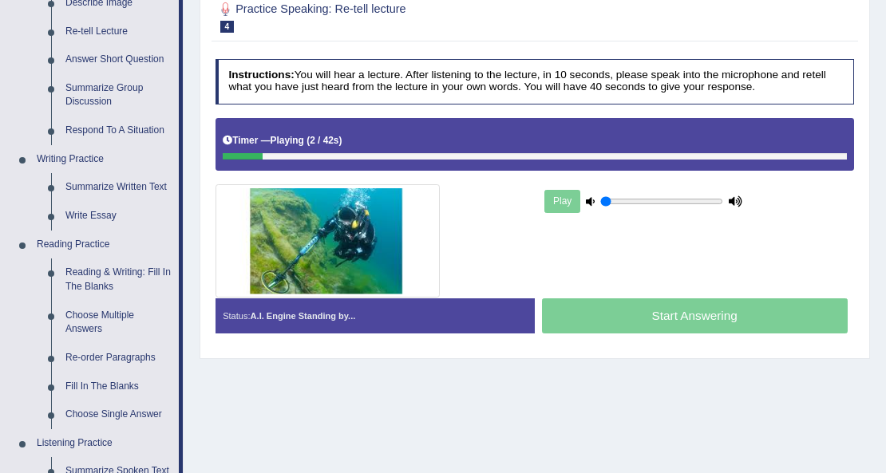
drag, startPoint x: 606, startPoint y: 200, endPoint x: 587, endPoint y: 199, distance: 19.2
click at [600, 200] on input "range" at bounding box center [661, 201] width 123 height 11
click at [107, 87] on link "Summarize Group Discussion" at bounding box center [118, 95] width 121 height 42
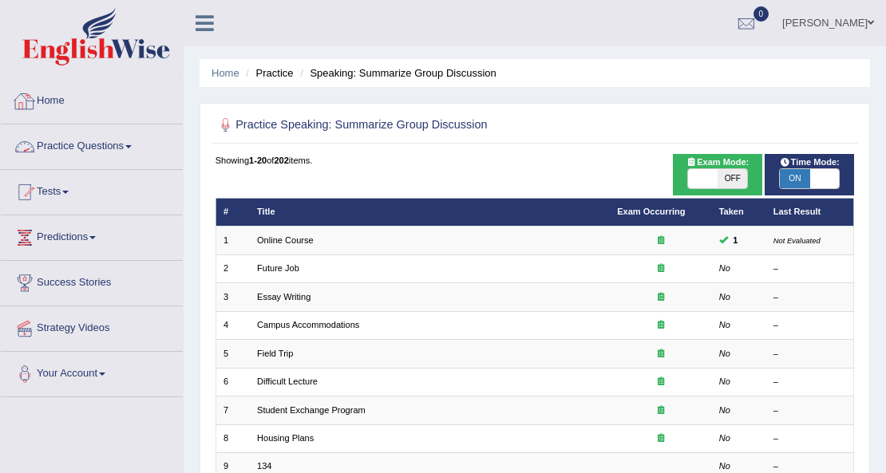
click at [84, 154] on link "Practice Questions" at bounding box center [92, 144] width 182 height 40
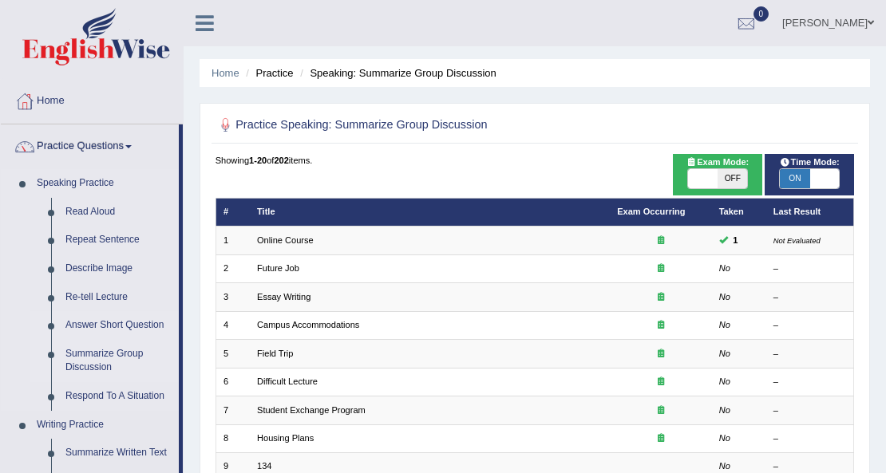
click at [116, 320] on link "Answer Short Question" at bounding box center [118, 325] width 121 height 29
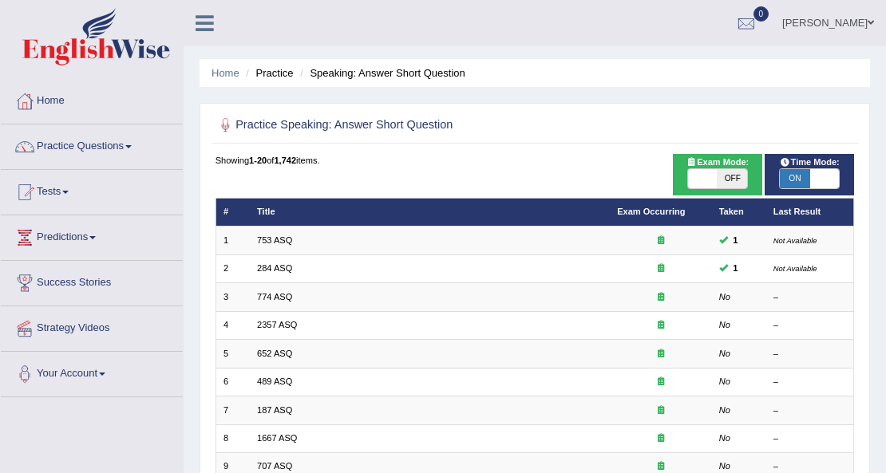
click at [271, 354] on link "652 ASQ" at bounding box center [274, 354] width 35 height 10
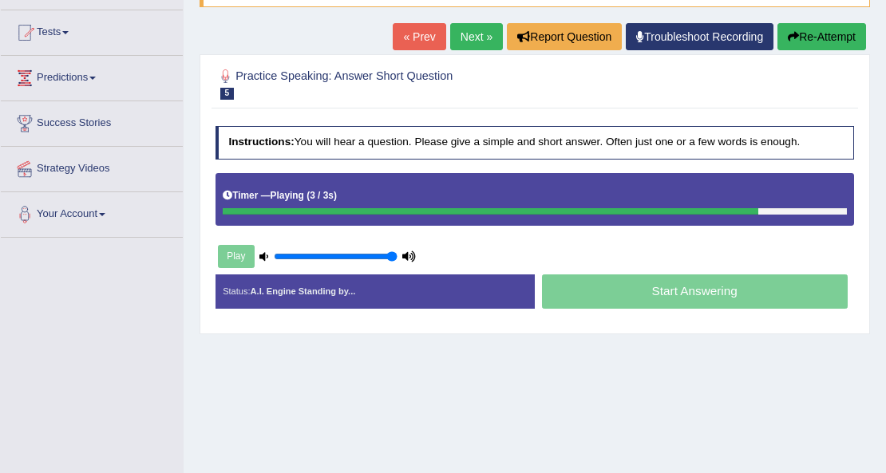
drag, startPoint x: 309, startPoint y: 253, endPoint x: 440, endPoint y: 267, distance: 131.7
type input "1"
click at [397, 263] on input "range" at bounding box center [335, 256] width 123 height 11
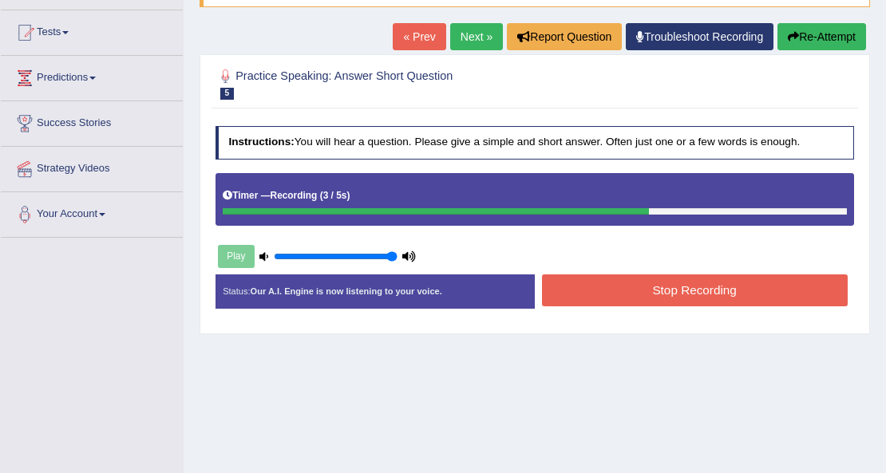
click at [718, 278] on button "Stop Recording" at bounding box center [695, 290] width 306 height 31
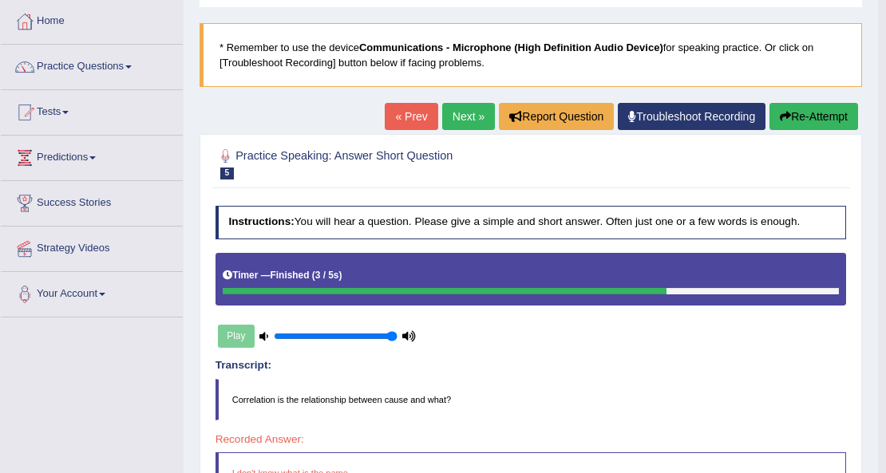
scroll to position [53, 0]
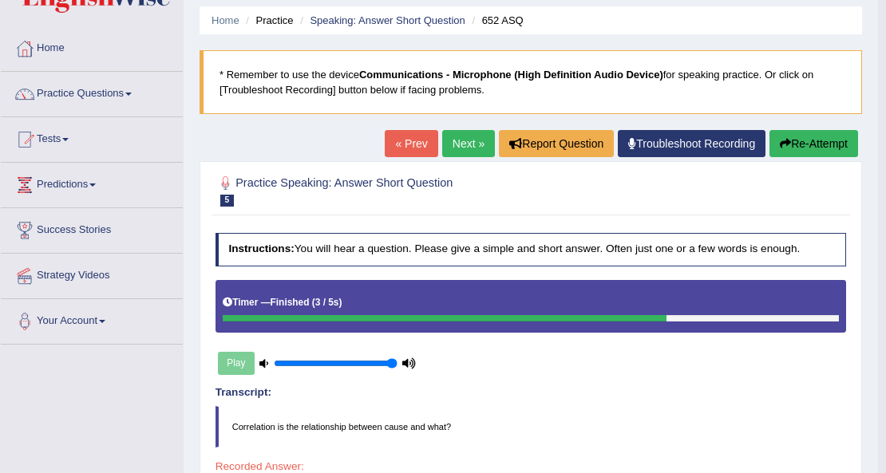
click at [466, 152] on link "Next »" at bounding box center [468, 143] width 53 height 27
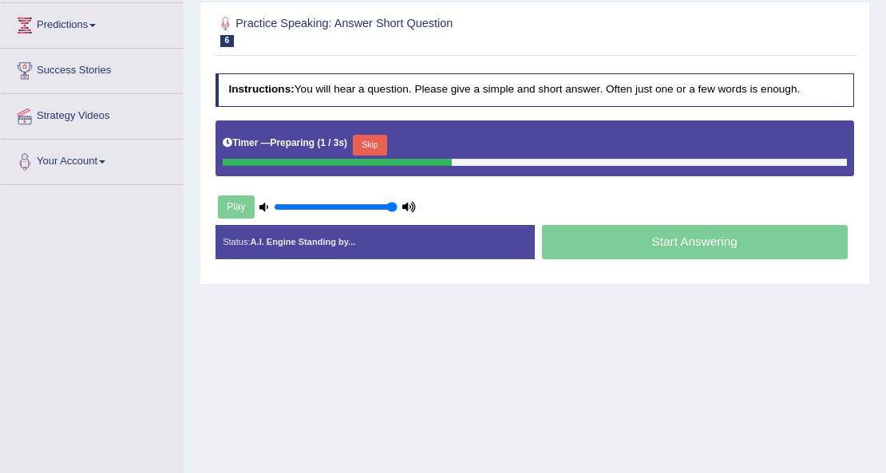
scroll to position [212, 0]
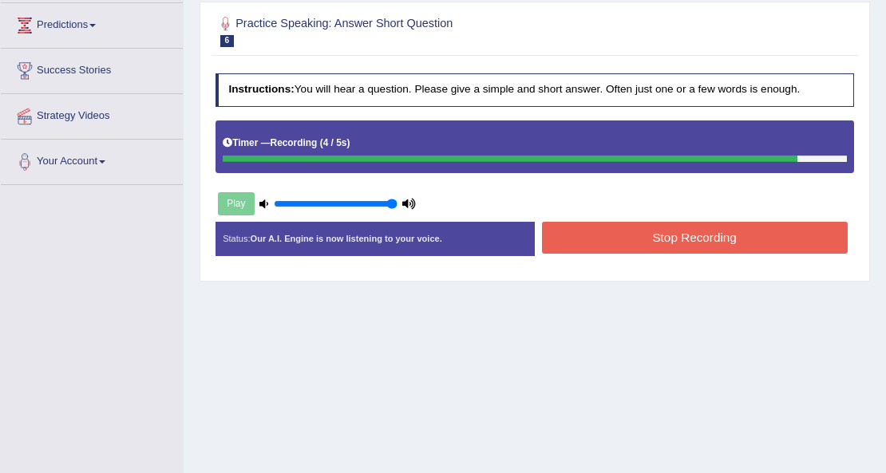
click at [735, 238] on button "Stop Recording" at bounding box center [695, 237] width 306 height 31
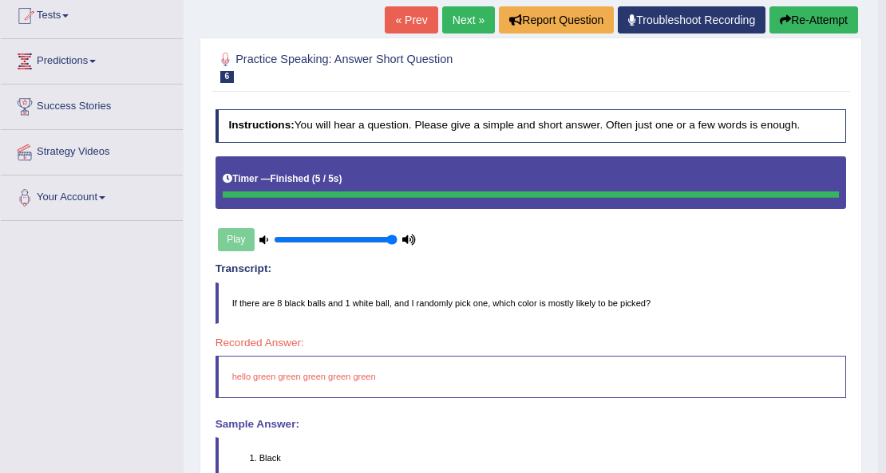
scroll to position [99, 0]
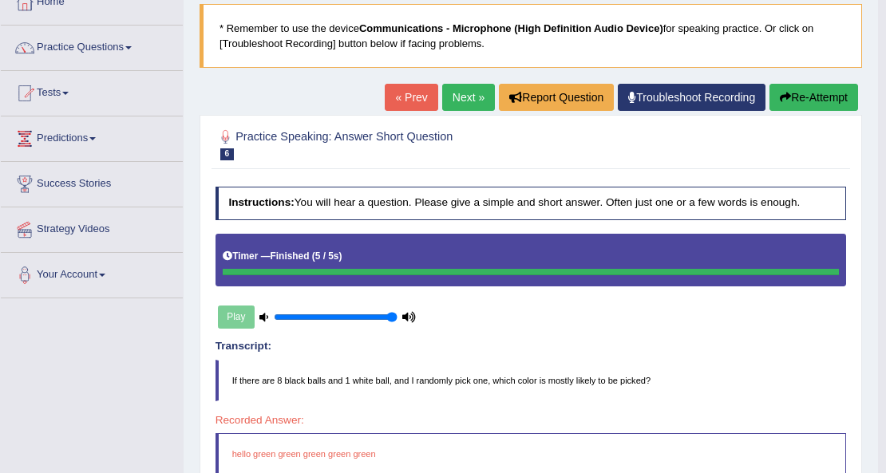
click at [459, 97] on link "Next »" at bounding box center [468, 97] width 53 height 27
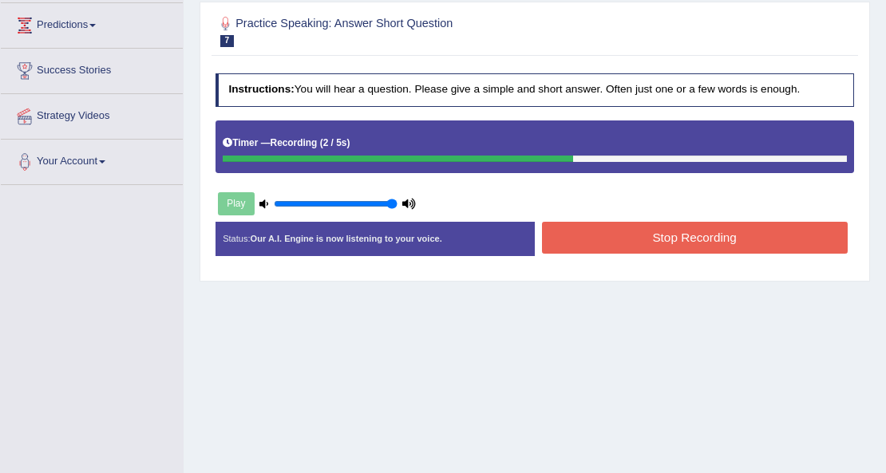
click at [690, 227] on button "Stop Recording" at bounding box center [695, 237] width 306 height 31
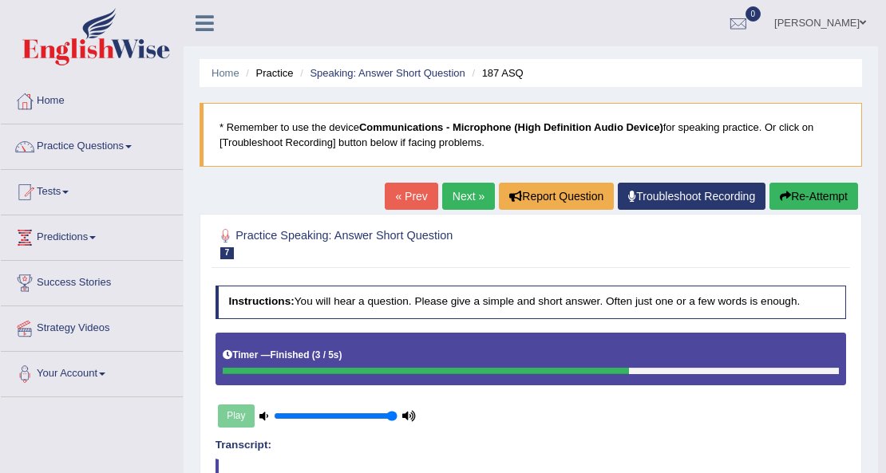
click at [472, 196] on link "Next »" at bounding box center [468, 196] width 53 height 27
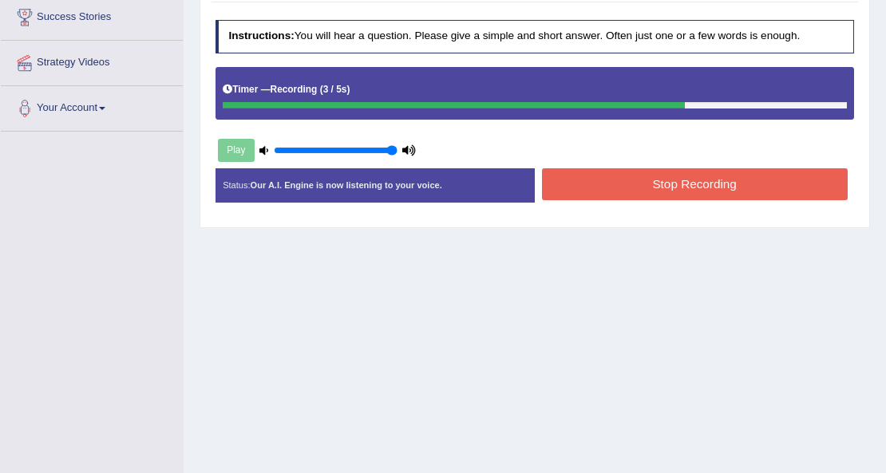
click at [652, 177] on button "Stop Recording" at bounding box center [695, 183] width 306 height 31
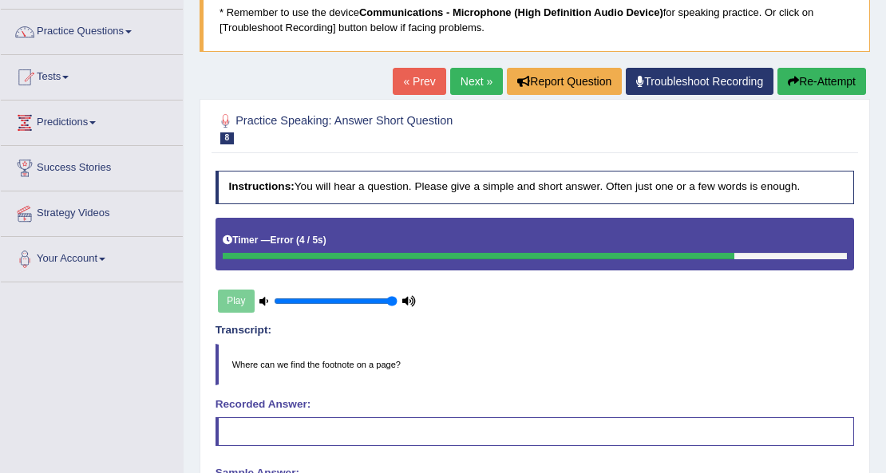
scroll to position [106, 0]
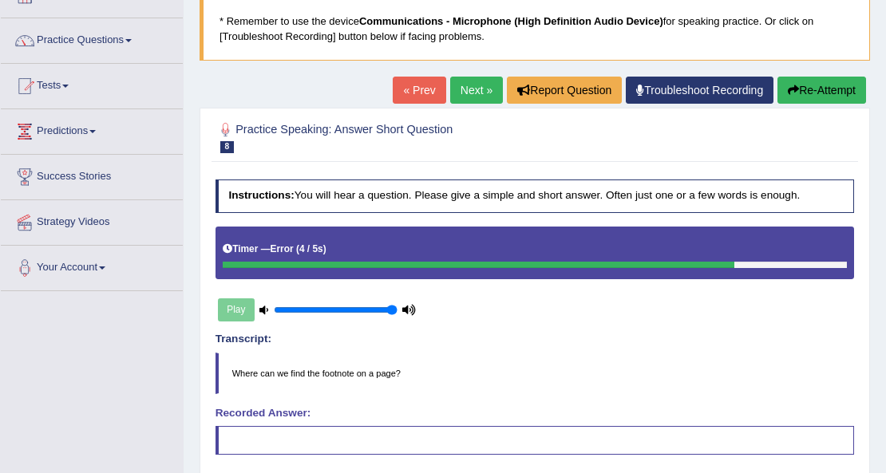
click at [480, 80] on link "Next »" at bounding box center [476, 90] width 53 height 27
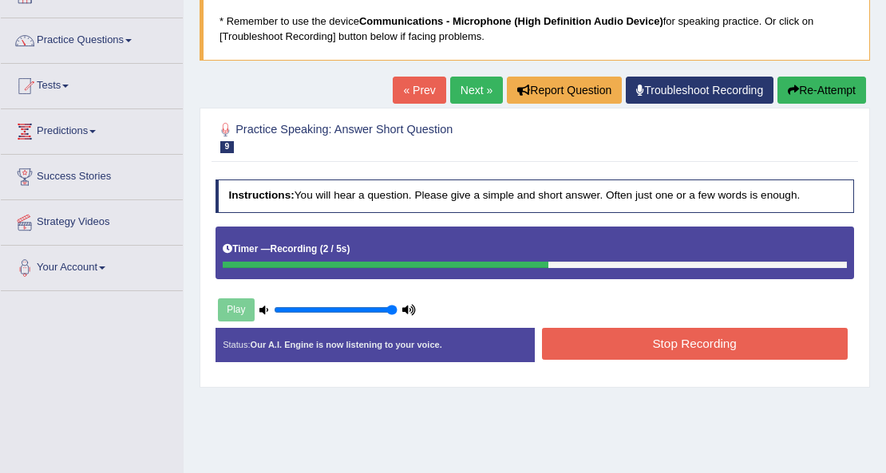
click at [703, 329] on button "Stop Recording" at bounding box center [695, 343] width 306 height 31
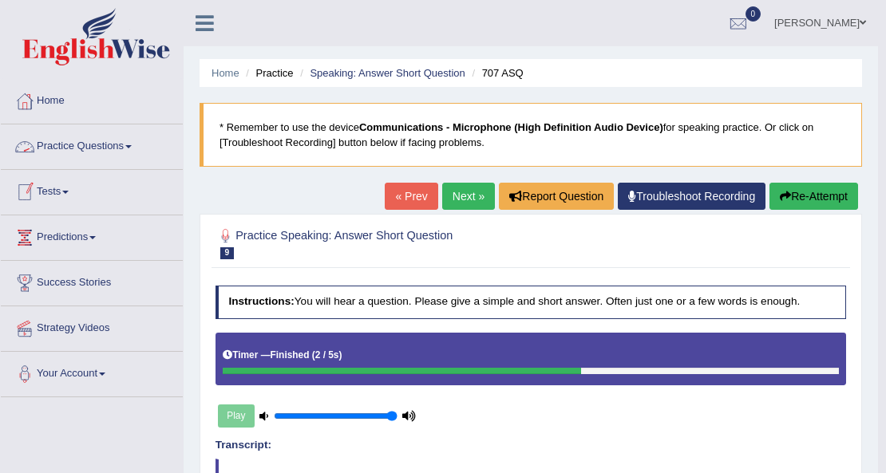
click at [118, 143] on link "Practice Questions" at bounding box center [92, 144] width 182 height 40
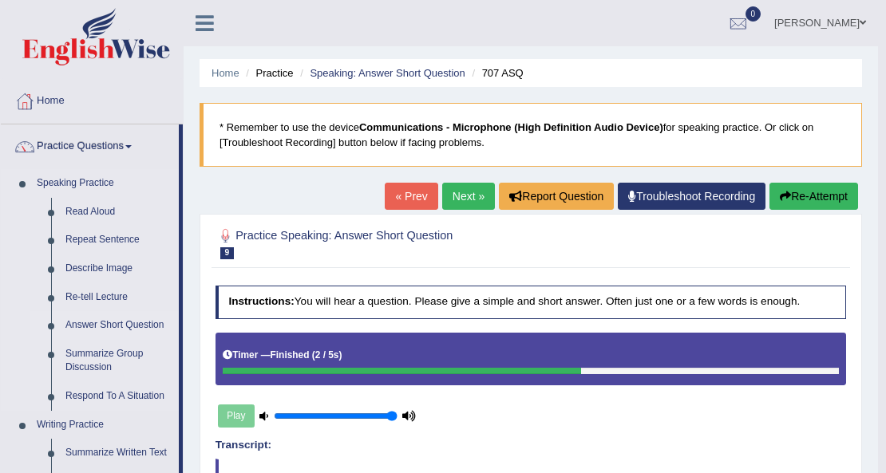
scroll to position [53, 0]
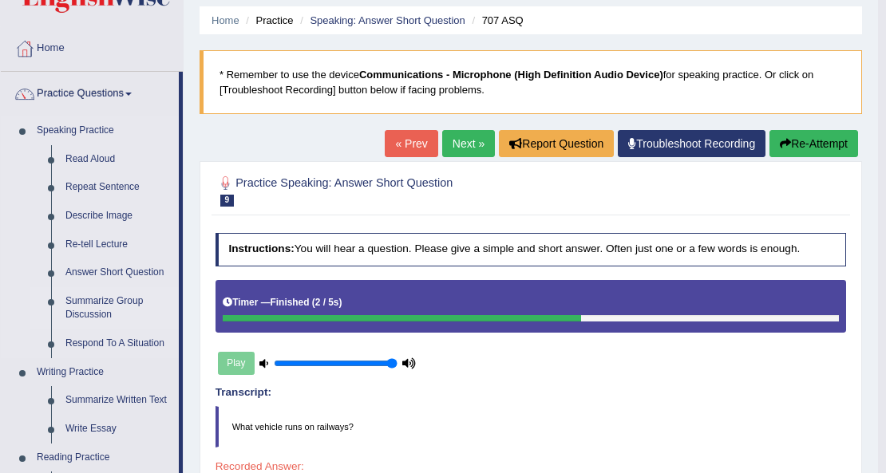
click at [94, 299] on link "Summarize Group Discussion" at bounding box center [118, 308] width 121 height 42
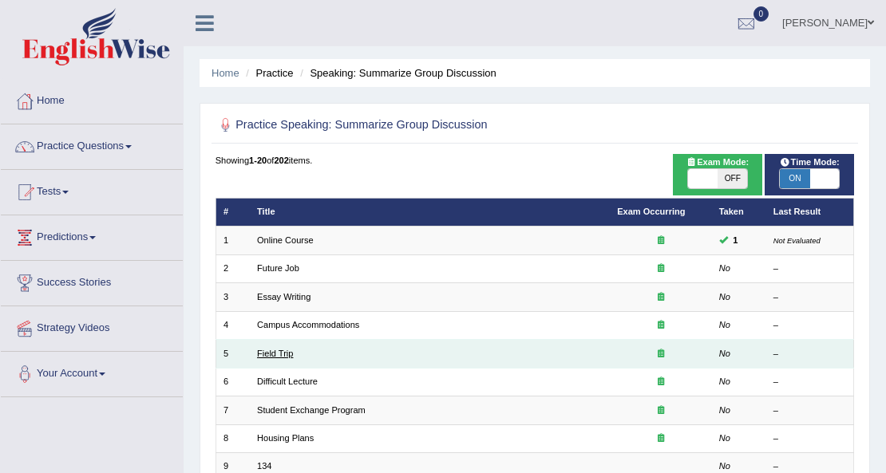
click at [275, 351] on link "Field Trip" at bounding box center [275, 354] width 36 height 10
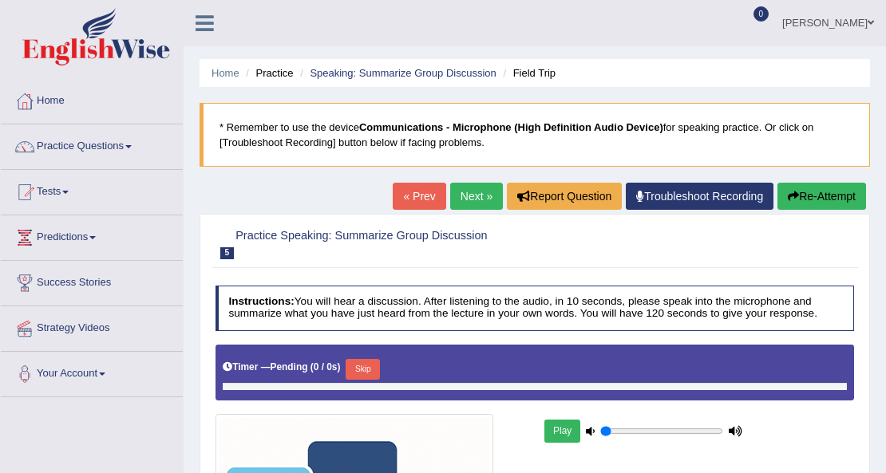
type input "1"
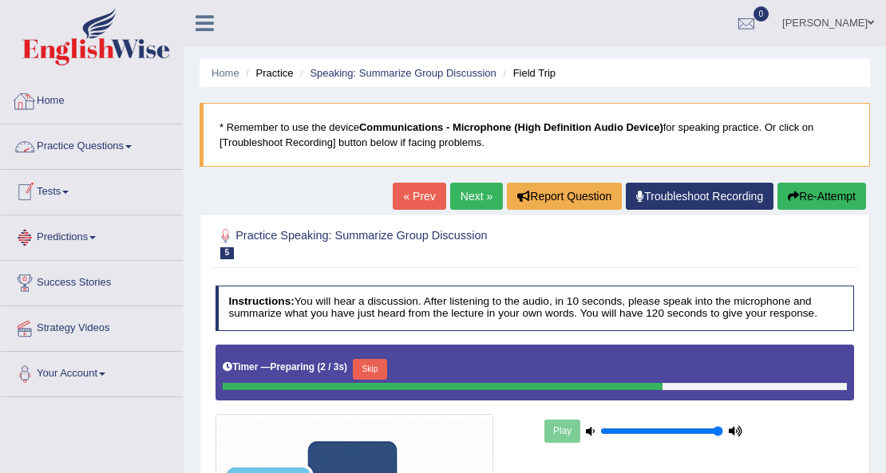
click at [93, 51] on img at bounding box center [96, 36] width 148 height 57
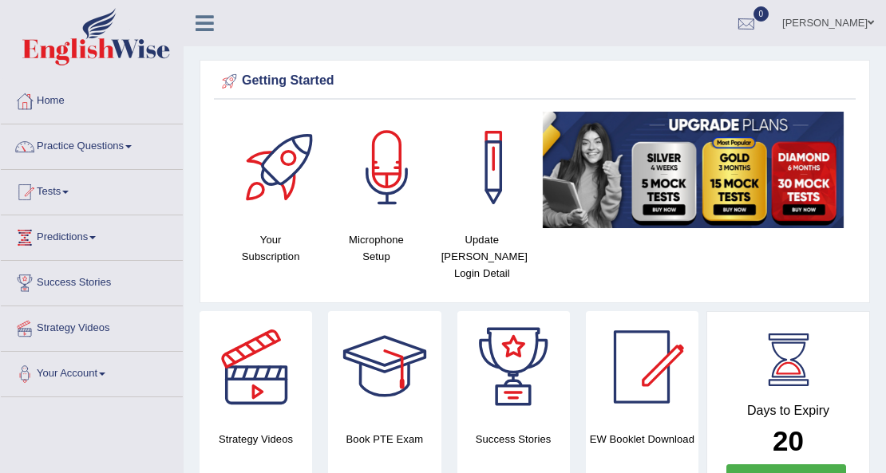
click at [745, 26] on div at bounding box center [746, 24] width 24 height 24
click at [694, 67] on div "See All Alerts" at bounding box center [650, 67] width 212 height 17
click at [743, 22] on div at bounding box center [746, 24] width 24 height 24
click at [641, 61] on strong "See All Alerts" at bounding box center [645, 67] width 71 height 13
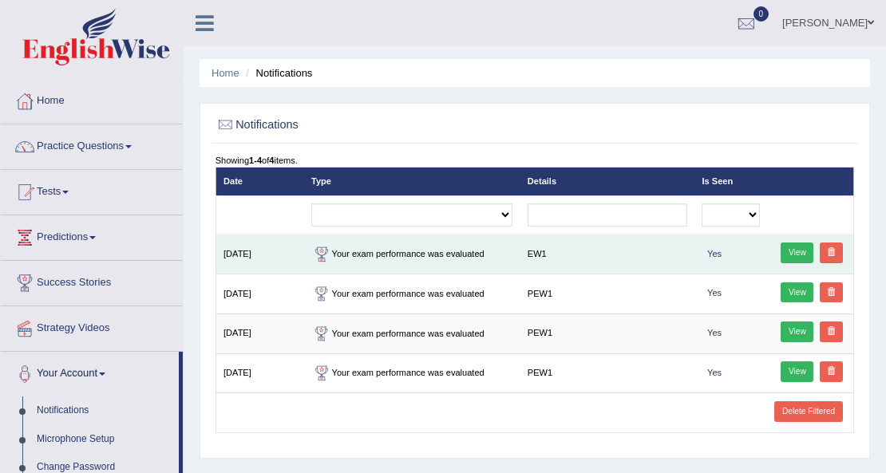
click at [802, 255] on link "View" at bounding box center [796, 253] width 33 height 21
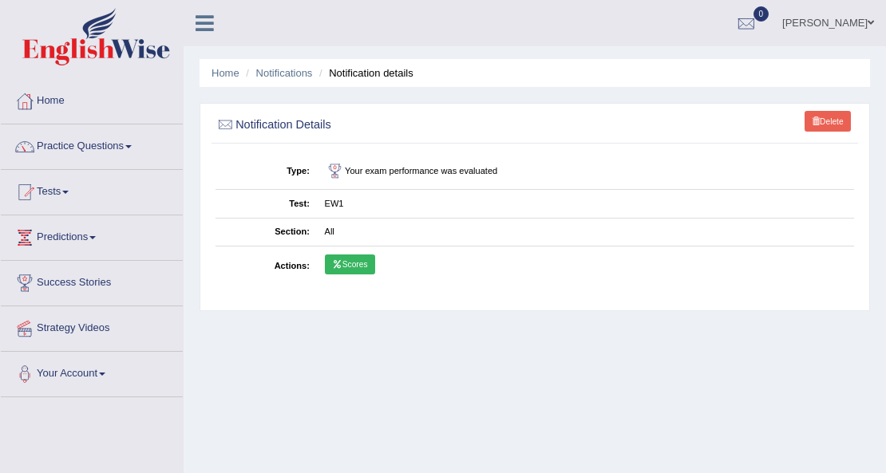
click at [337, 255] on link "Scores" at bounding box center [350, 265] width 50 height 21
click at [348, 271] on link "Scores" at bounding box center [350, 265] width 50 height 21
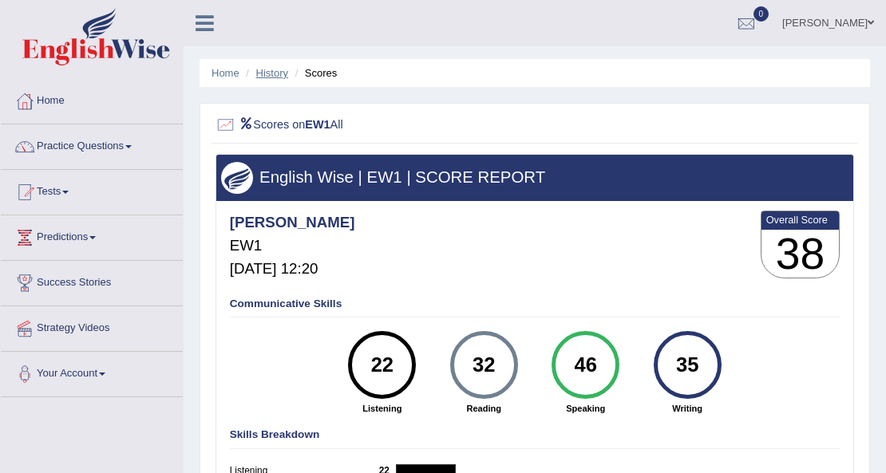
click at [276, 72] on link "History" at bounding box center [272, 73] width 32 height 12
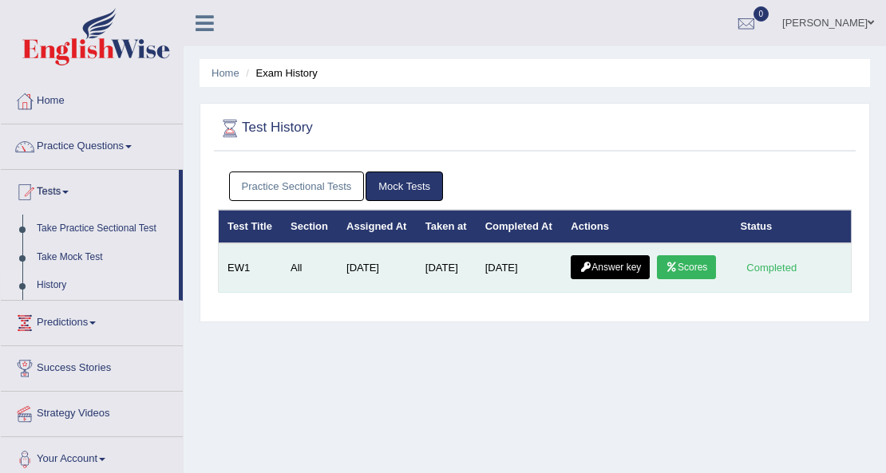
click at [638, 279] on link "Answer key" at bounding box center [610, 267] width 79 height 24
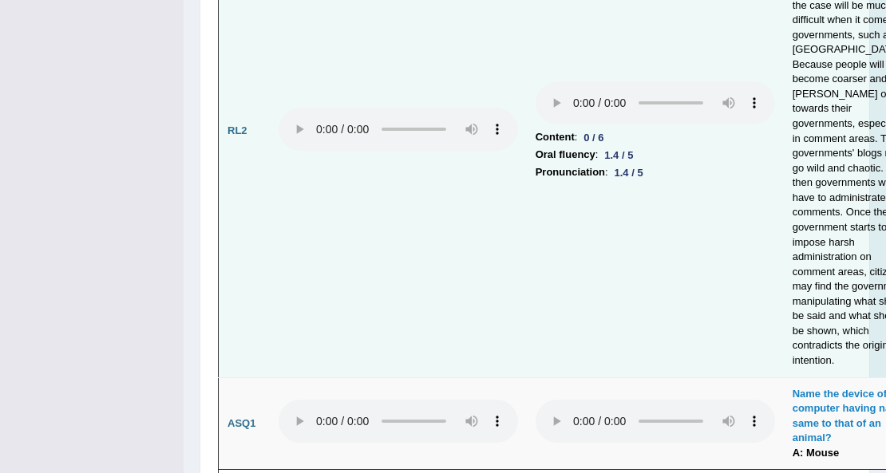
scroll to position [4838, 0]
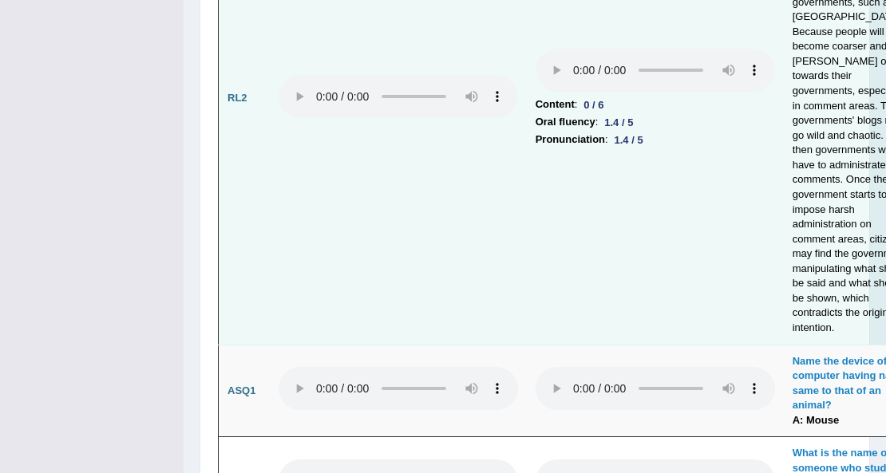
drag, startPoint x: 891, startPoint y: 26, endPoint x: 863, endPoint y: 254, distance: 229.8
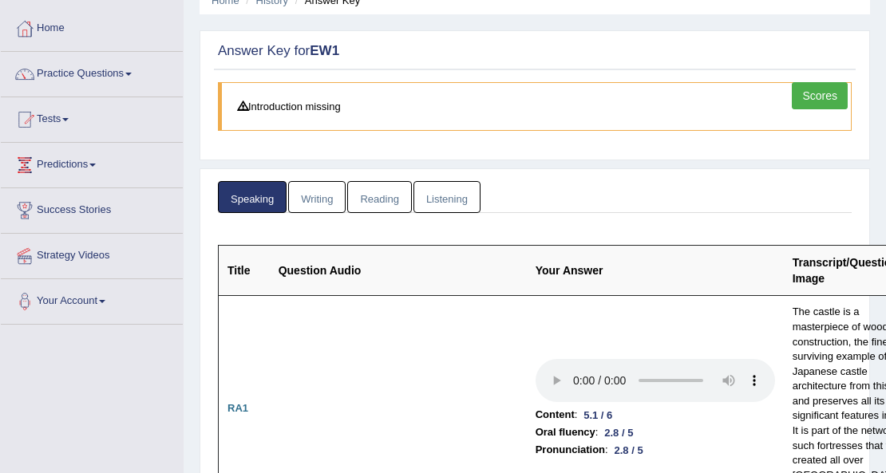
scroll to position [51, 0]
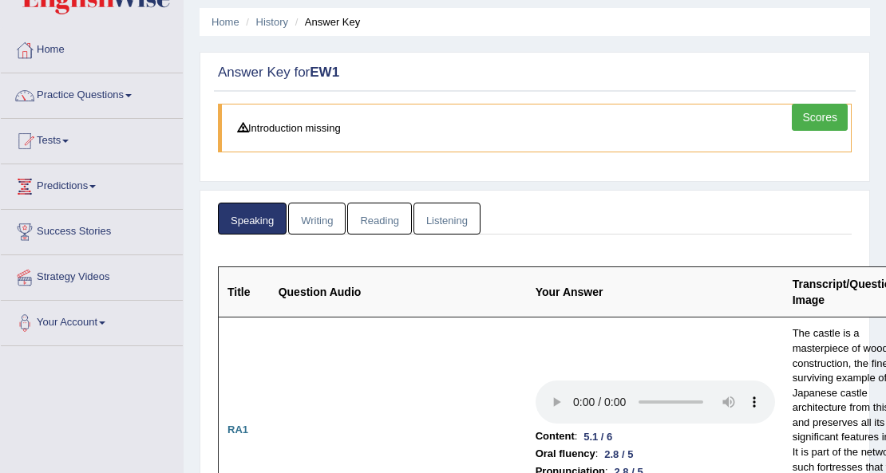
click at [327, 215] on link "Writing" at bounding box center [316, 219] width 57 height 33
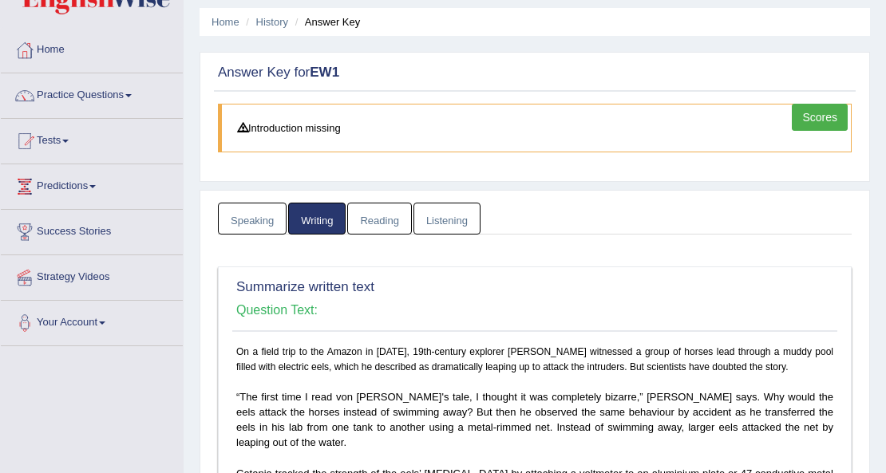
click at [371, 214] on link "Reading" at bounding box center [379, 219] width 64 height 33
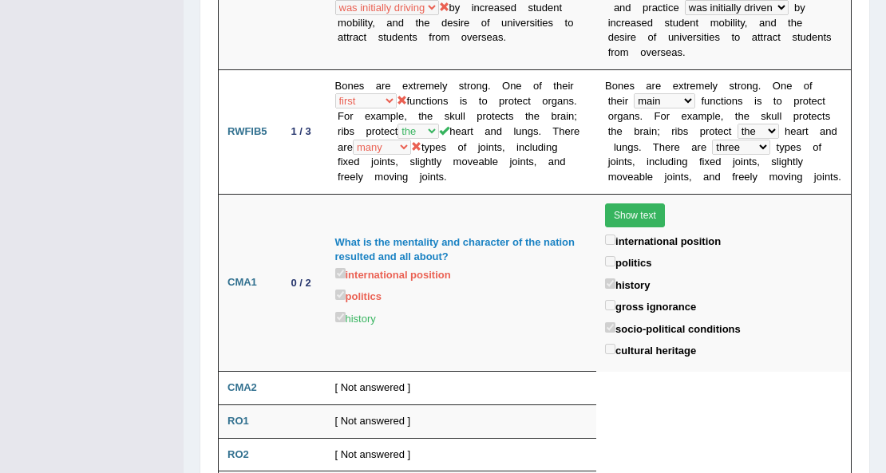
scroll to position [2599, 0]
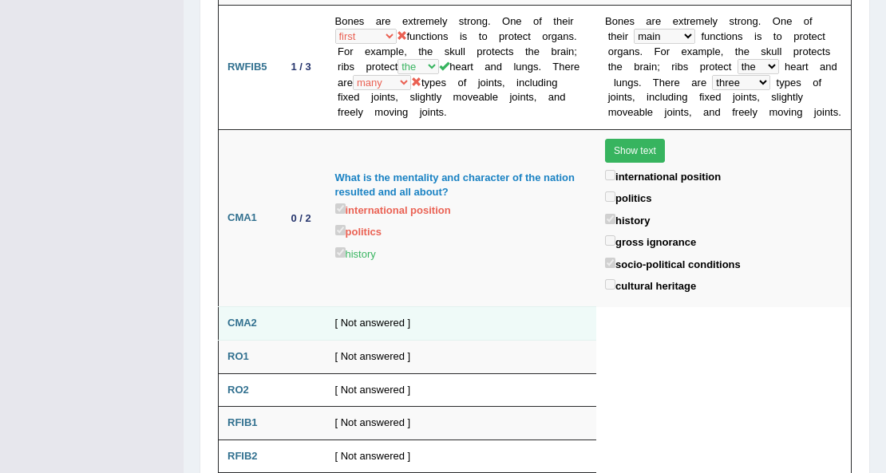
click at [365, 307] on td "[ Not answered ]" at bounding box center [461, 324] width 271 height 34
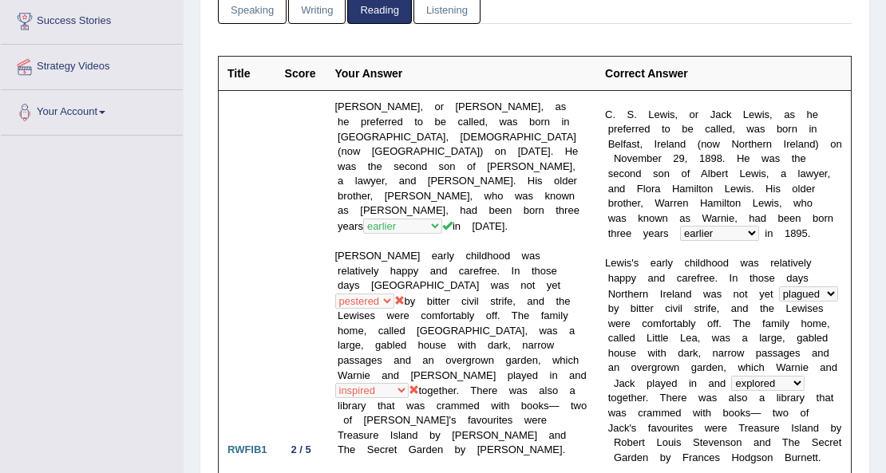
scroll to position [0, 0]
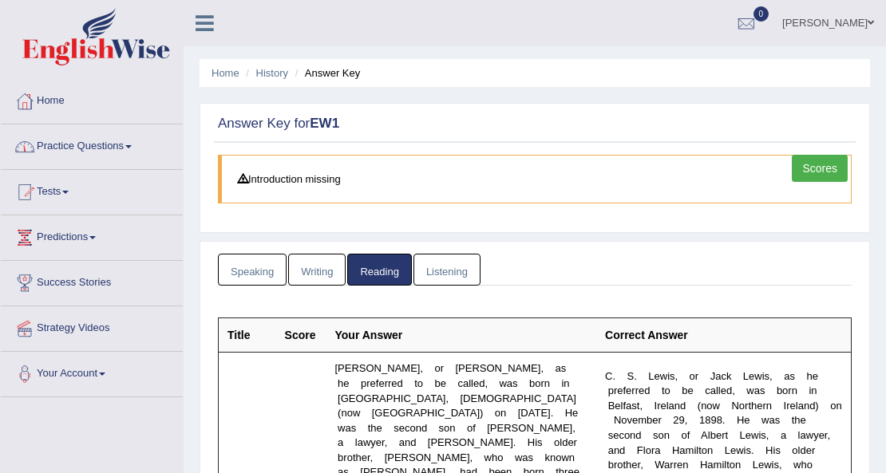
click at [120, 144] on link "Practice Questions" at bounding box center [92, 144] width 182 height 40
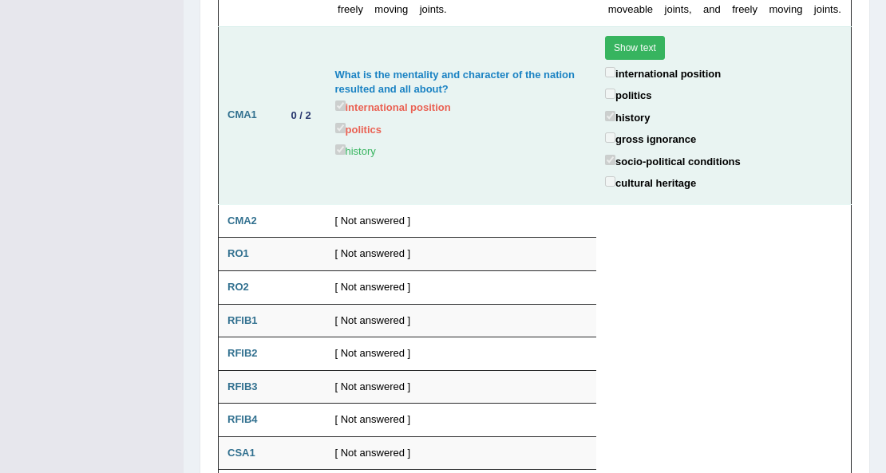
scroll to position [2703, 0]
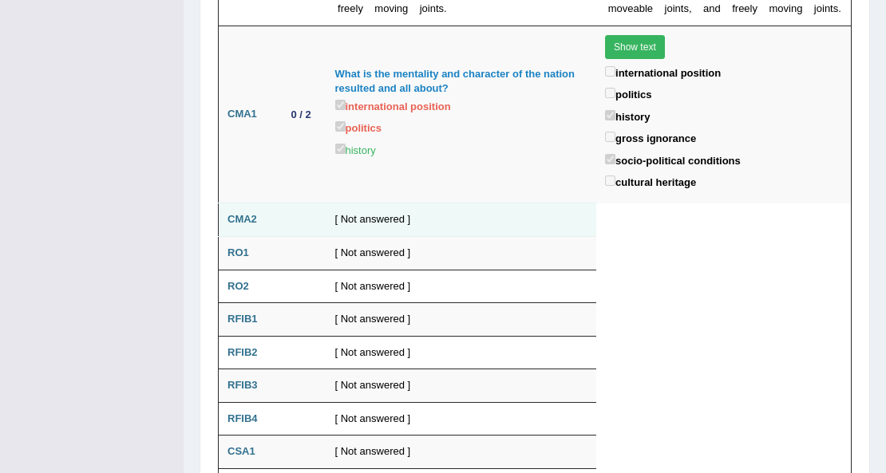
click at [306, 203] on td at bounding box center [301, 220] width 50 height 34
click at [385, 203] on td "[ Not answered ]" at bounding box center [461, 220] width 271 height 34
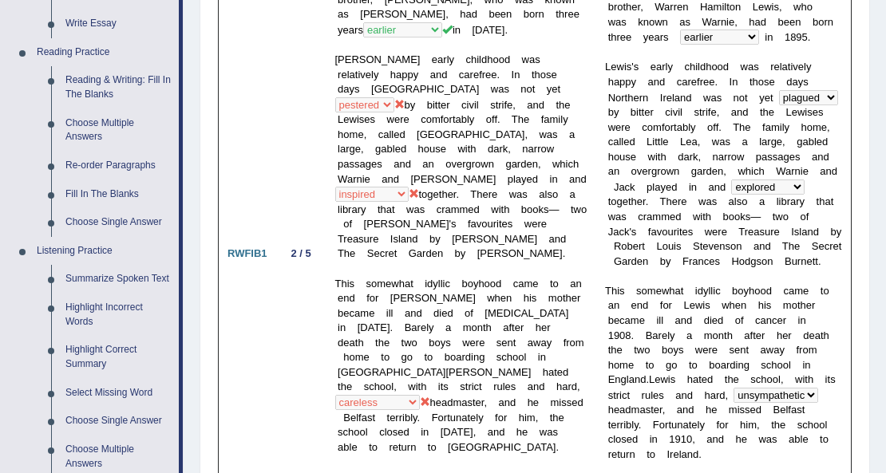
scroll to position [432, 0]
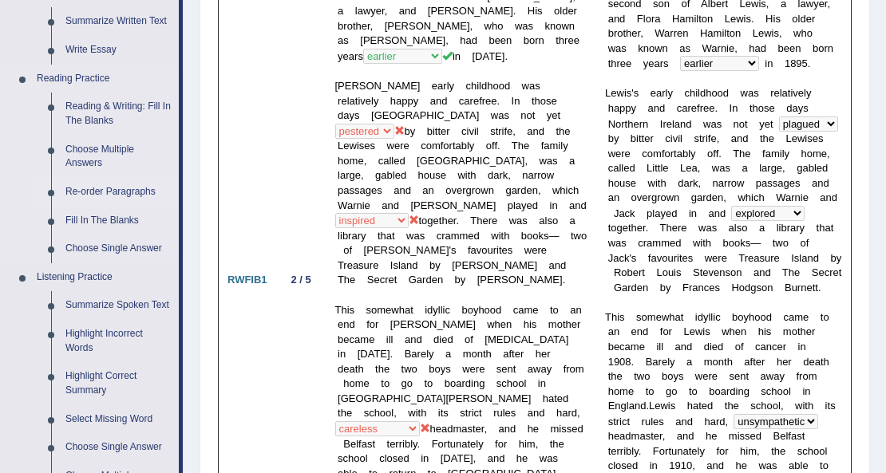
click at [91, 187] on link "Re-order Paragraphs" at bounding box center [118, 192] width 121 height 29
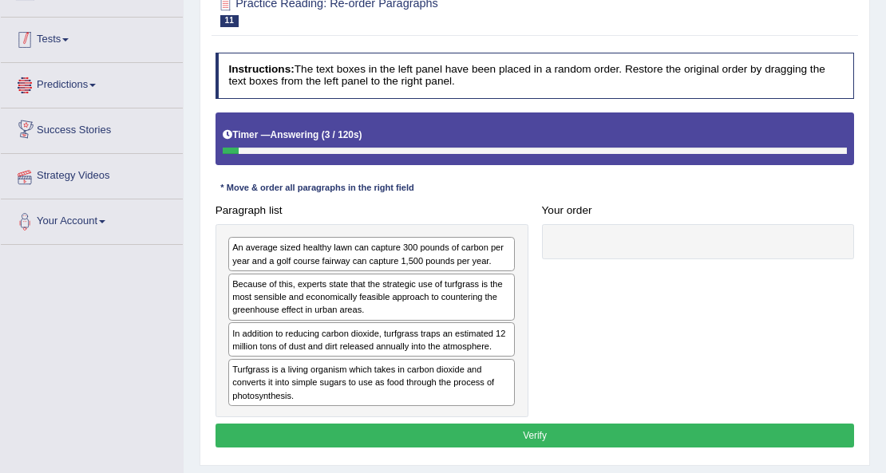
scroll to position [53, 0]
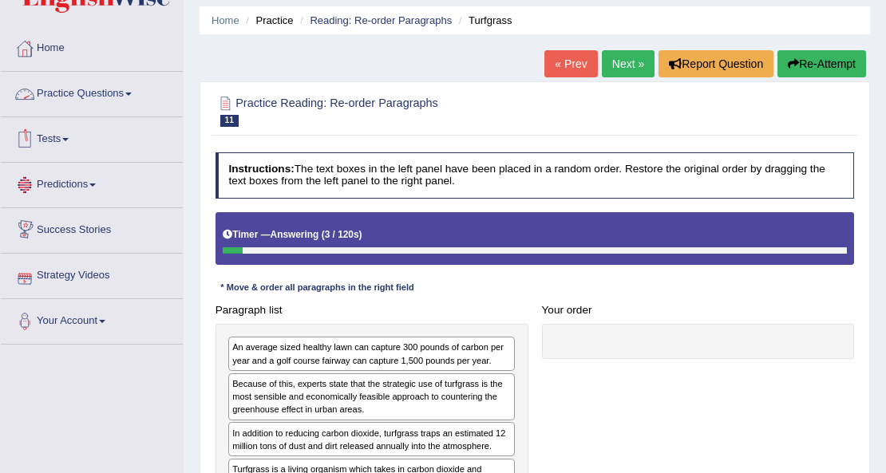
click at [102, 93] on link "Practice Questions" at bounding box center [92, 92] width 182 height 40
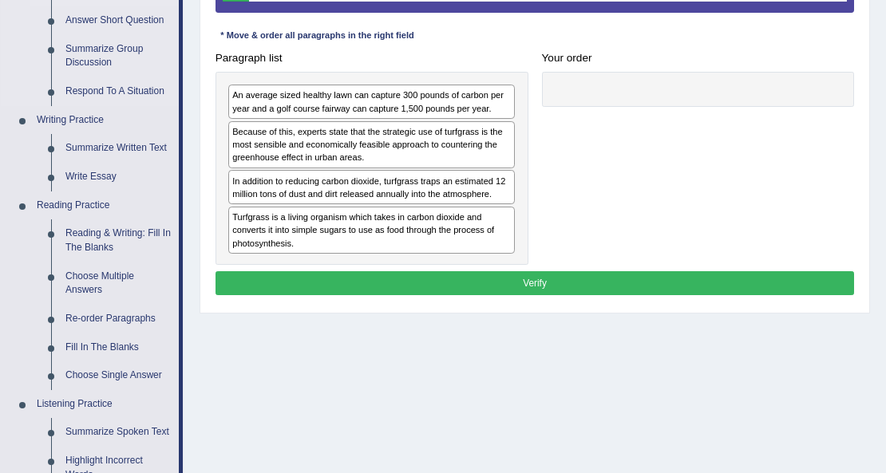
scroll to position [319, 0]
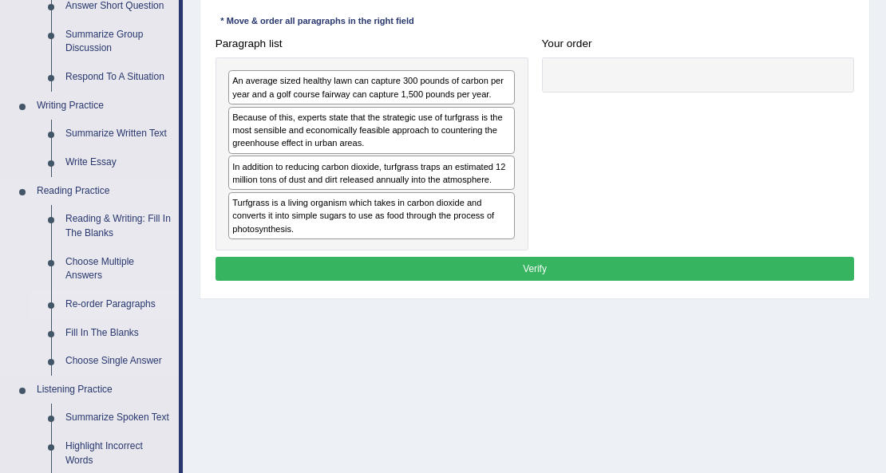
click at [124, 304] on link "Re-order Paragraphs" at bounding box center [118, 304] width 121 height 29
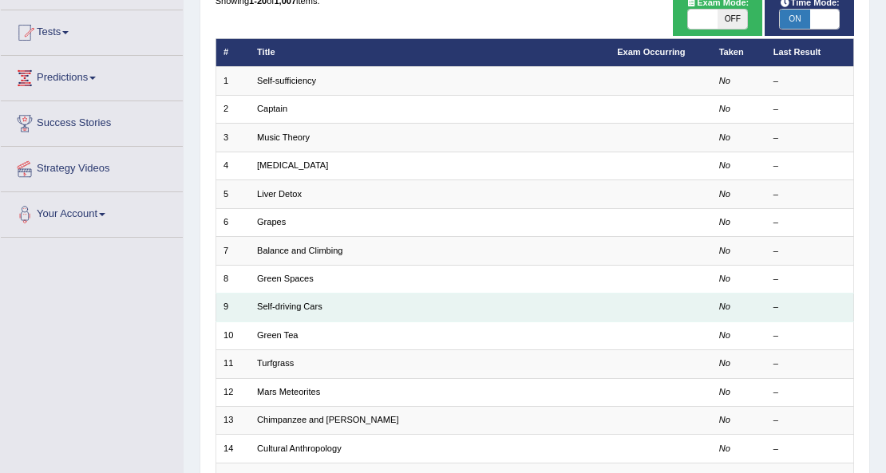
scroll to position [160, 0]
click at [295, 305] on link "Self-driving Cars" at bounding box center [289, 307] width 65 height 10
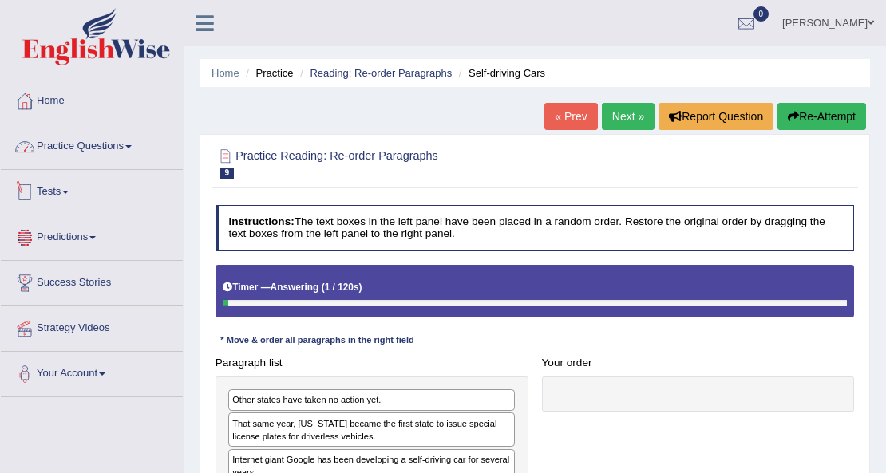
click at [58, 152] on link "Practice Questions" at bounding box center [92, 144] width 182 height 40
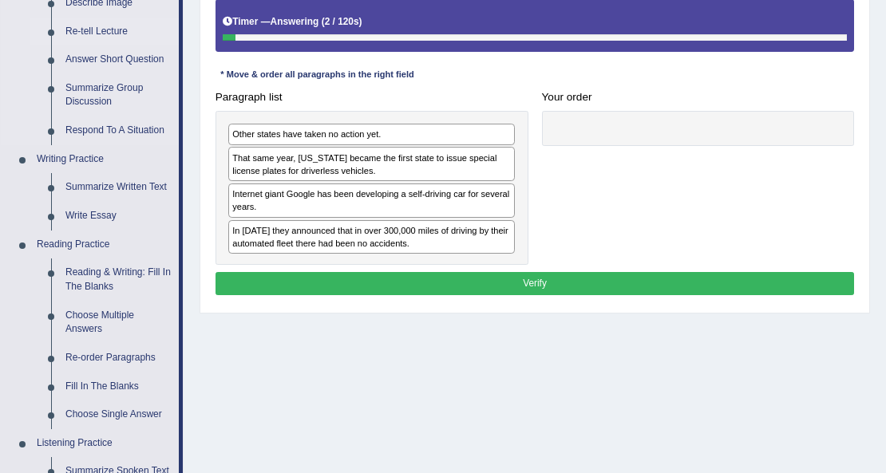
scroll to position [319, 0]
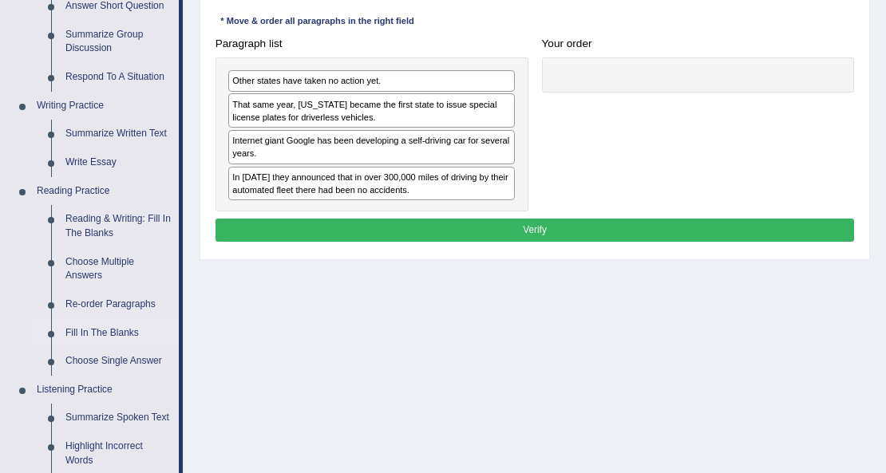
click at [121, 326] on link "Fill In The Blanks" at bounding box center [118, 333] width 121 height 29
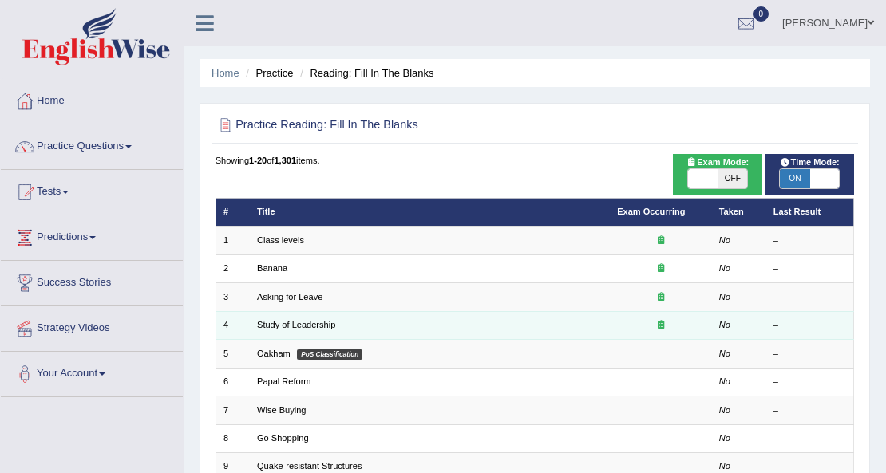
click at [274, 325] on link "Study of Leadership" at bounding box center [296, 325] width 78 height 10
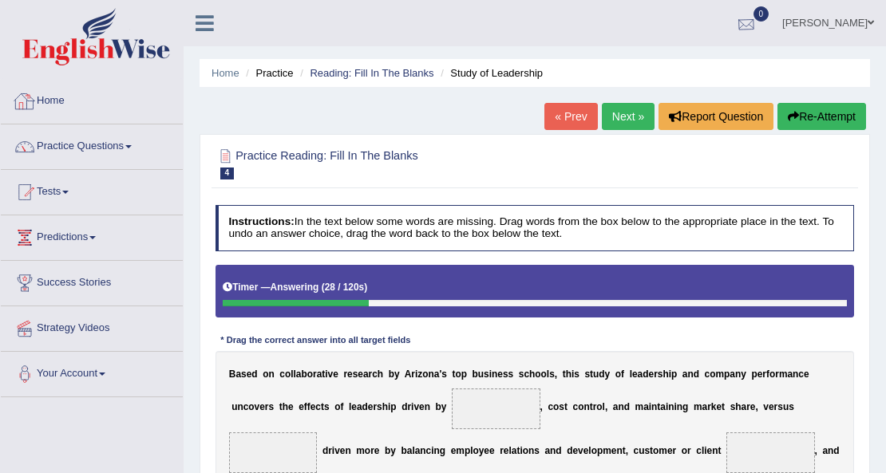
click at [747, 28] on div at bounding box center [746, 24] width 24 height 24
click at [630, 69] on strong "See All Alerts" at bounding box center [645, 67] width 71 height 13
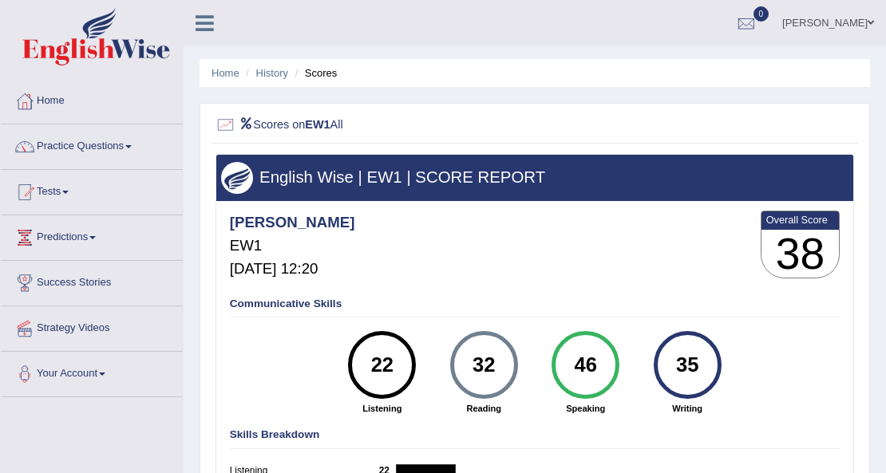
click at [266, 72] on link "History" at bounding box center [272, 73] width 32 height 12
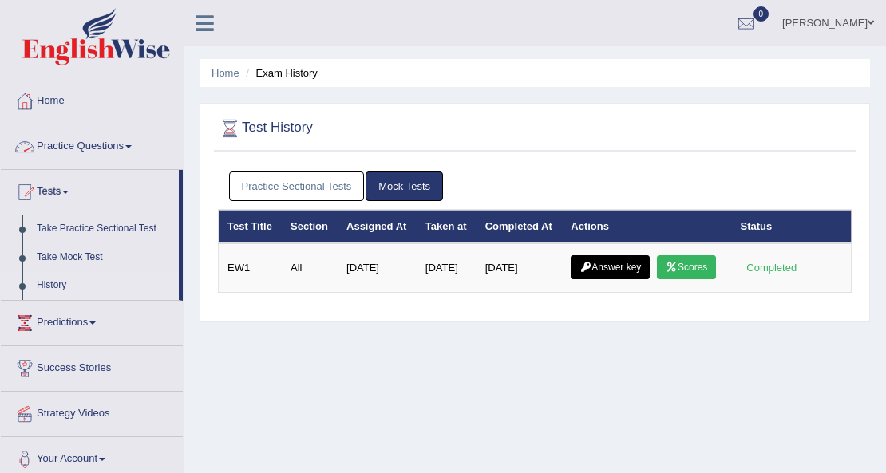
click at [110, 150] on link "Practice Questions" at bounding box center [92, 144] width 182 height 40
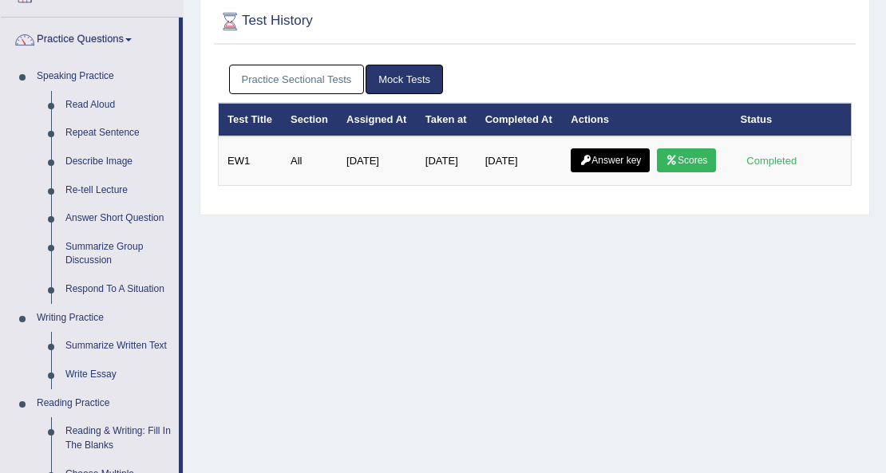
scroll to position [53, 0]
